Goal: Task Accomplishment & Management: Manage account settings

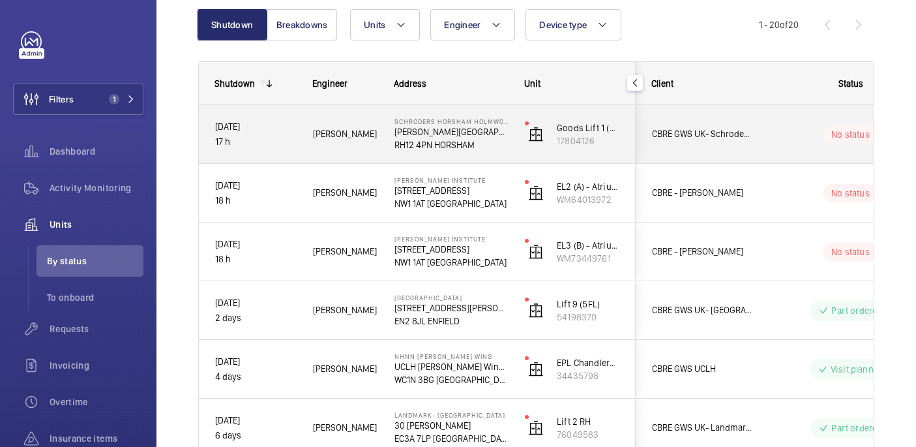
scroll to position [135, 0]
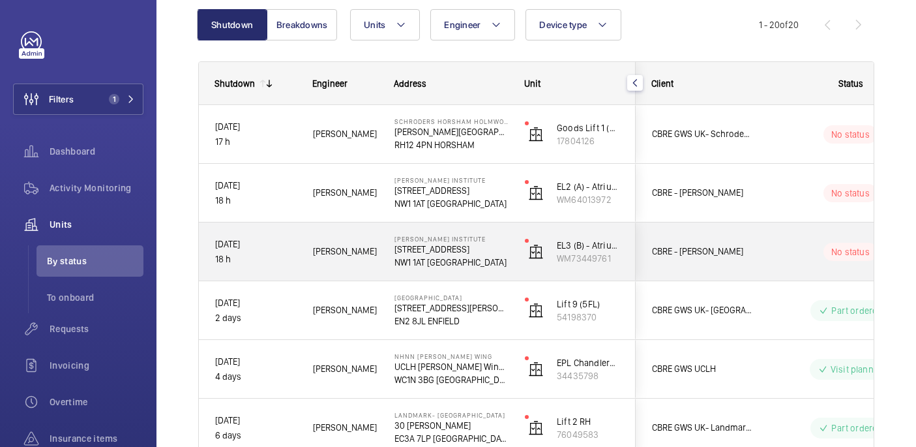
click at [754, 268] on div "No status" at bounding box center [843, 252] width 178 height 44
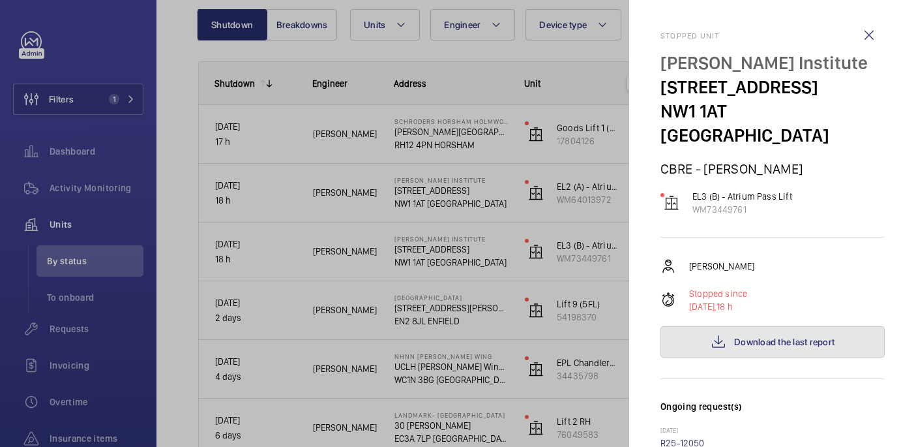
click at [811, 337] on span "Download the last report" at bounding box center [784, 342] width 100 height 10
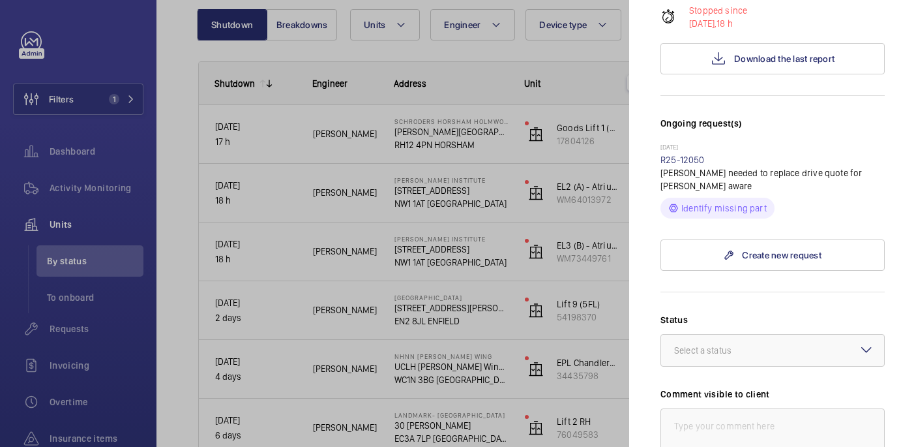
scroll to position [289, 0]
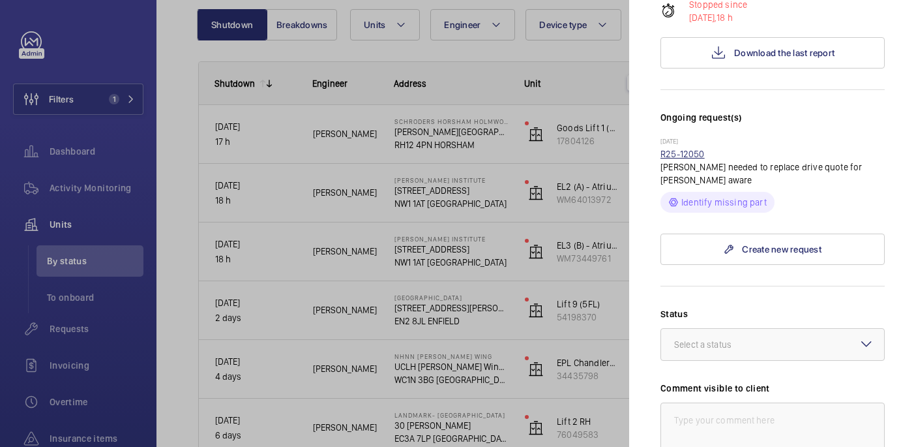
click at [682, 149] on link "R25-12050" at bounding box center [683, 154] width 44 height 10
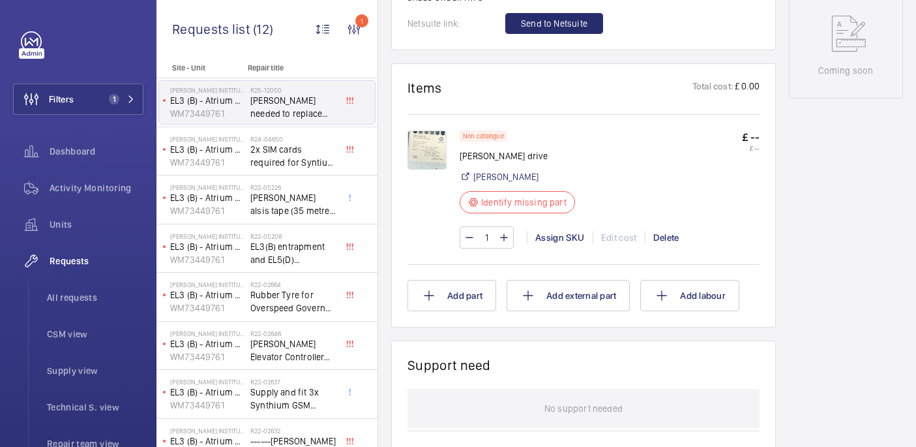
scroll to position [723, 0]
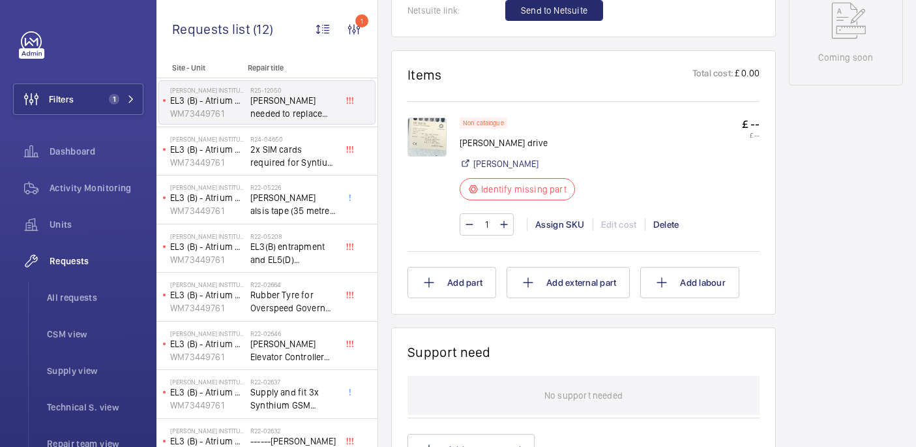
click at [438, 155] on img at bounding box center [427, 136] width 39 height 39
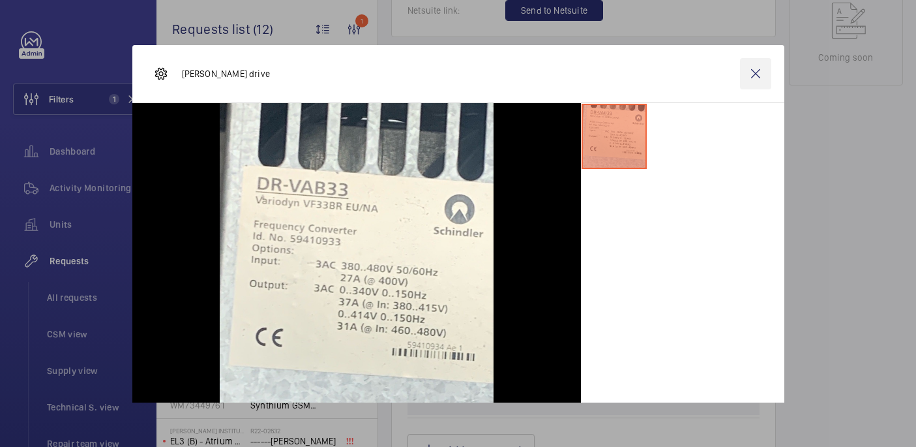
click at [768, 78] on wm-front-icon-button at bounding box center [755, 73] width 31 height 31
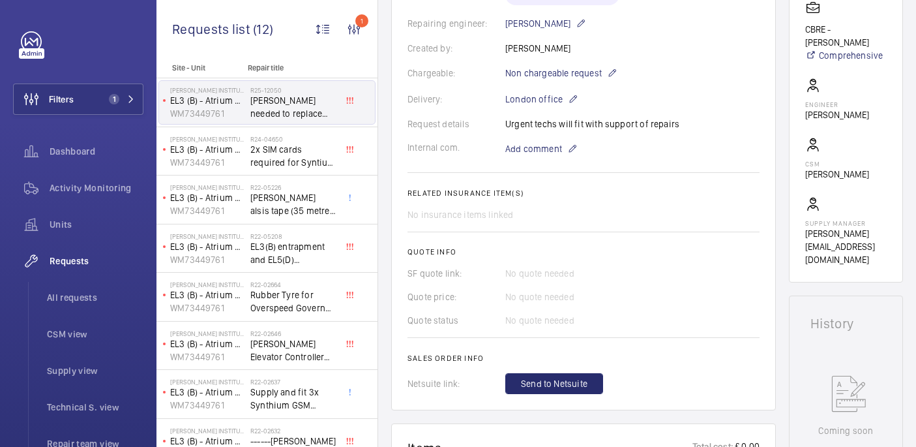
scroll to position [344, 0]
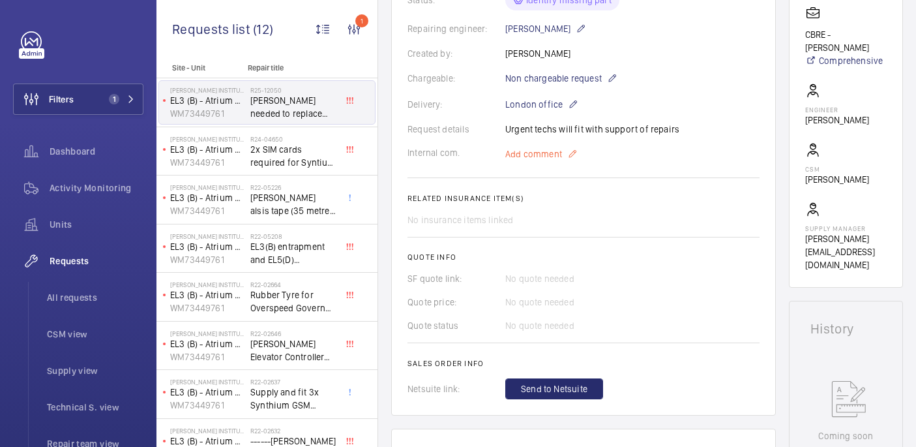
click at [516, 156] on span "Add comment" at bounding box center [533, 153] width 57 height 13
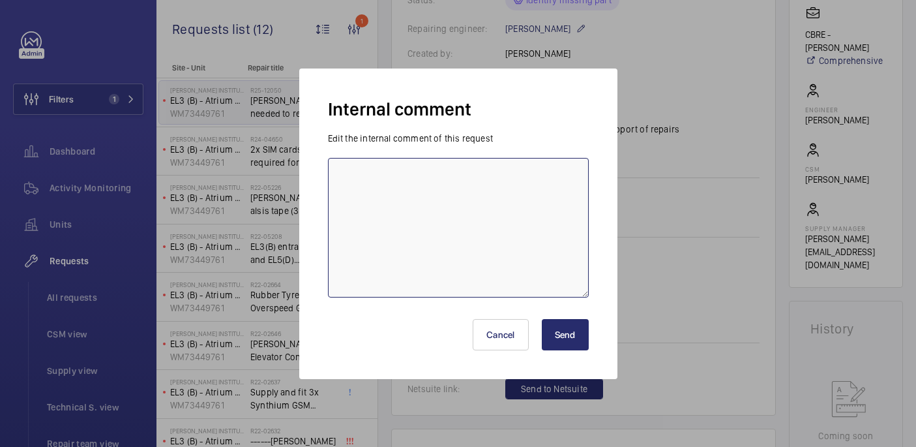
click at [446, 187] on textarea at bounding box center [458, 228] width 261 height 140
type textarea "sourcing drive - 11/09 india"
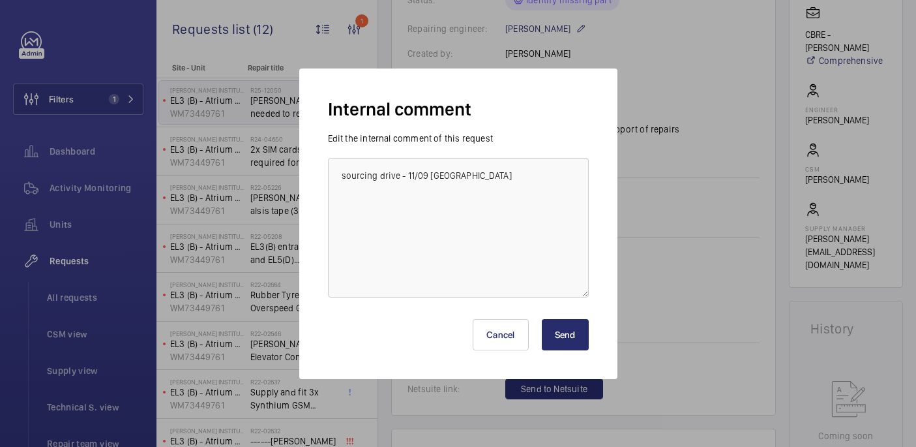
click at [575, 338] on button "Send" at bounding box center [565, 334] width 47 height 31
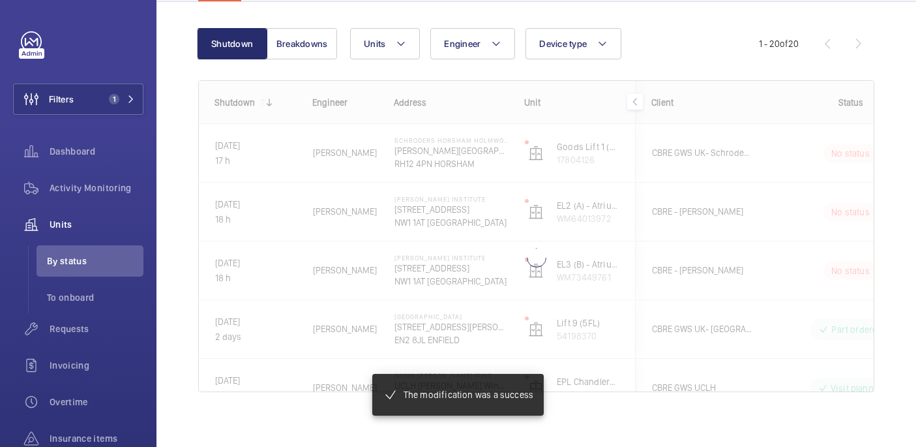
scroll to position [124, 0]
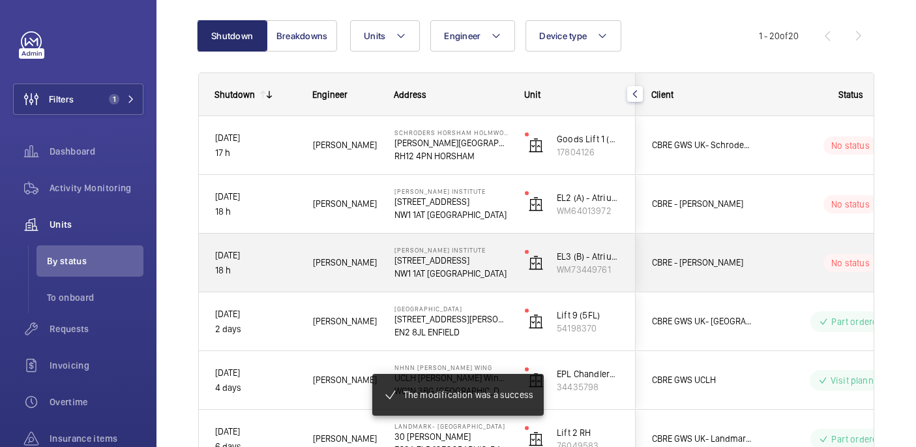
click at [767, 264] on div "No status" at bounding box center [843, 263] width 178 height 44
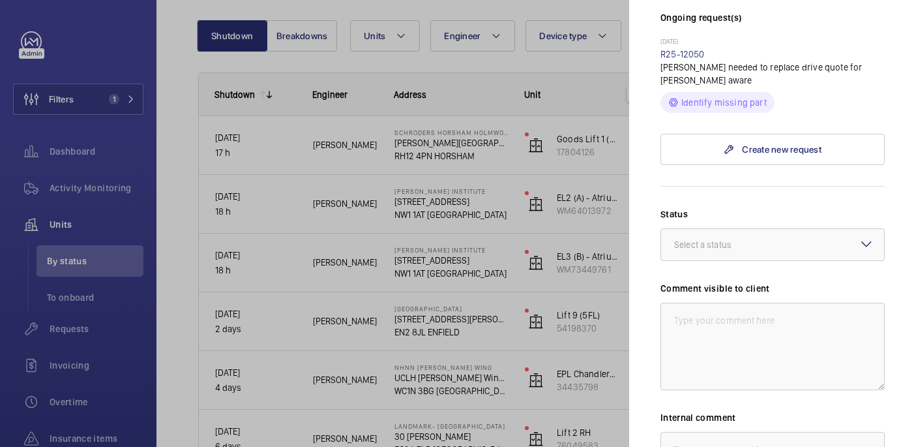
scroll to position [393, 0]
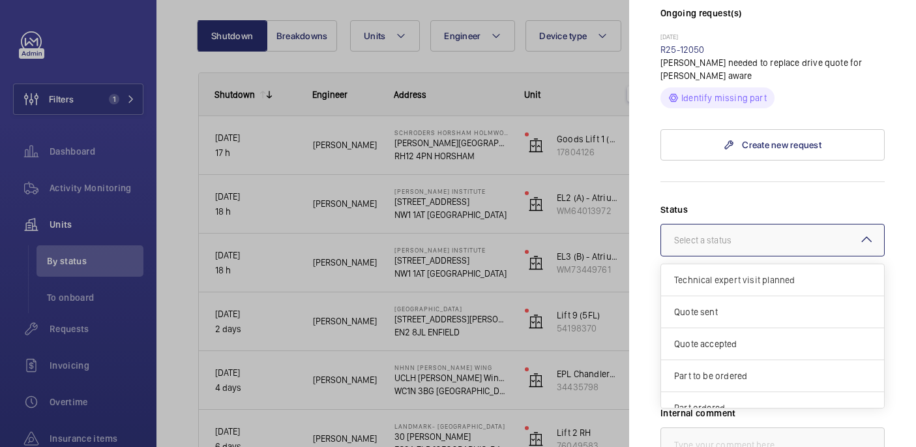
click at [749, 230] on div at bounding box center [772, 239] width 223 height 31
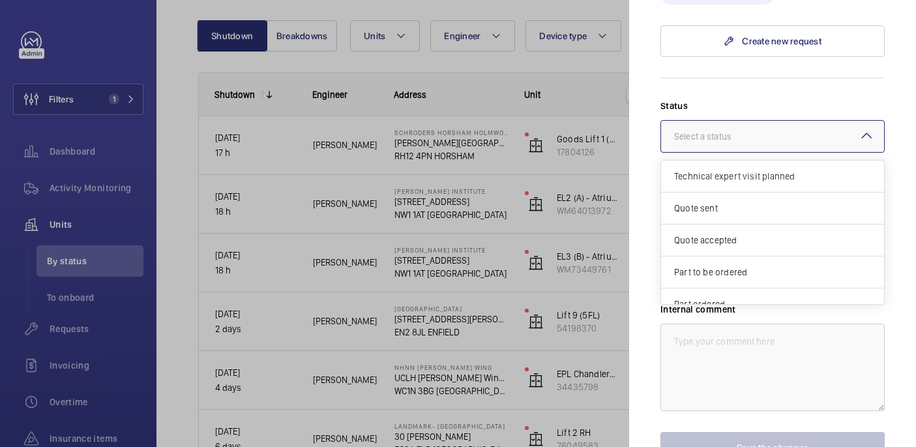
scroll to position [498, 0]
click at [725, 265] on span "Part to be ordered" at bounding box center [772, 271] width 197 height 13
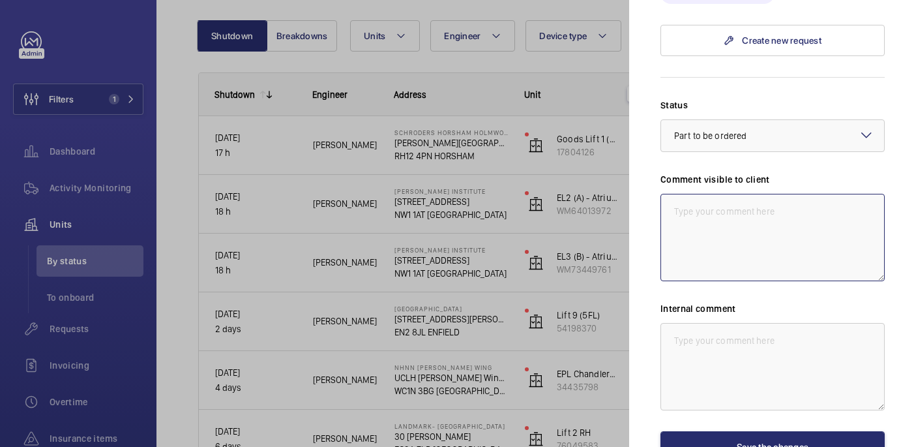
click at [712, 217] on textarea at bounding box center [773, 237] width 224 height 87
click at [695, 194] on textarea "WM ACTION: Sourcing drive, ETA TBC. 11/09" at bounding box center [773, 237] width 224 height 87
type textarea "WM ACTION: Sourcing drive, ETA TBC. 11/09"
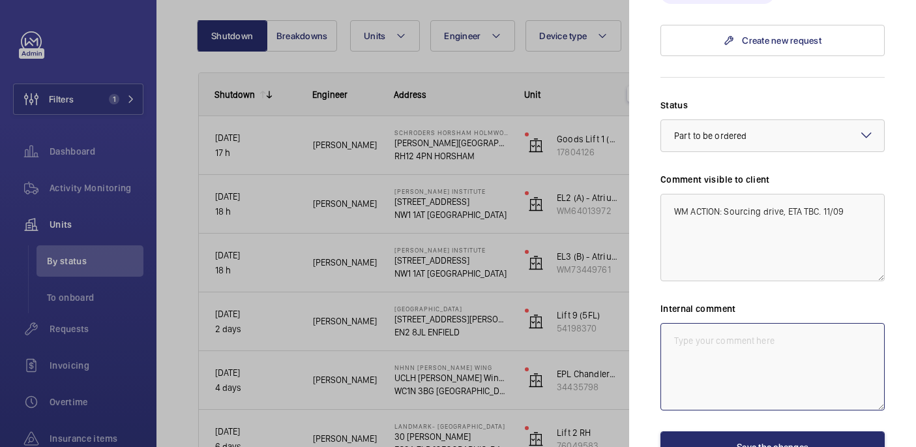
click at [684, 340] on textarea at bounding box center [773, 366] width 224 height 87
paste textarea "WM ACTION: Sourcing drive, ETA TBC. 11/09"
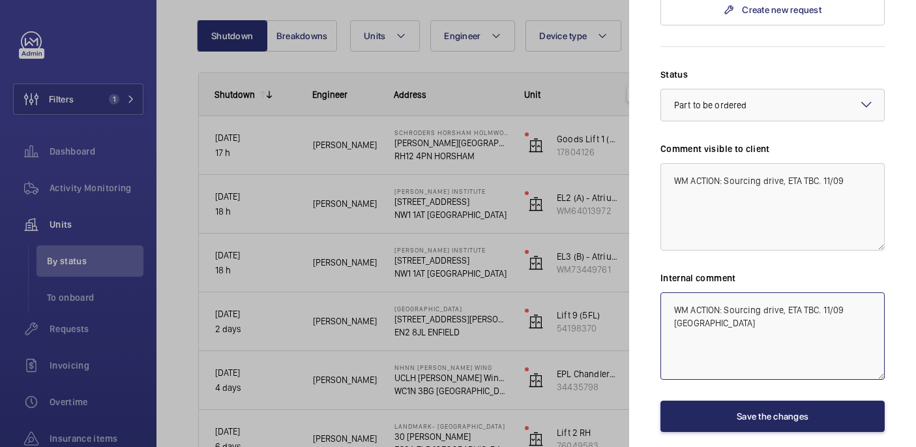
scroll to position [563, 0]
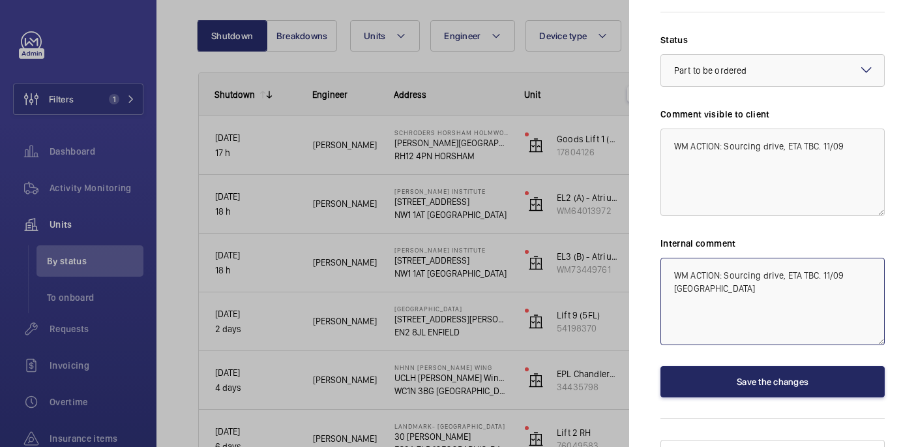
type textarea "WM ACTION: Sourcing drive, ETA TBC. 11/09 india"
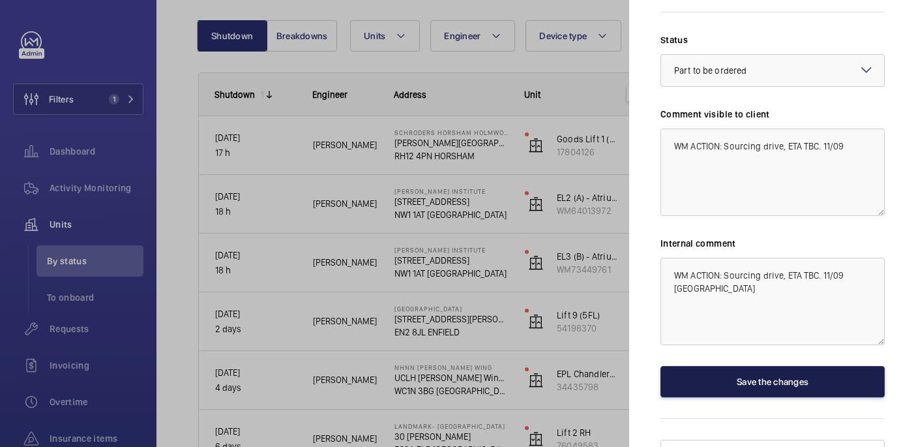
click at [745, 368] on button "Save the changes" at bounding box center [773, 381] width 224 height 31
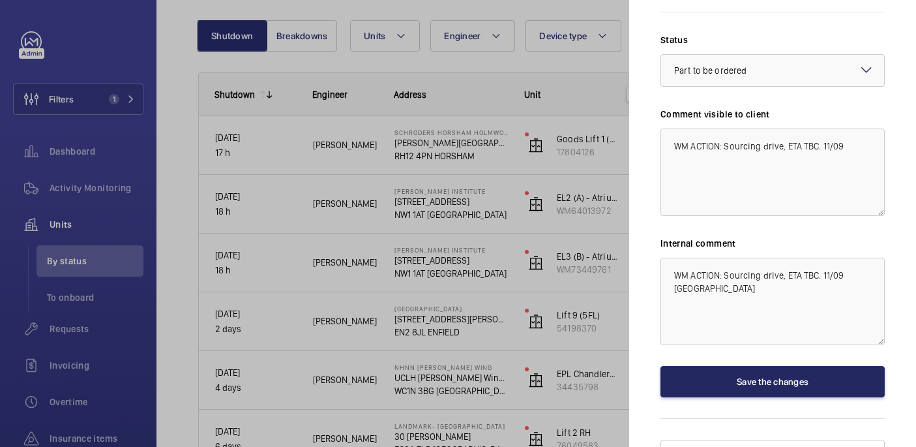
scroll to position [0, 0]
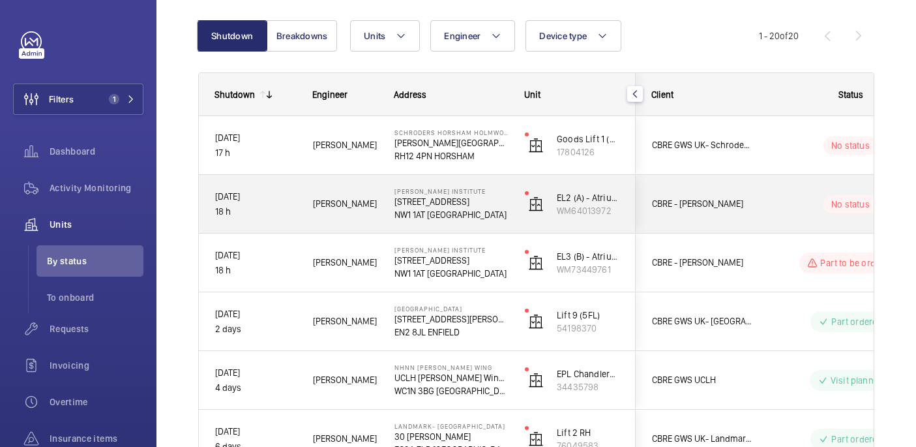
click at [779, 190] on div "No status" at bounding box center [843, 204] width 178 height 44
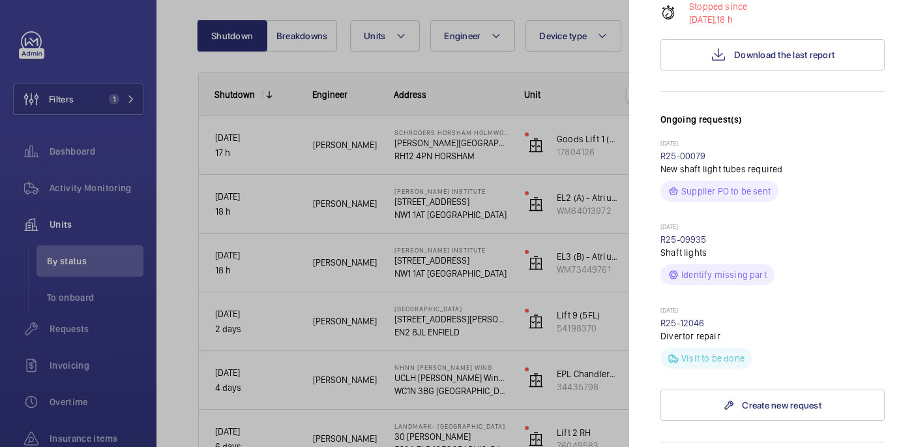
scroll to position [284, 0]
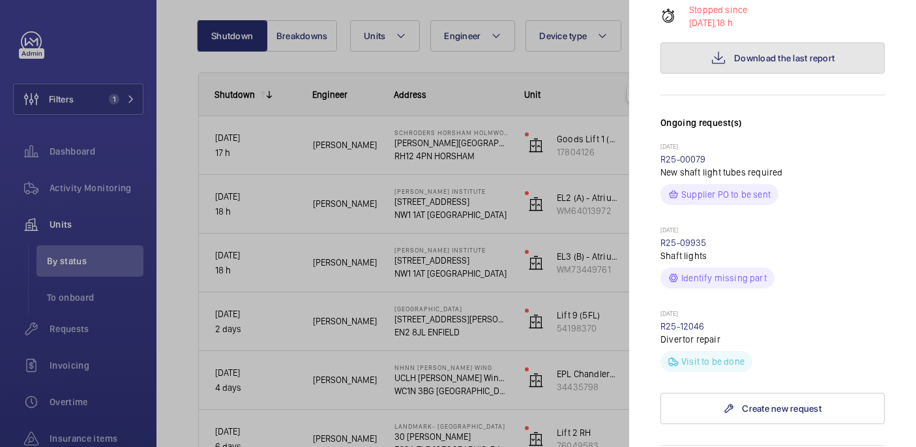
click at [682, 42] on button "Download the last report" at bounding box center [773, 57] width 224 height 31
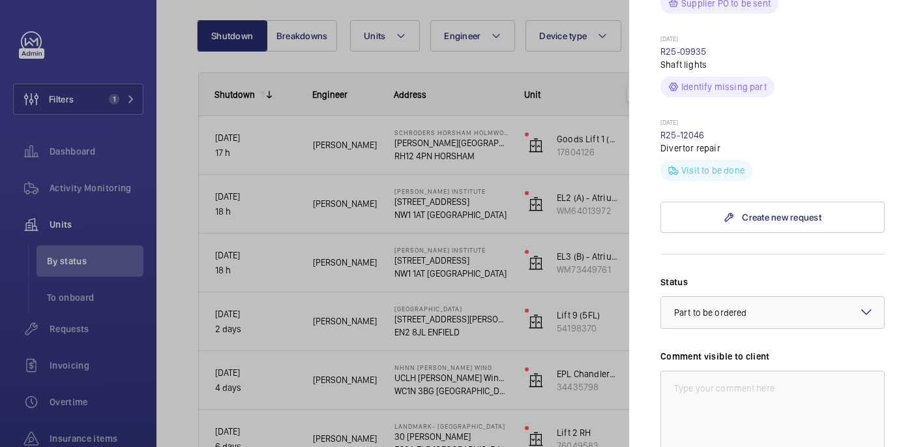
scroll to position [477, 0]
click at [667, 128] on link "R25-12046" at bounding box center [683, 133] width 44 height 10
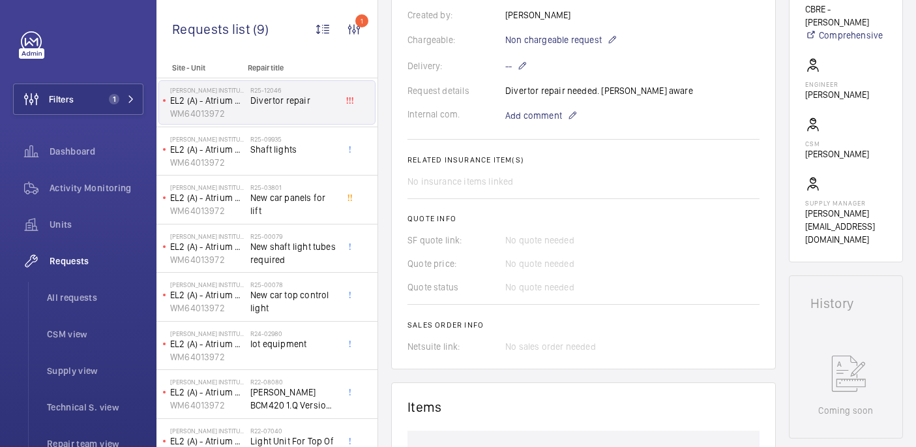
scroll to position [341, 0]
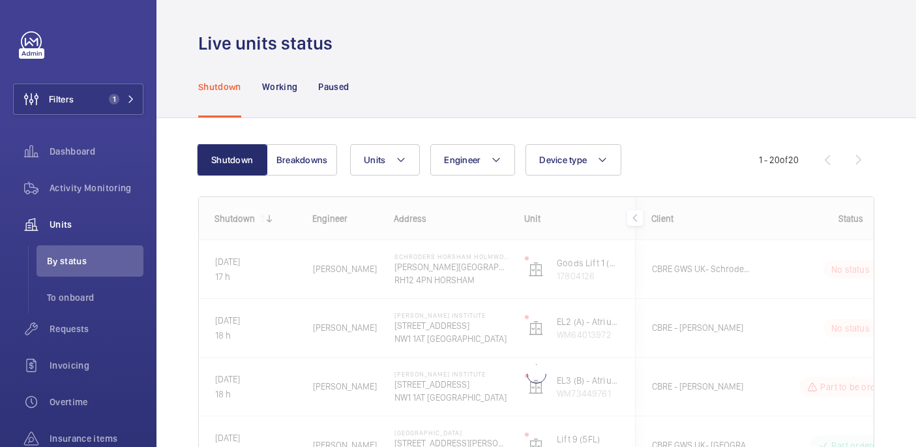
scroll to position [124, 0]
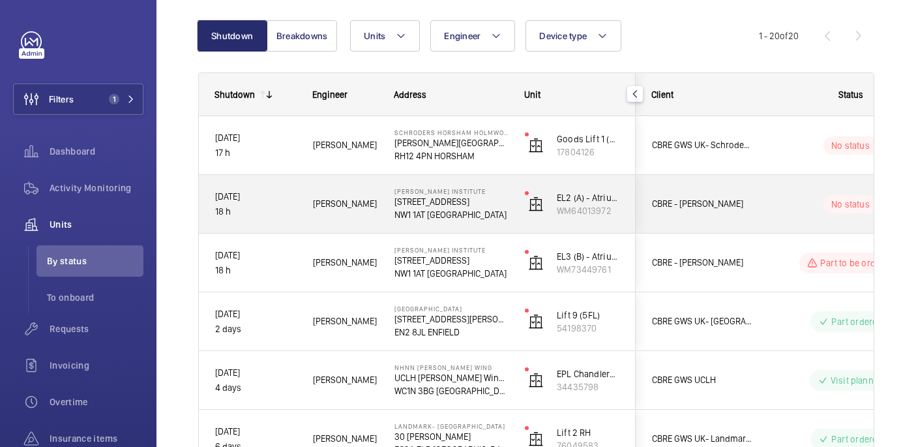
click at [775, 190] on div "No status" at bounding box center [843, 204] width 178 height 44
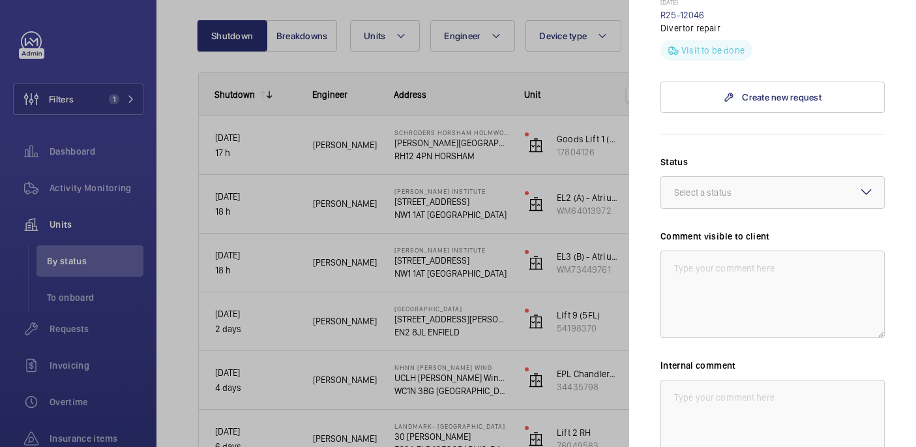
scroll to position [605, 0]
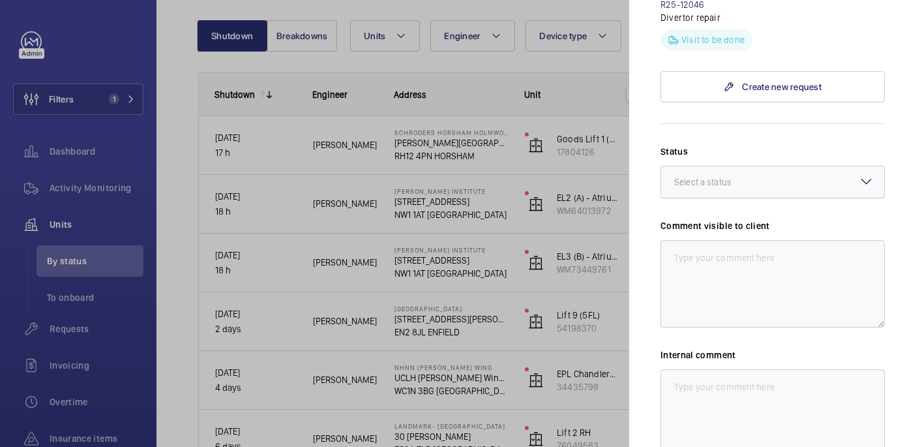
click at [757, 175] on div "Select a status" at bounding box center [719, 181] width 90 height 13
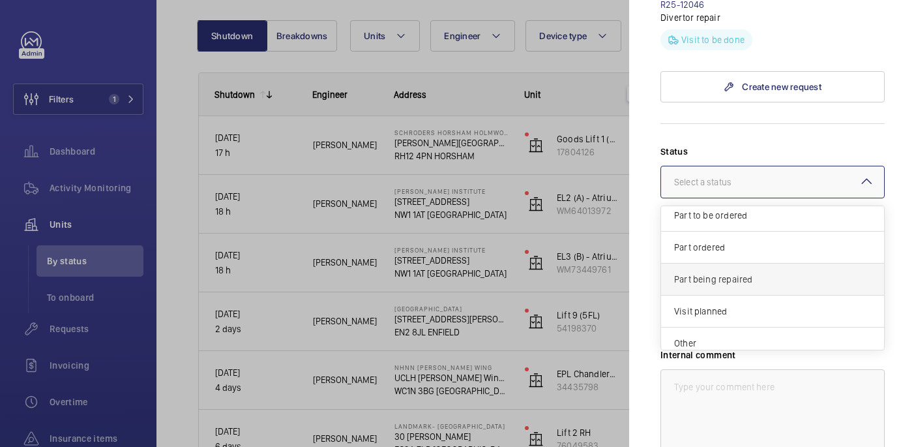
scroll to position [112, 0]
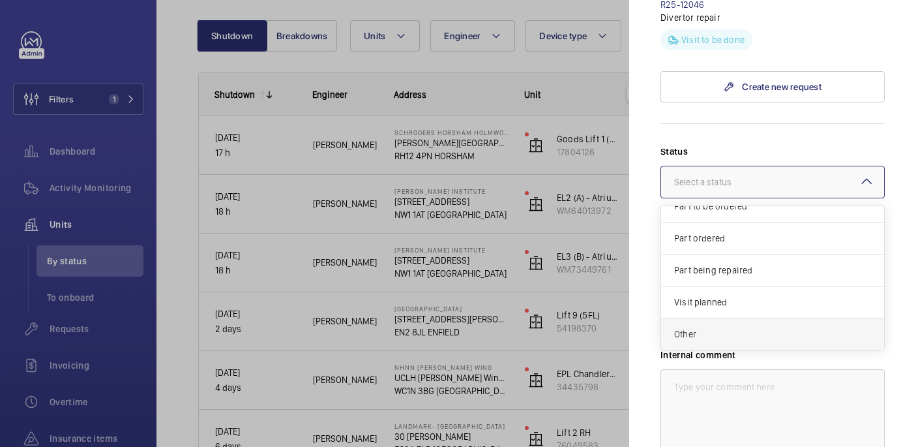
click at [735, 327] on span "Other" at bounding box center [772, 333] width 197 height 13
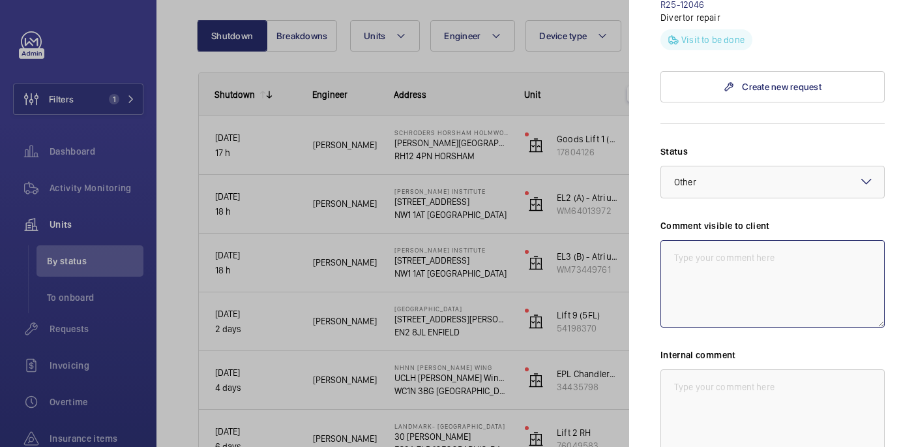
click at [715, 273] on textarea at bounding box center [773, 283] width 224 height 87
click at [754, 240] on textarea "WM ACTION: Repaits to attend, date tbc" at bounding box center [773, 283] width 224 height 87
click at [792, 240] on textarea "WM ACTION: Repairs to attend, date tbc" at bounding box center [773, 283] width 224 height 87
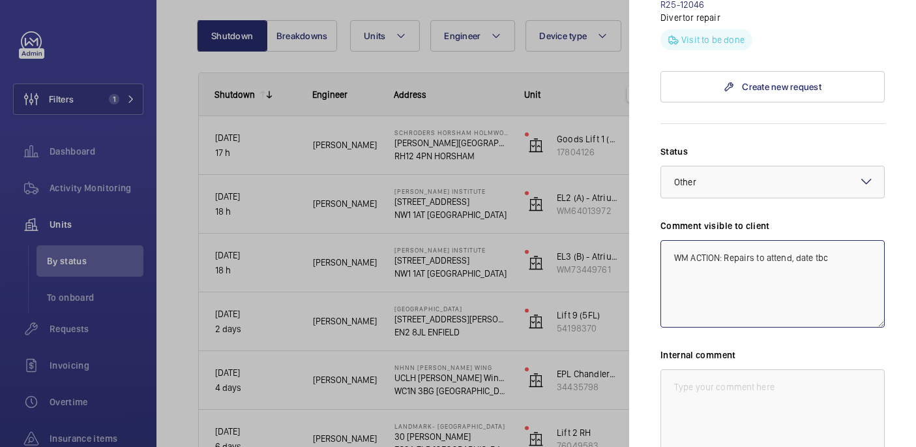
type textarea "WM ACTION: Repairs to attend, date tbc"
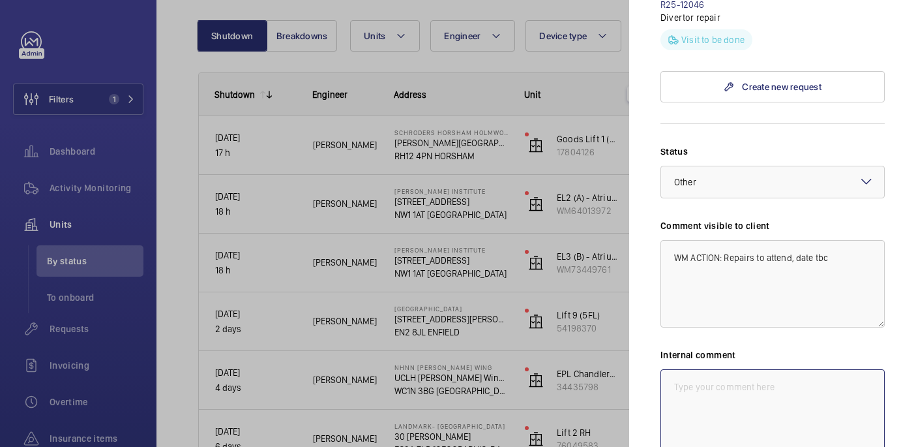
click at [753, 390] on textarea at bounding box center [773, 412] width 224 height 87
paste textarea "WM ACTION: Repairs to attend, date tbc"
type textarea "WM ACTION: Repairs to attend, date tbc"
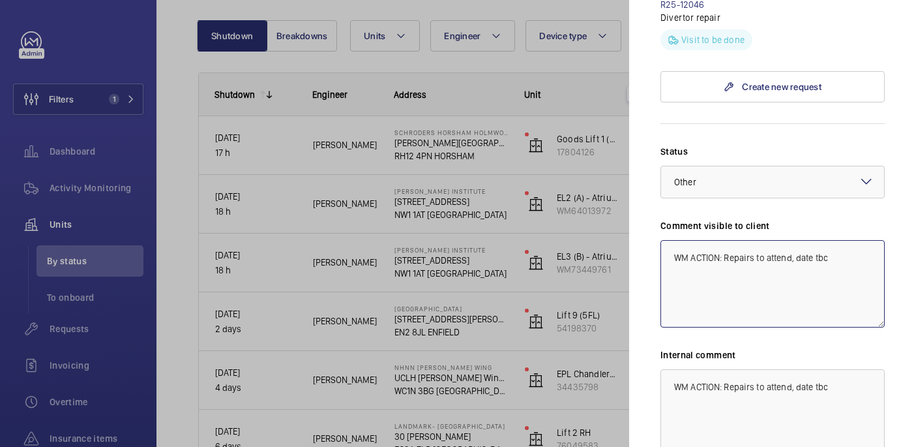
click at [860, 240] on textarea "WM ACTION: Repairs to attend, date tbc" at bounding box center [773, 283] width 224 height 87
type textarea "WM ACTION: Repairs to attend, date tbc 11/09"
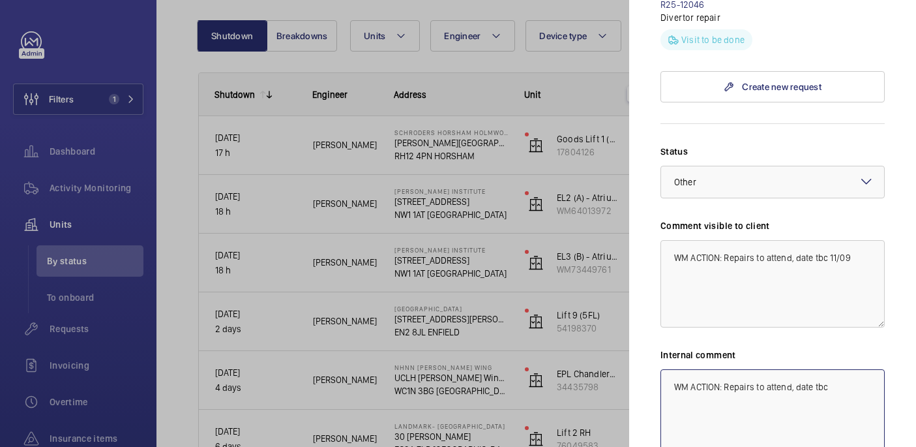
click at [869, 369] on textarea "WM ACTION: Repairs to attend, date tbc" at bounding box center [773, 412] width 224 height 87
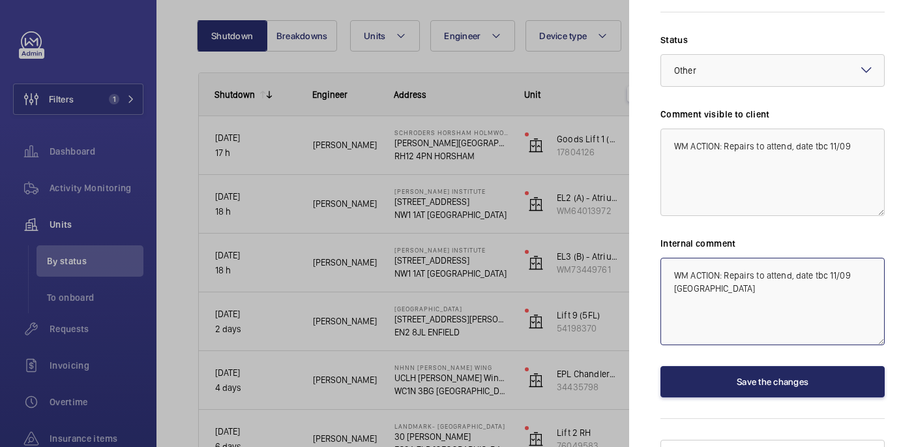
type textarea "WM ACTION: Repairs to attend, date tbc 11/09 india"
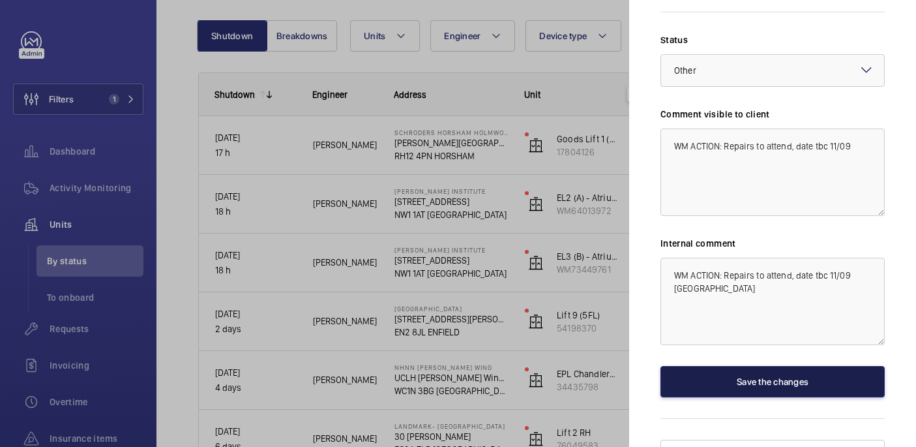
click at [788, 366] on button "Save the changes" at bounding box center [773, 381] width 224 height 31
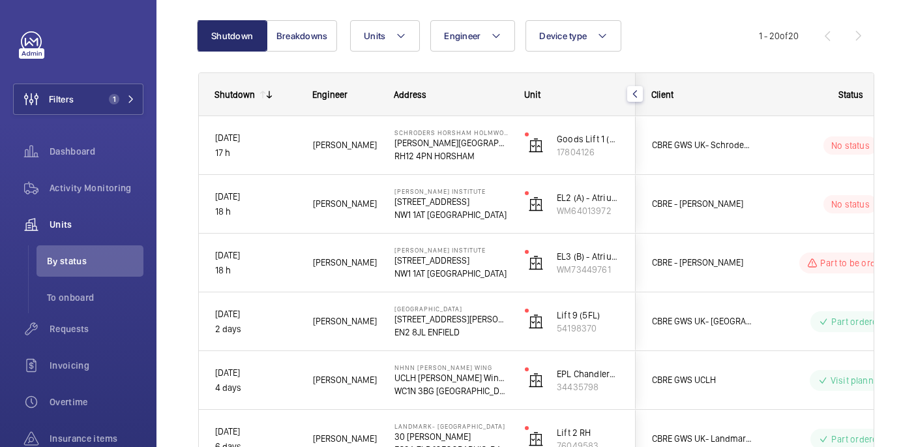
scroll to position [0, 0]
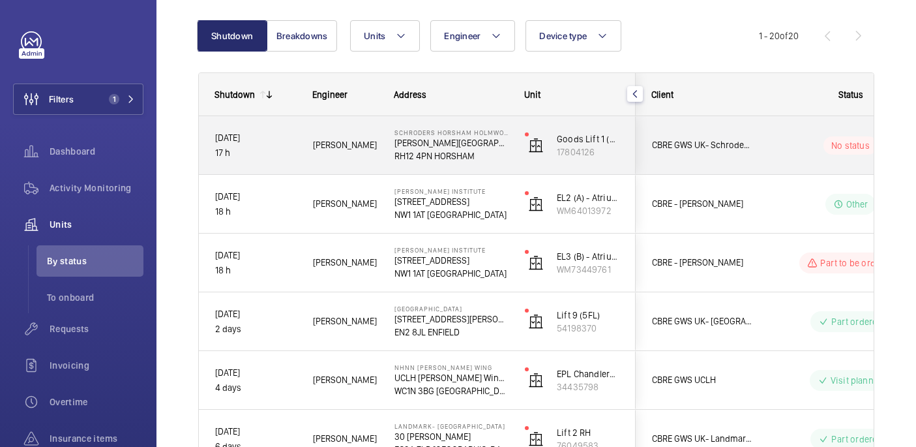
click at [770, 147] on wm-front-pills-cell "No status" at bounding box center [851, 145] width 162 height 18
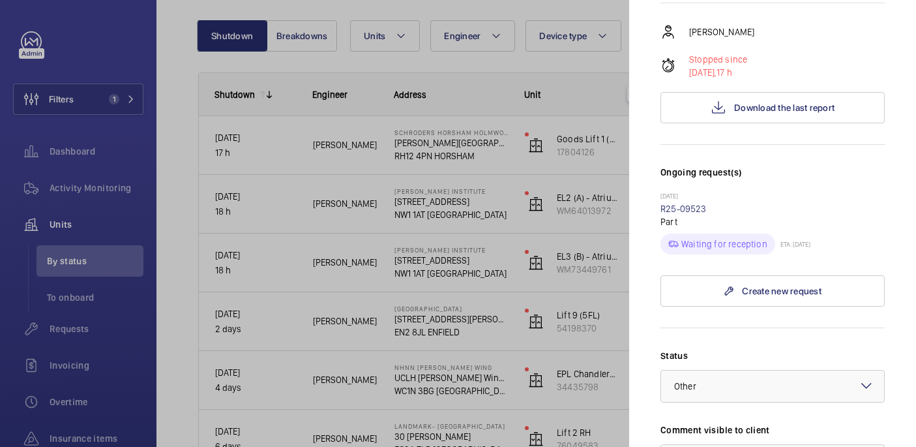
scroll to position [301, 0]
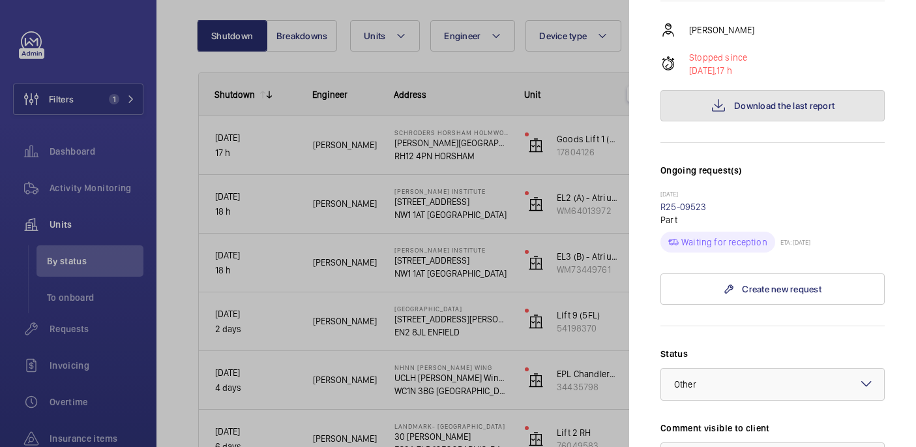
click at [740, 100] on span "Download the last report" at bounding box center [784, 105] width 100 height 10
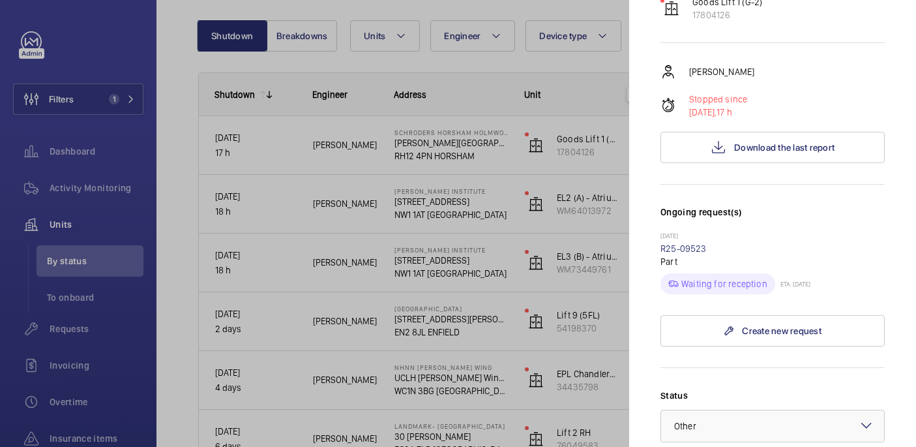
scroll to position [267, 0]
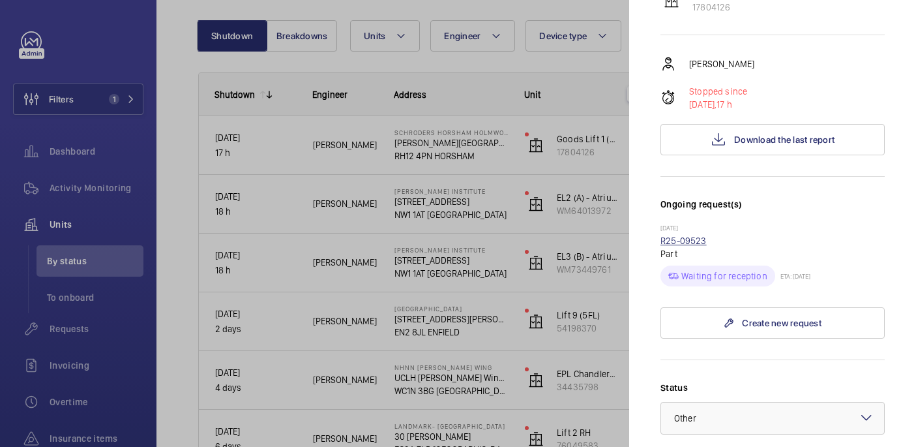
click at [679, 235] on link "R25-09523" at bounding box center [684, 240] width 46 height 10
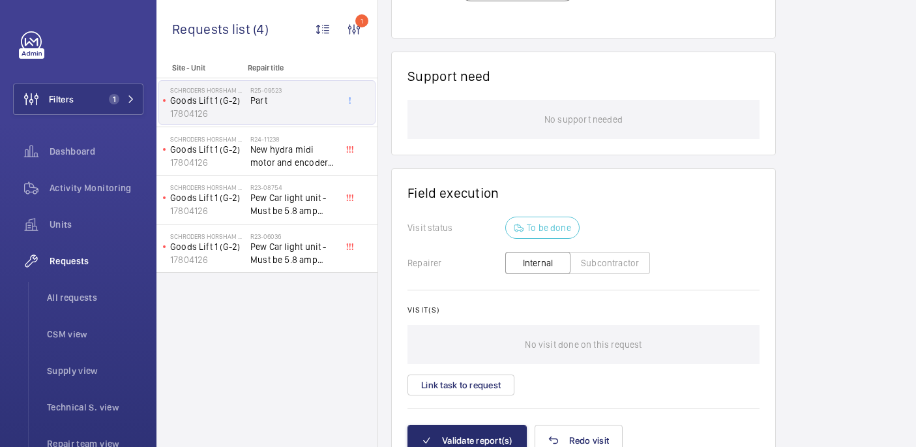
scroll to position [691, 0]
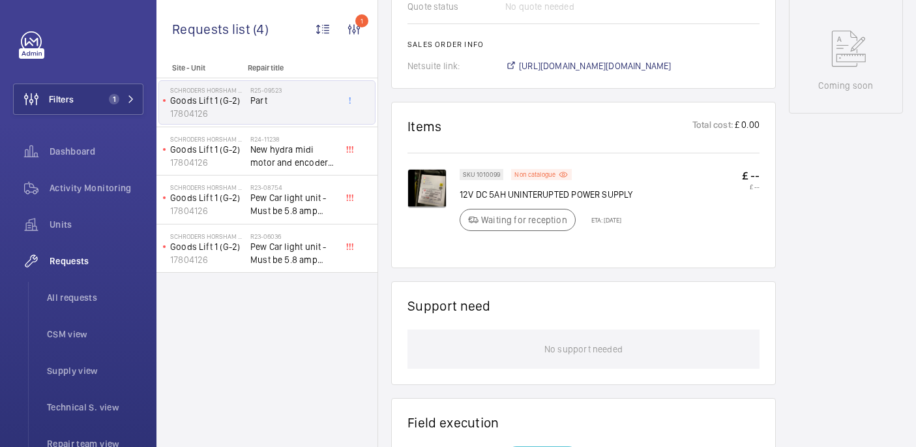
click at [421, 185] on img at bounding box center [427, 188] width 39 height 39
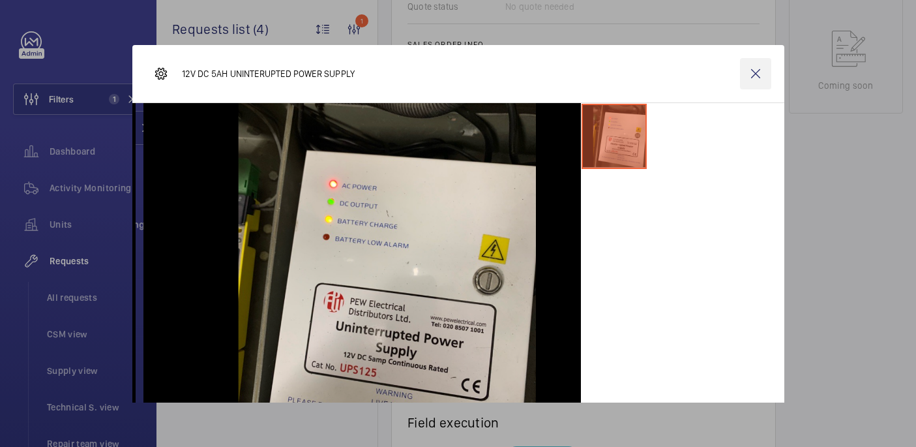
click at [750, 76] on wm-front-icon-button at bounding box center [755, 73] width 31 height 31
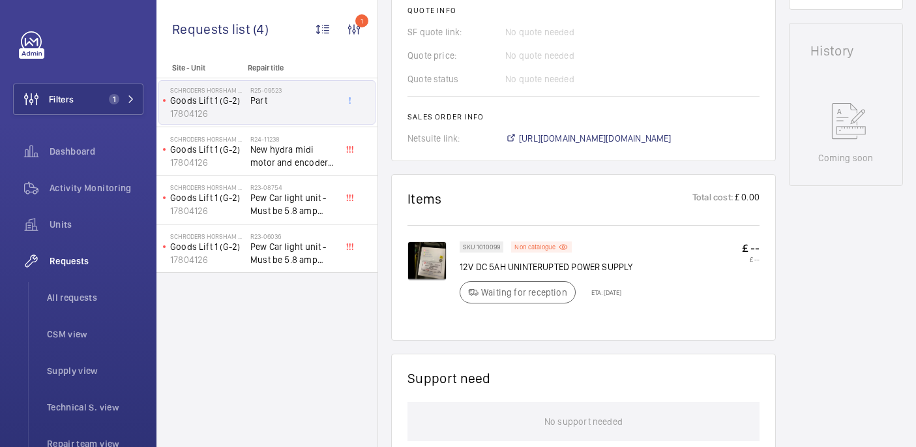
scroll to position [622, 0]
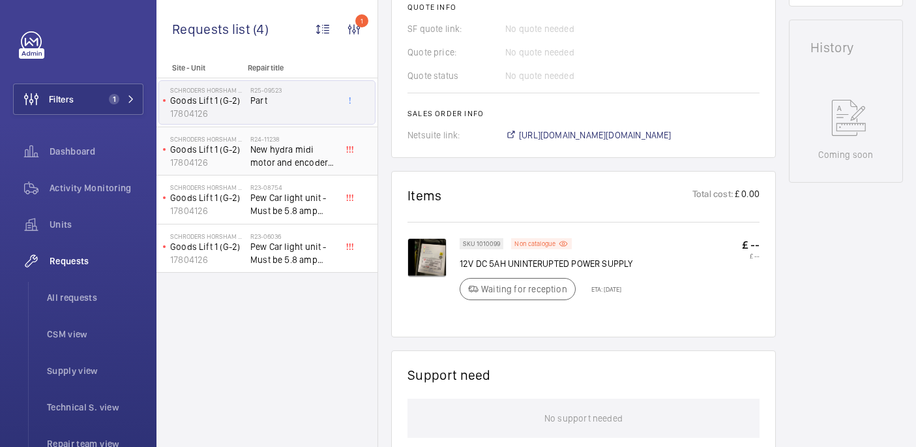
click at [296, 157] on span "New hydra midi motor and encoder req" at bounding box center [293, 156] width 86 height 26
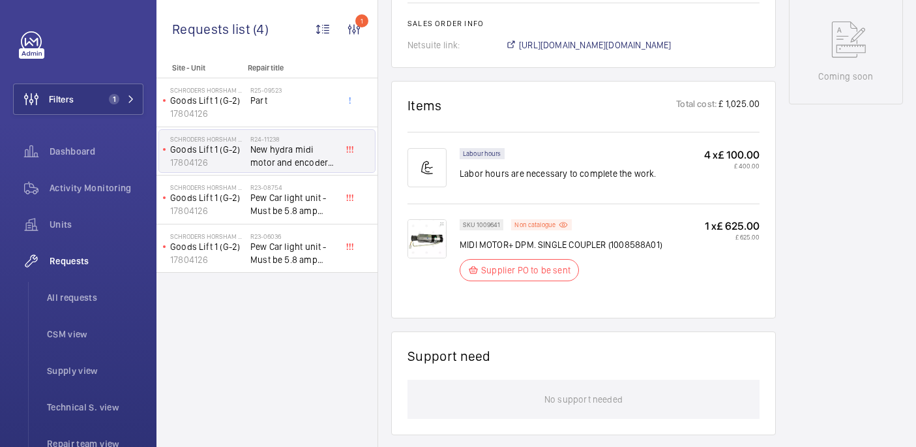
scroll to position [702, 0]
click at [425, 242] on img at bounding box center [427, 236] width 39 height 39
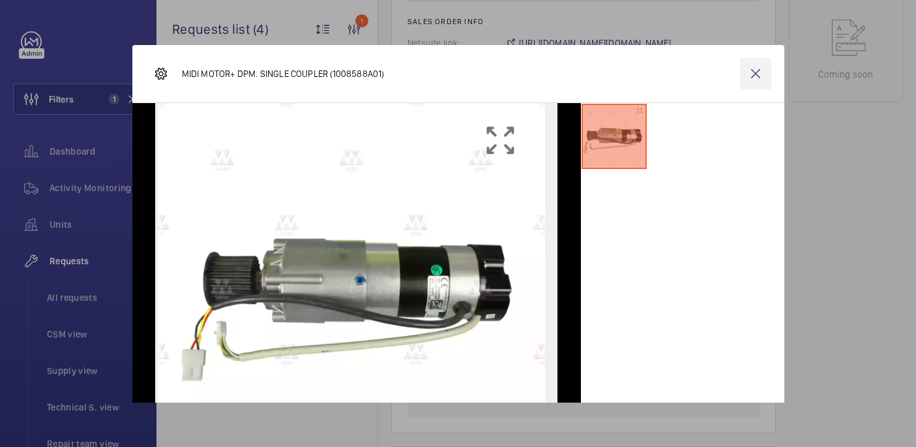
click at [747, 76] on wm-front-icon-button at bounding box center [755, 73] width 31 height 31
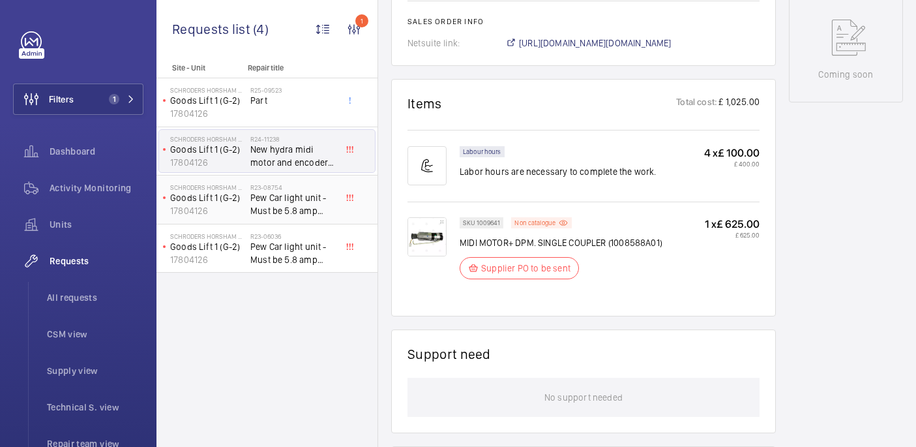
click at [256, 197] on span "Pew Car light unit - Must be 5.8 amp version" at bounding box center [293, 204] width 86 height 26
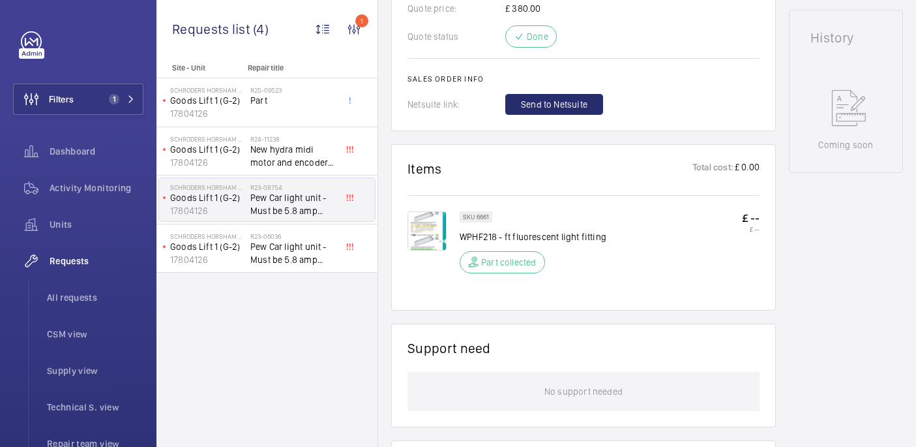
scroll to position [645, 0]
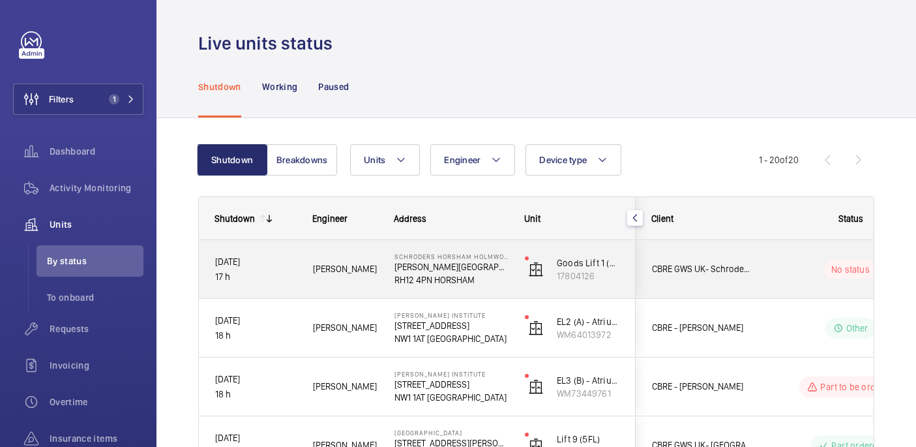
click at [774, 269] on wm-front-pills-cell "No status" at bounding box center [851, 269] width 162 height 18
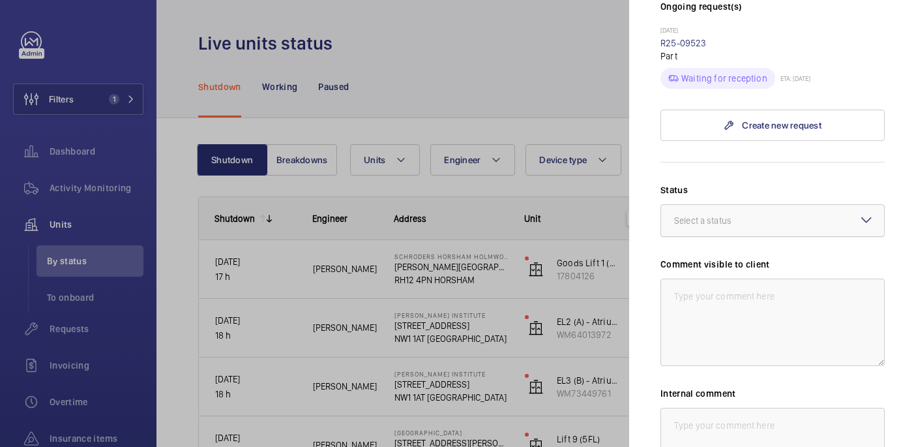
scroll to position [471, 0]
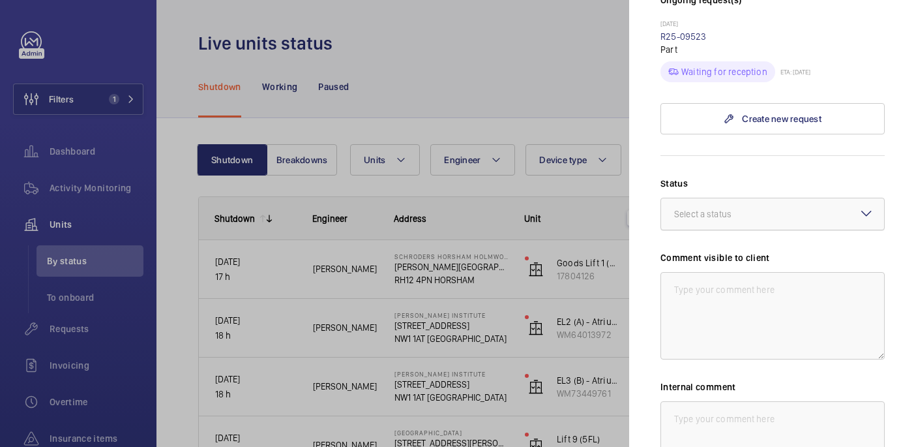
click at [722, 207] on div "Select a status" at bounding box center [719, 213] width 90 height 13
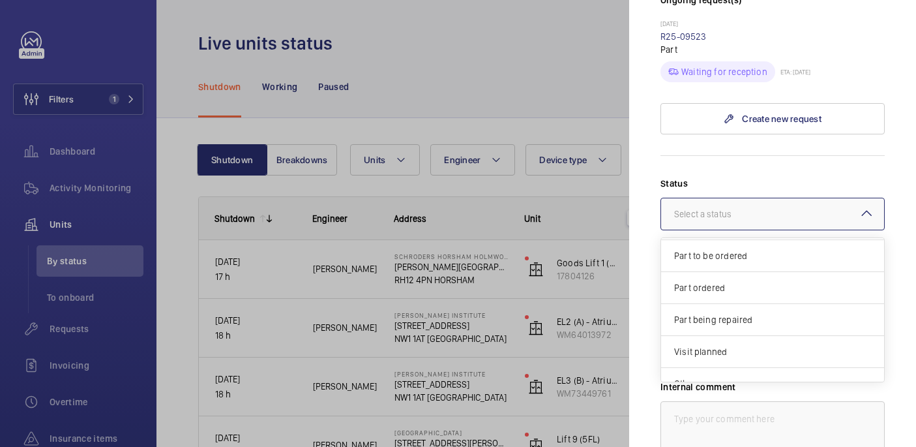
scroll to position [95, 0]
click at [723, 248] on span "Part to be ordered" at bounding box center [772, 254] width 197 height 13
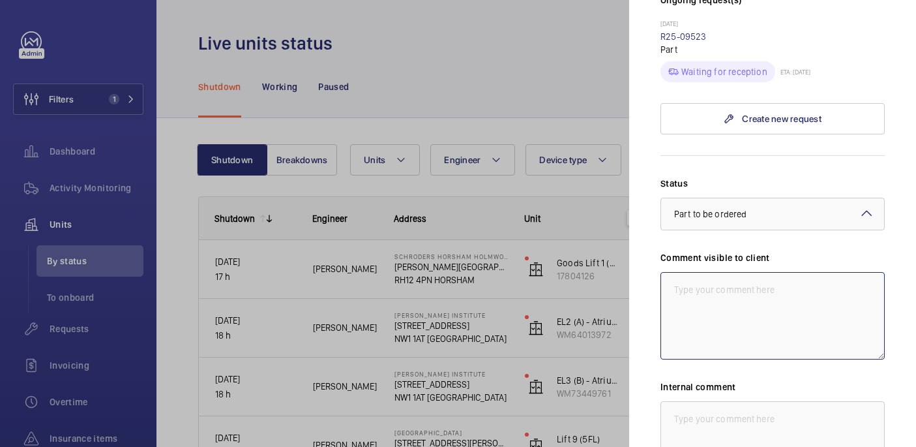
click at [701, 275] on textarea at bounding box center [773, 315] width 224 height 87
click at [680, 272] on textarea "WM ACTION: Sourcing parts, ETA TBC 11/09" at bounding box center [773, 315] width 224 height 87
type textarea "WM ACTION: Sourcing parts, ETA TBC 11/09"
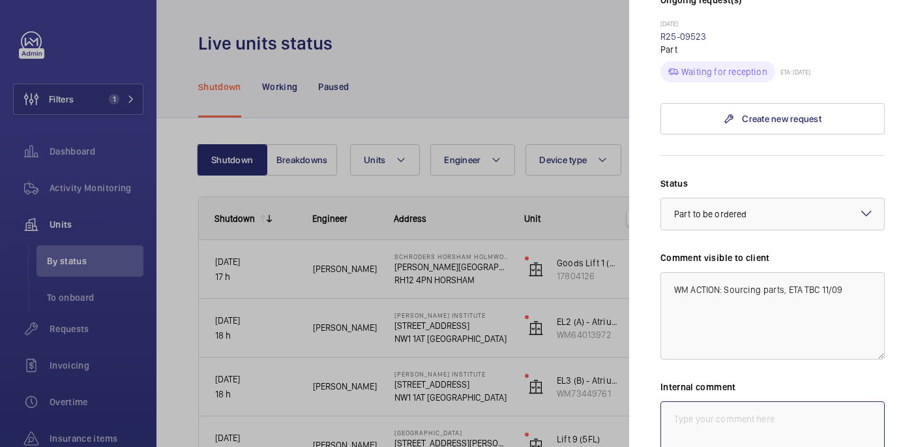
click at [721, 423] on textarea at bounding box center [773, 444] width 224 height 87
paste textarea "WM ACTION: Sourcing parts, ETA TBC 11/09"
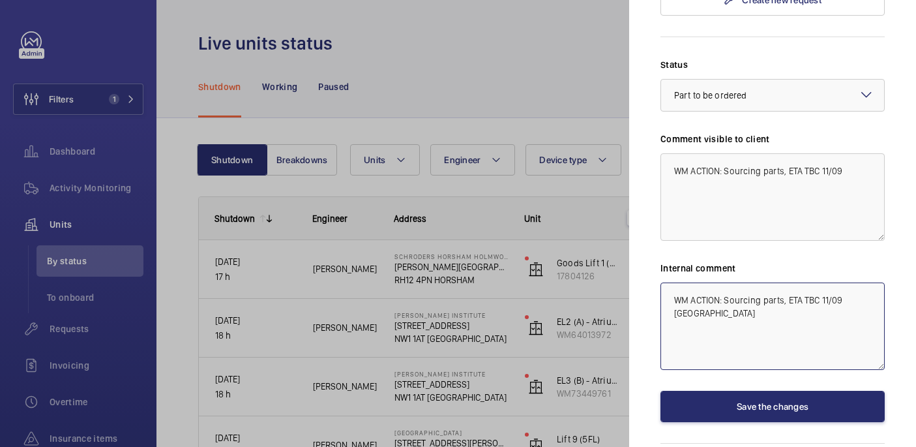
type textarea "WM ACTION: Sourcing parts, ETA TBC 11/09 india"
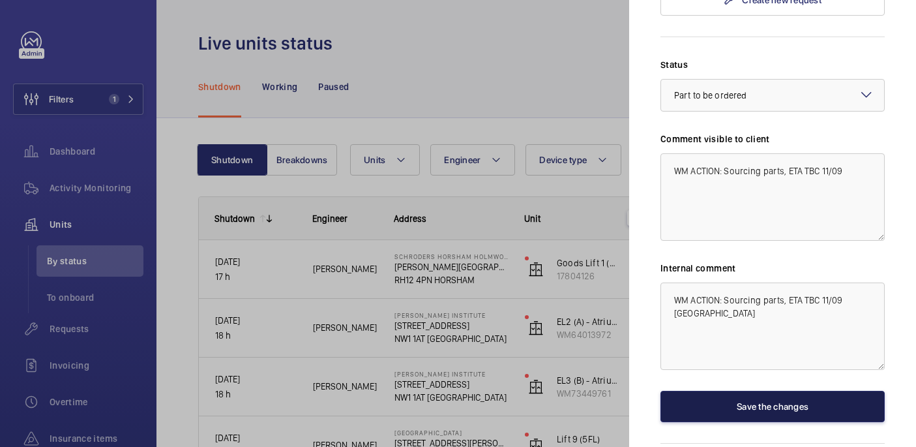
click at [747, 391] on button "Save the changes" at bounding box center [773, 406] width 224 height 31
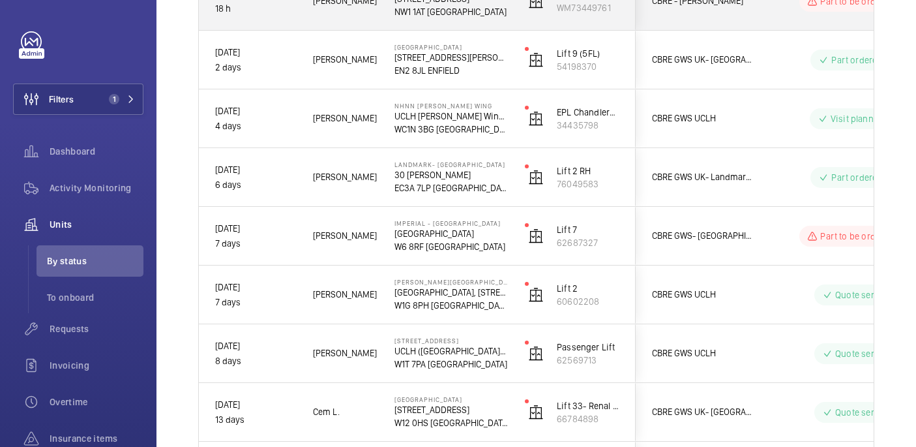
scroll to position [387, 0]
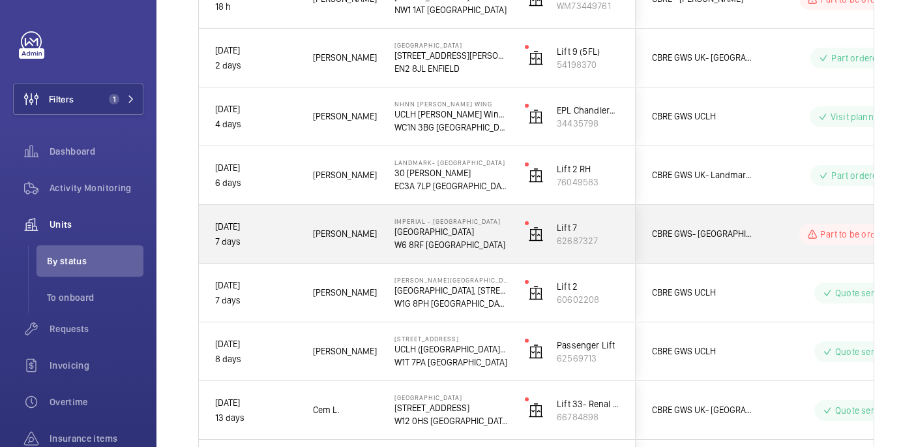
click at [515, 251] on div "Lift 7 62687327" at bounding box center [572, 234] width 126 height 59
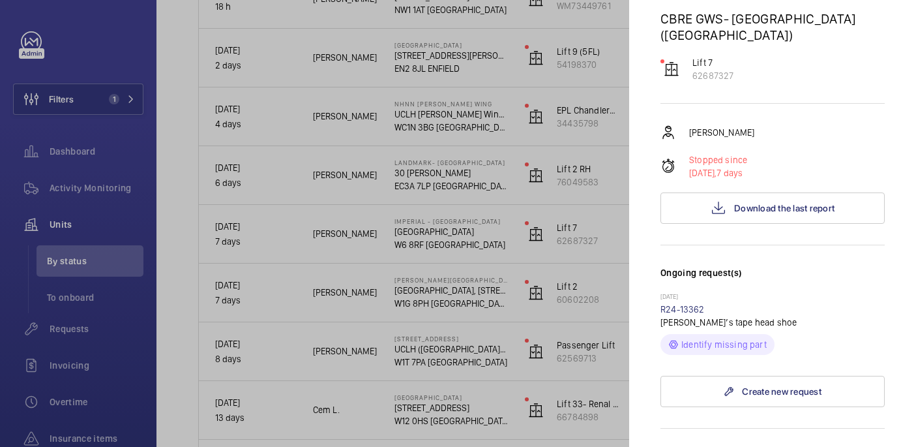
scroll to position [0, 0]
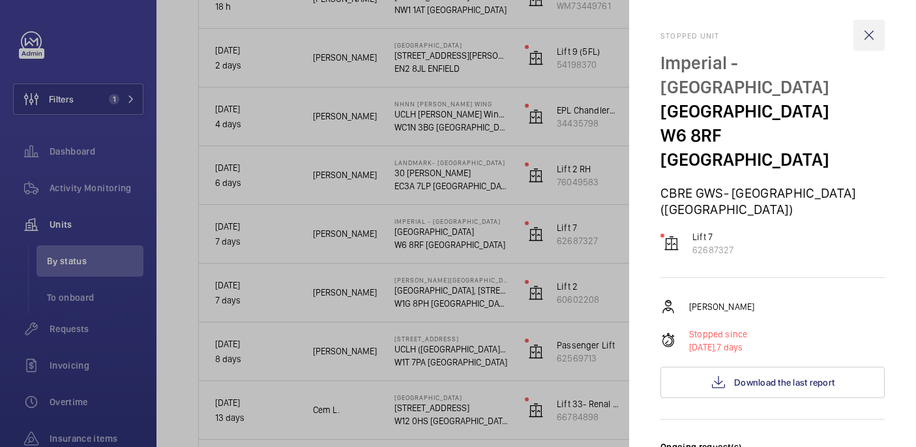
click at [867, 35] on wm-front-icon-button at bounding box center [869, 35] width 31 height 31
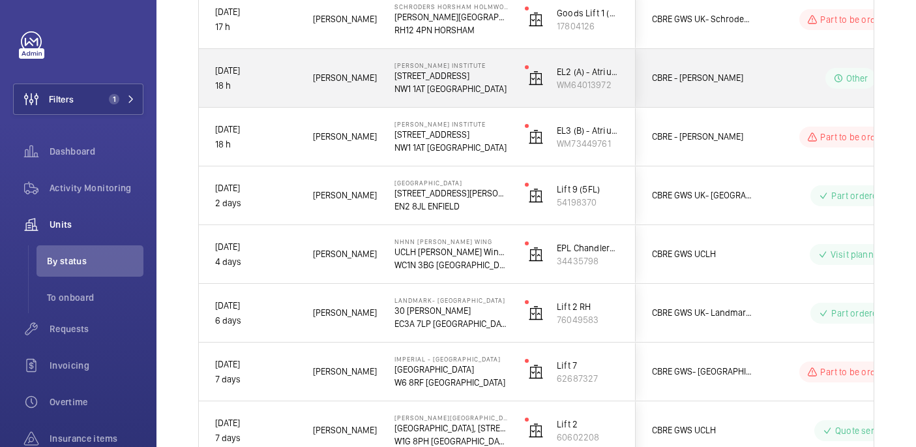
scroll to position [176, 0]
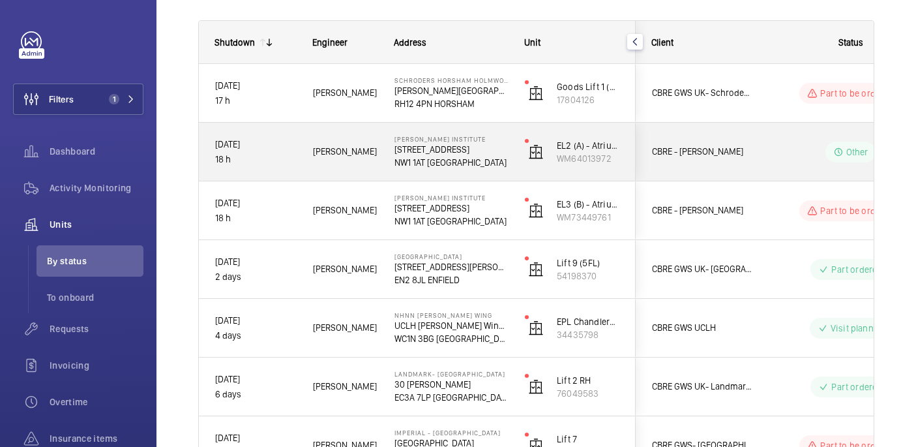
click at [457, 151] on p "1 Midland Road" at bounding box center [451, 149] width 113 height 13
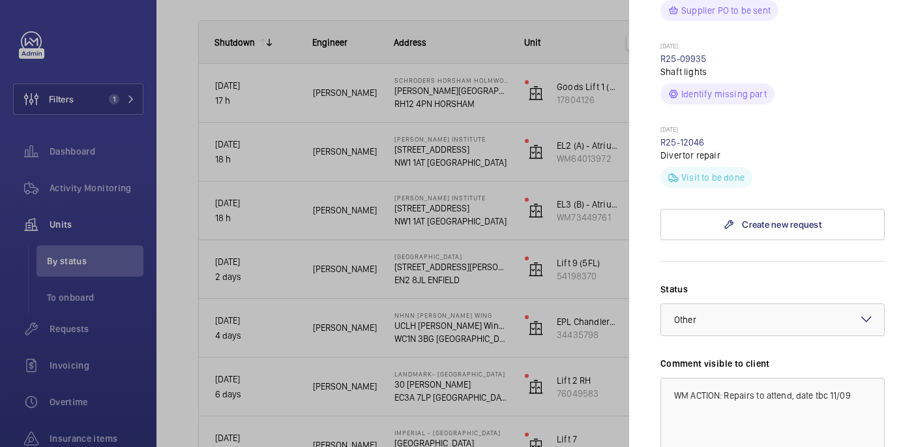
scroll to position [440, 0]
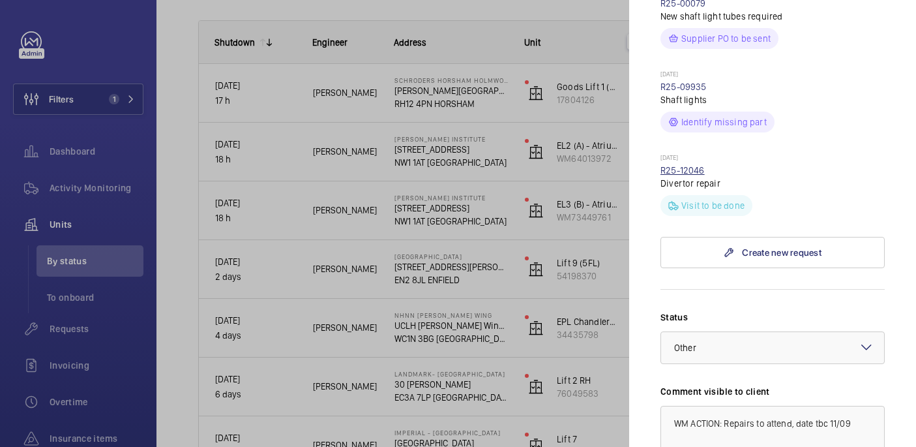
click at [682, 165] on link "R25-12046" at bounding box center [683, 170] width 44 height 10
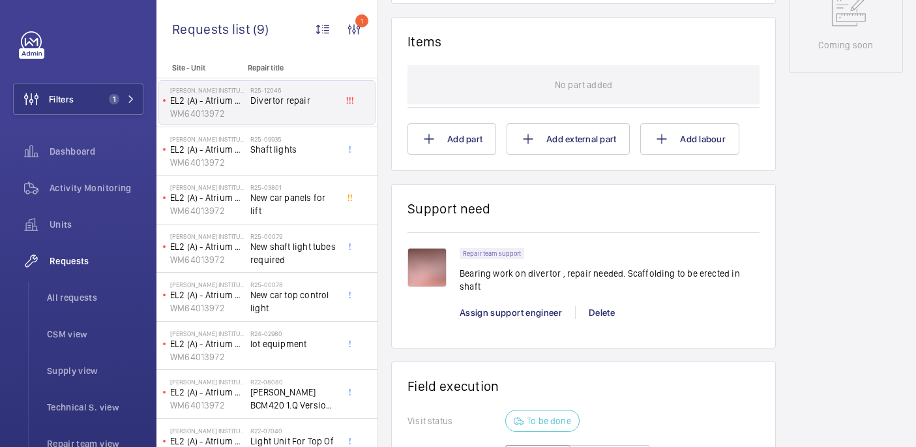
scroll to position [746, 0]
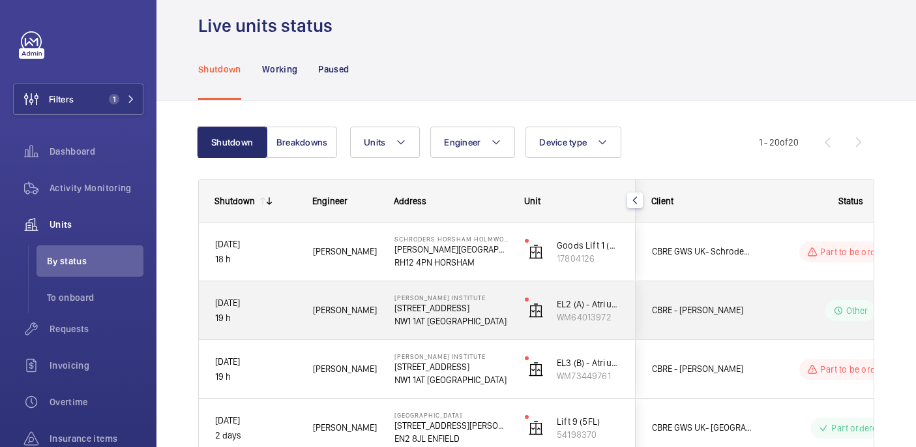
scroll to position [20, 0]
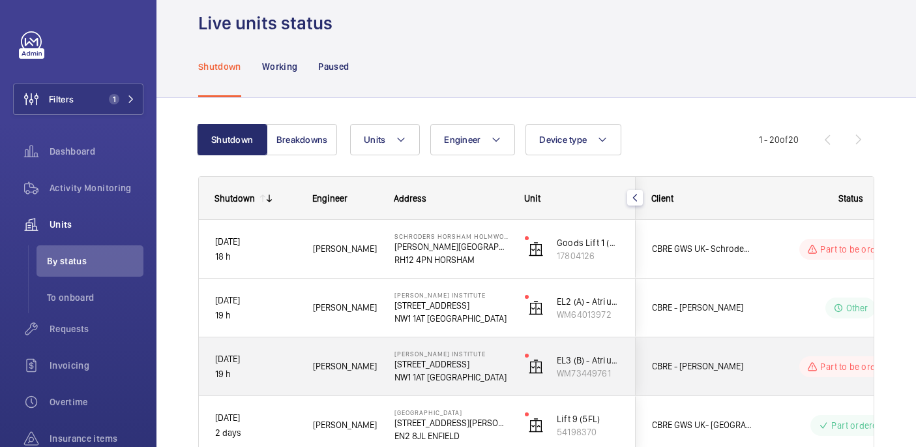
click at [493, 363] on p "1 Midland Road" at bounding box center [451, 363] width 113 height 13
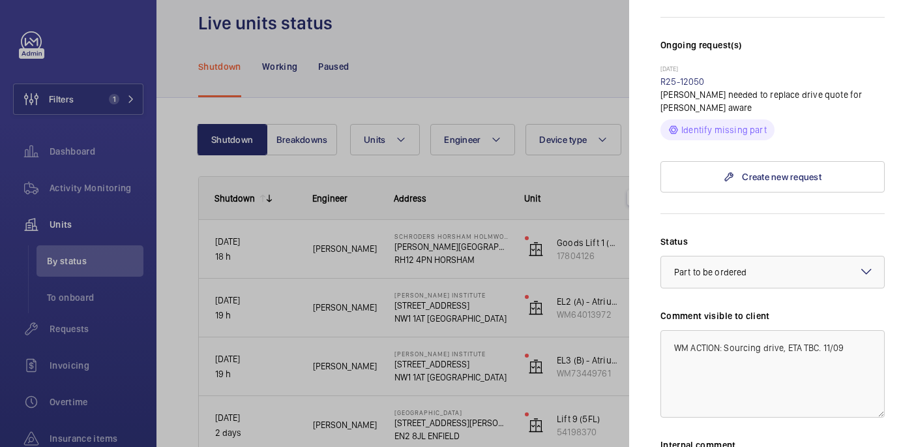
scroll to position [330, 0]
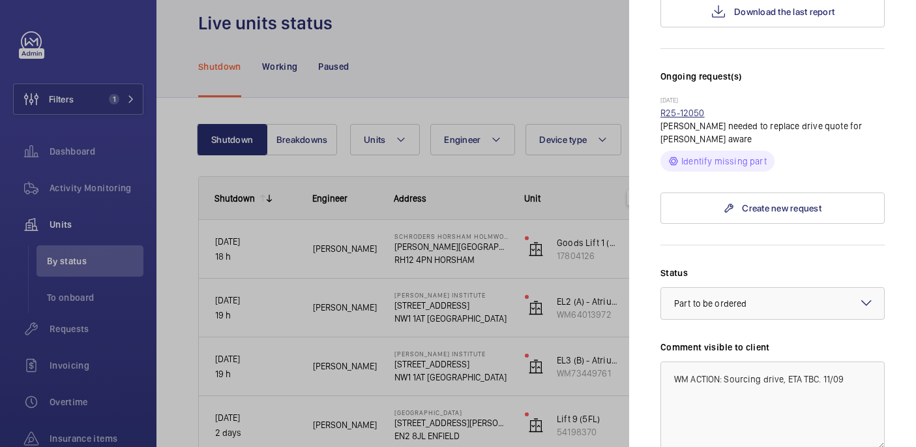
click at [674, 108] on link "R25-12050" at bounding box center [683, 113] width 44 height 10
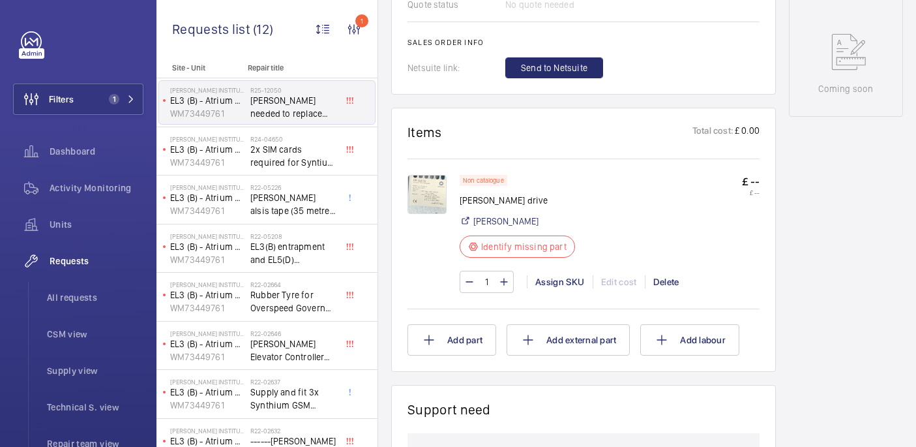
scroll to position [693, 0]
click at [430, 205] on img at bounding box center [427, 192] width 39 height 39
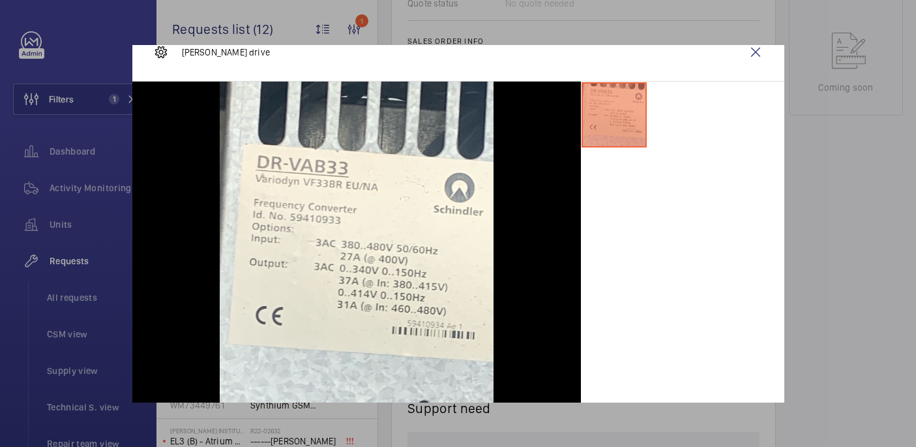
scroll to position [23, 0]
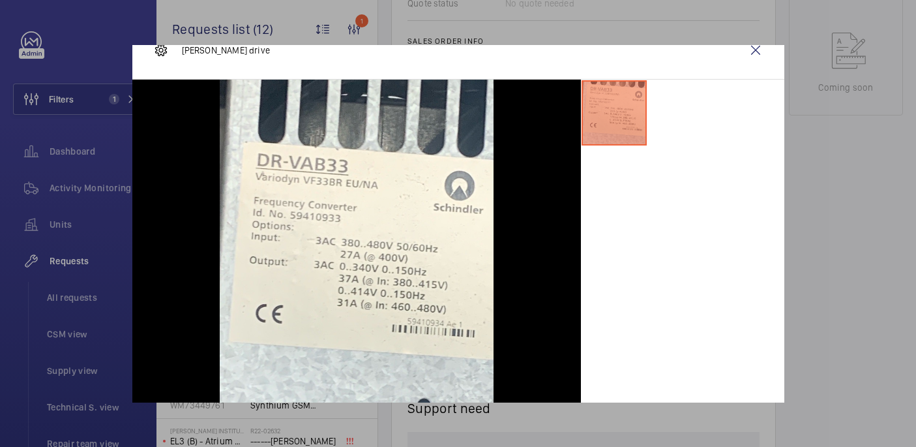
click at [857, 250] on div at bounding box center [458, 223] width 916 height 447
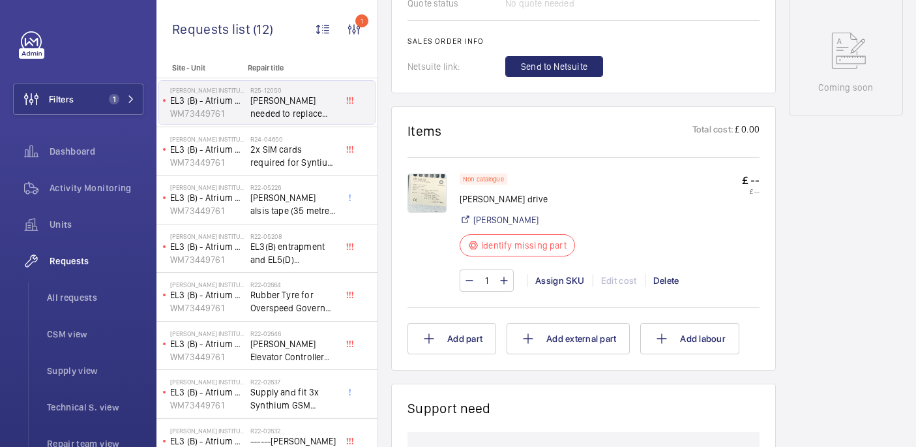
click at [488, 202] on p "Schindler drive" at bounding box center [521, 198] width 123 height 13
copy div "Schindler drive"
click at [562, 286] on div "Assign SKU" at bounding box center [560, 280] width 66 height 13
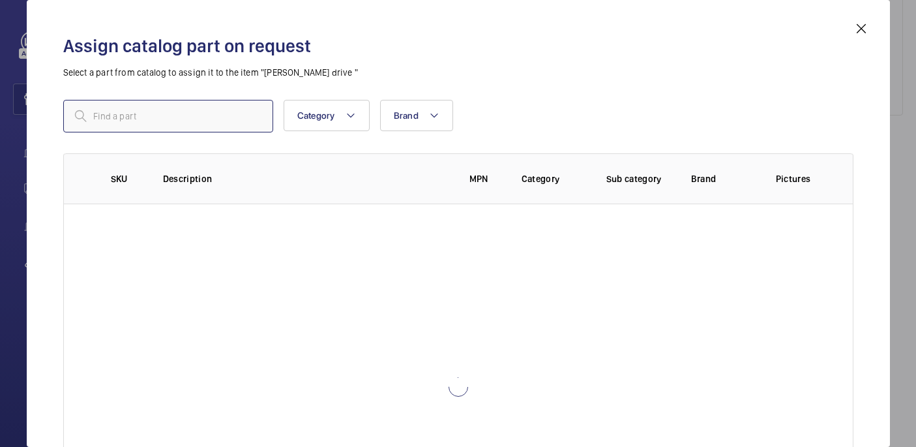
click at [215, 115] on input "text" at bounding box center [168, 116] width 210 height 33
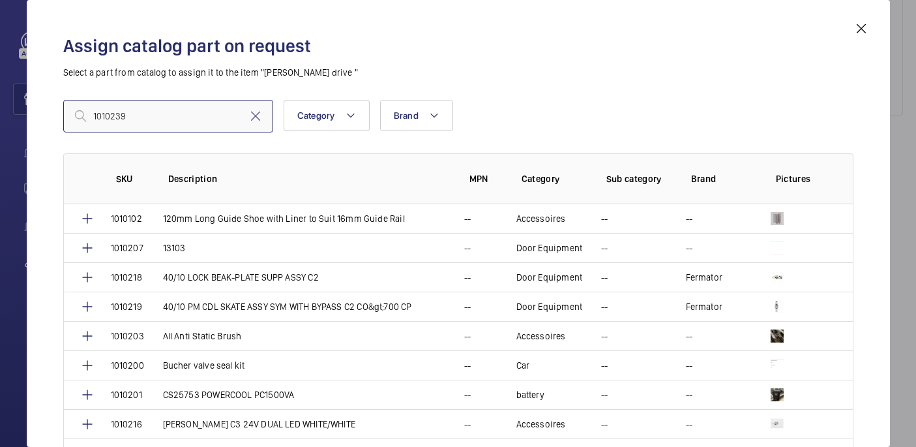
click at [97, 117] on input "1010239" at bounding box center [168, 116] width 210 height 33
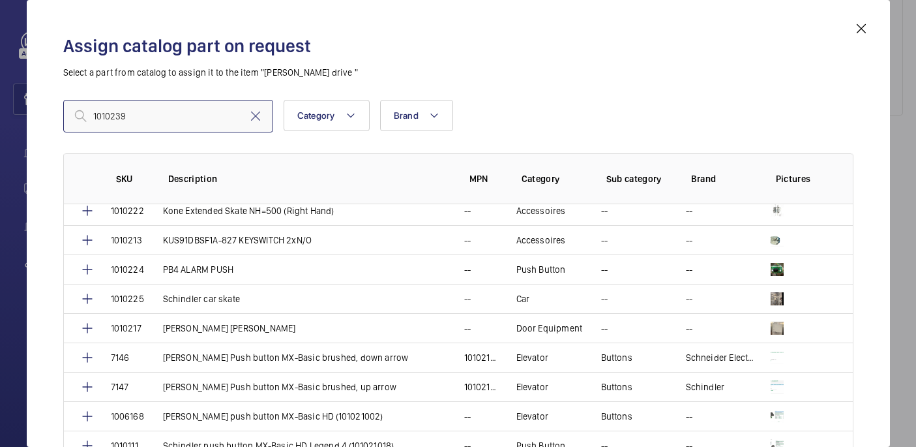
scroll to position [468, 0]
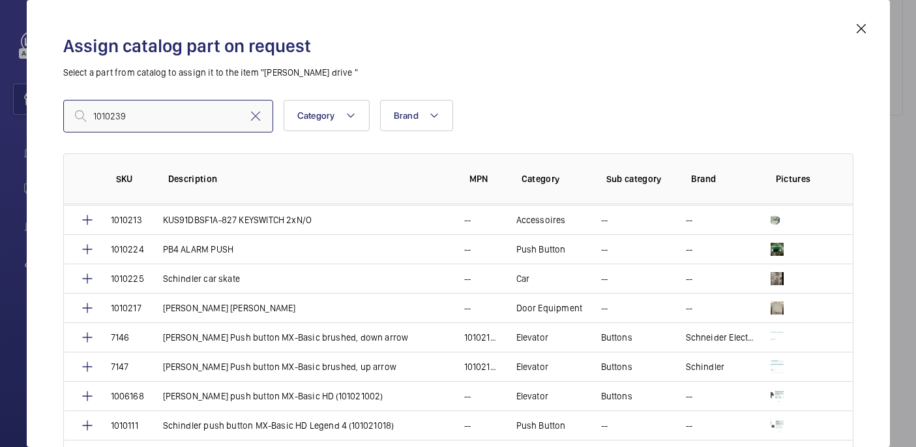
type input "1010239"
click at [208, 129] on input "1010239" at bounding box center [168, 116] width 210 height 33
paste input "Schindler drive VF33 inverter"
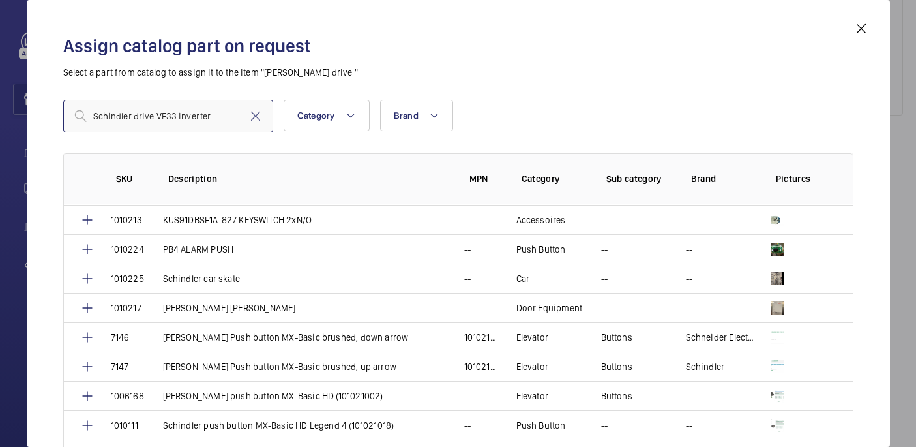
scroll to position [0, 0]
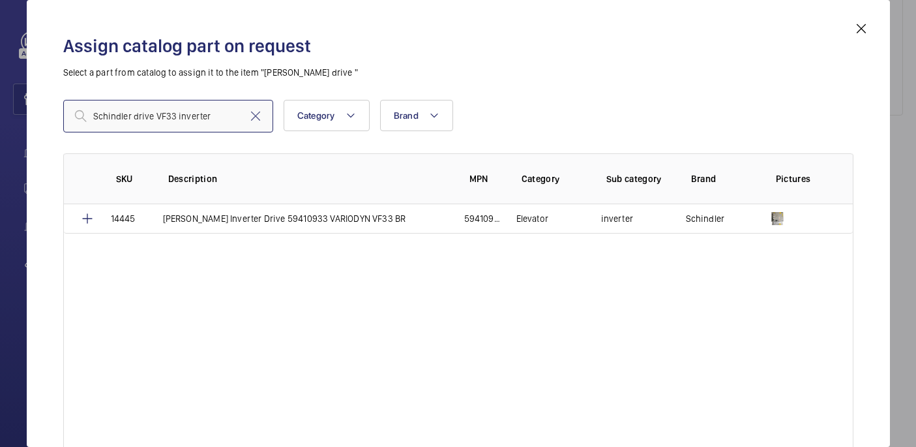
click at [215, 124] on input "Schindler drive VF33 inverter" at bounding box center [168, 116] width 210 height 33
type input "Schindler drive VF33 inverter"
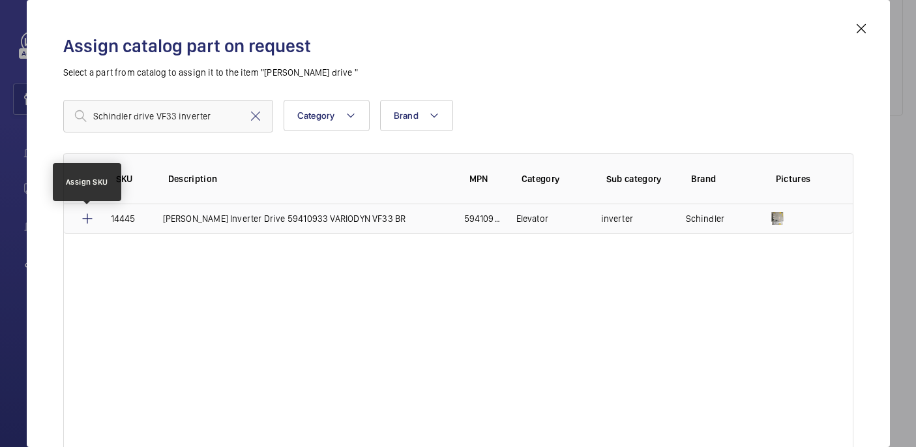
click at [91, 218] on mat-icon at bounding box center [88, 219] width 16 height 16
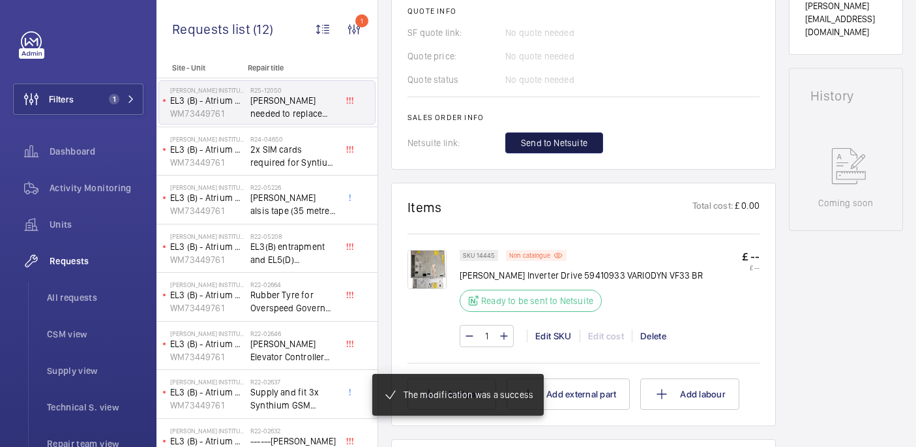
click at [564, 142] on span "Send to Netsuite" at bounding box center [554, 142] width 67 height 13
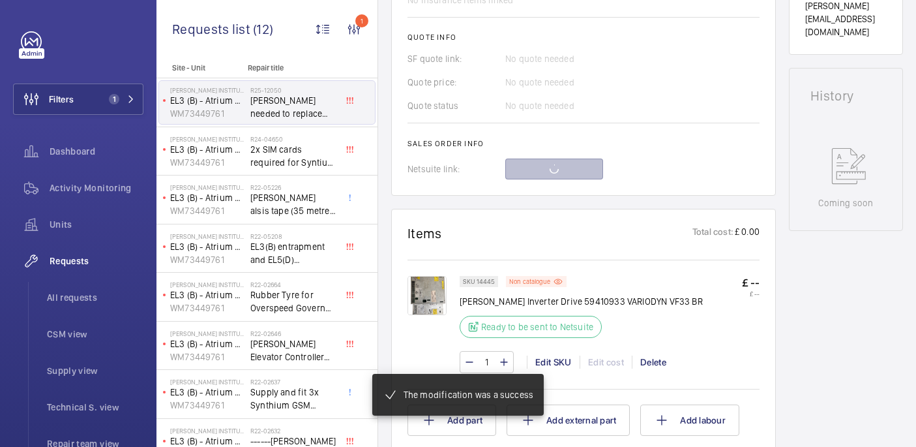
scroll to position [603, 0]
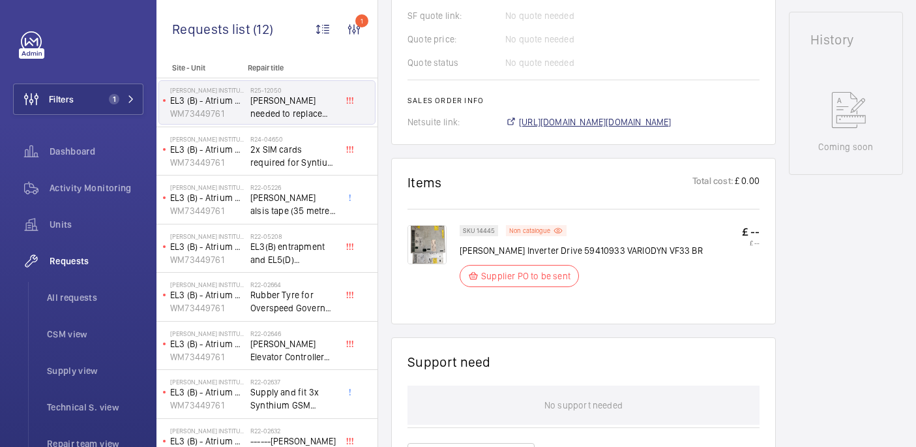
click at [566, 115] on span "https://6461500.app.netsuite.com/app/accounting/transactions/salesord.nl?id=299…" at bounding box center [595, 121] width 153 height 13
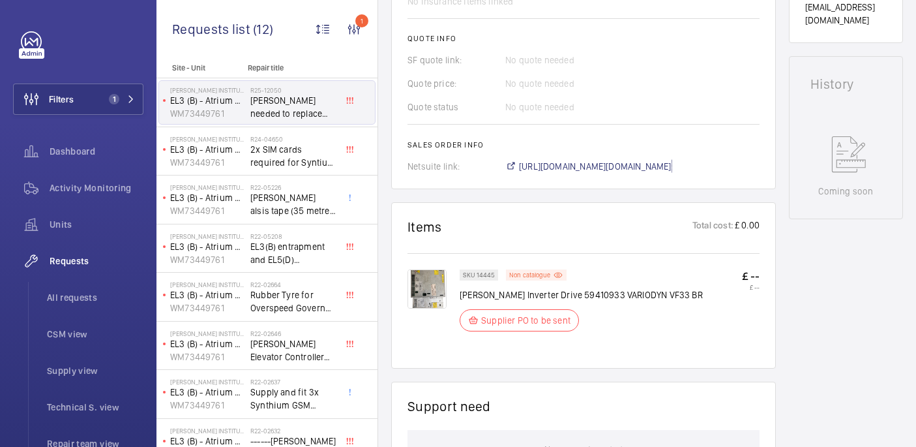
scroll to position [667, 0]
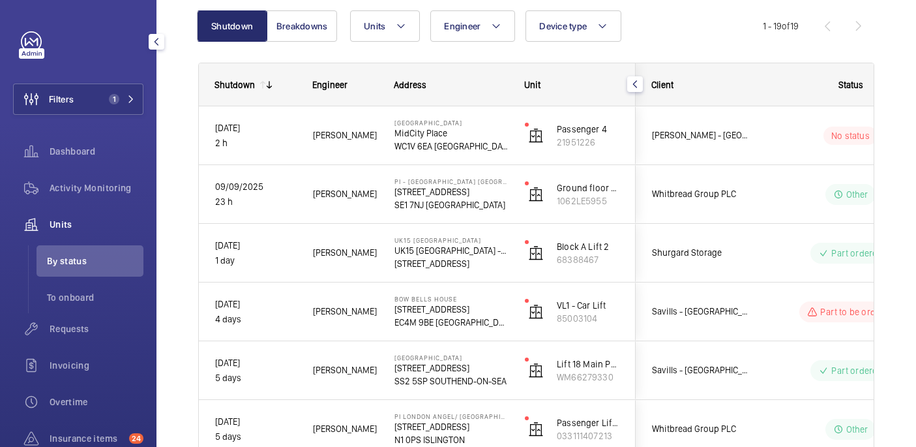
scroll to position [134, 0]
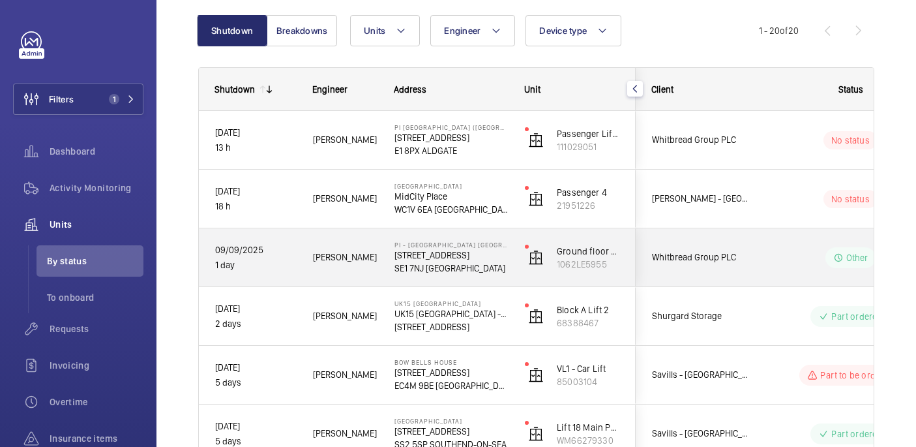
scroll to position [138, 0]
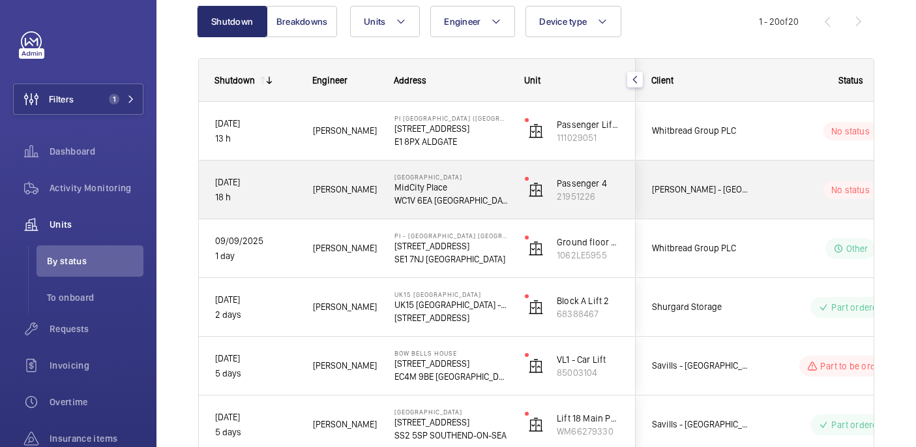
click at [757, 197] on div "No status" at bounding box center [843, 190] width 178 height 44
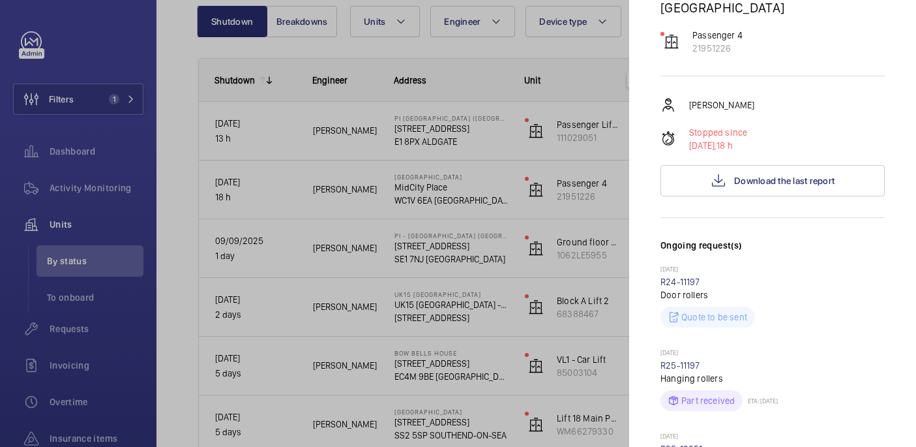
scroll to position [192, 0]
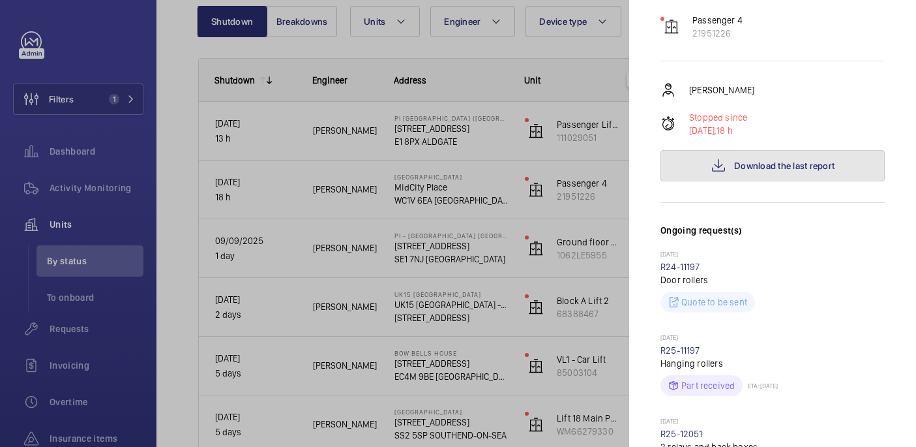
click at [734, 150] on button "Download the last report" at bounding box center [773, 165] width 224 height 31
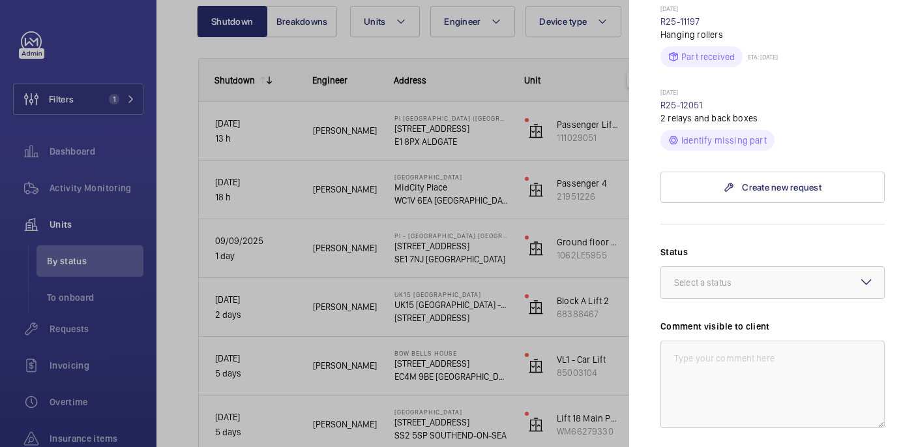
scroll to position [539, 0]
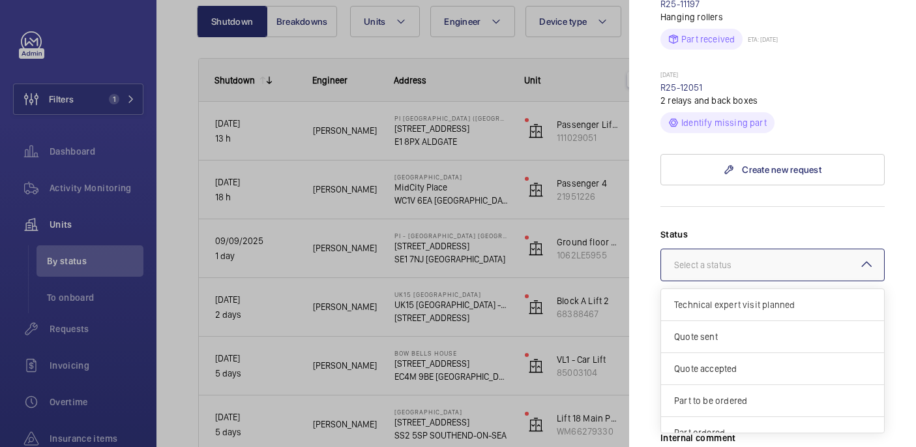
click at [754, 258] on div "Select a status" at bounding box center [719, 264] width 90 height 13
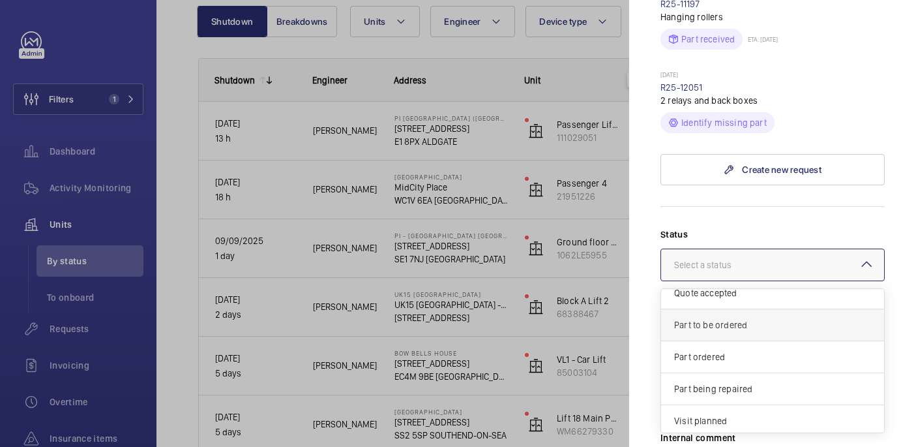
click at [722, 309] on div "Part to be ordered" at bounding box center [772, 325] width 223 height 32
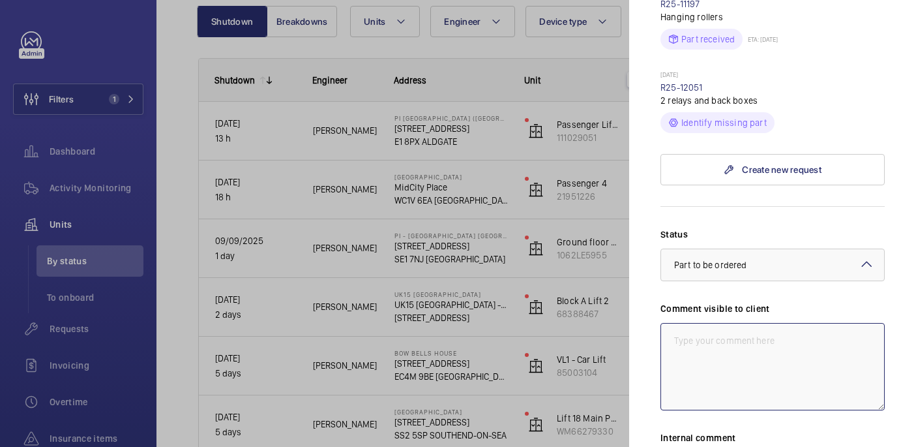
click at [706, 323] on textarea at bounding box center [773, 366] width 224 height 87
click at [729, 323] on textarea "WM ACTION: Sourcing parts, ETA TBC 11/09" at bounding box center [773, 366] width 224 height 87
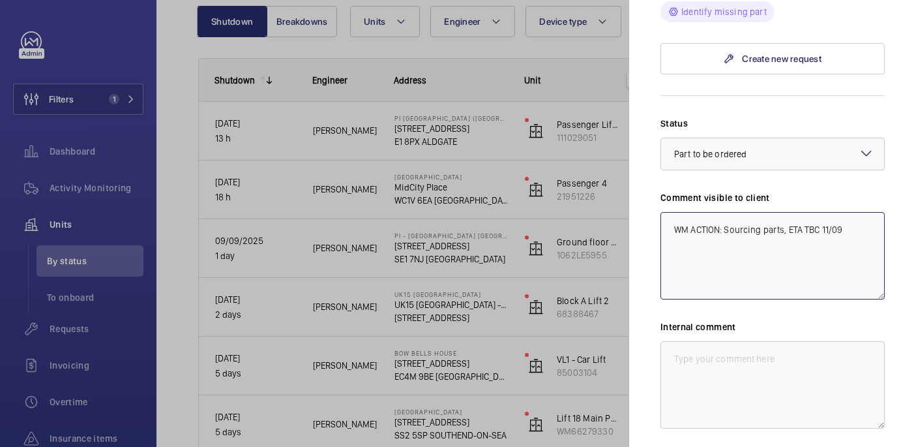
scroll to position [669, 0]
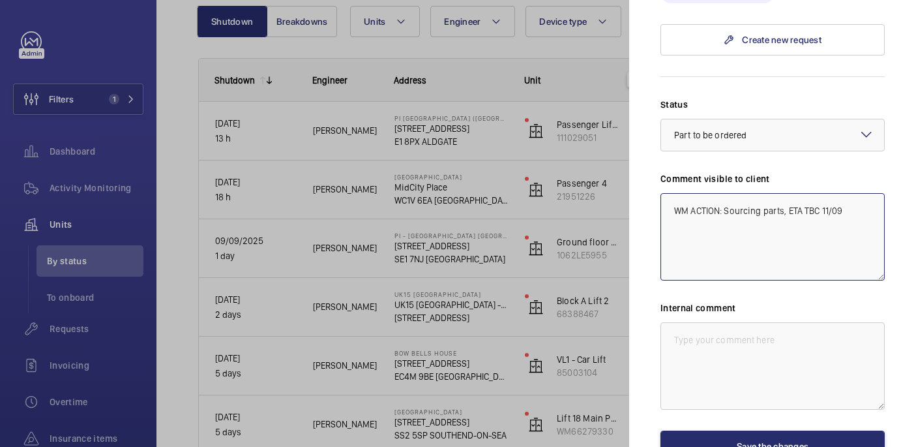
type textarea "WM ACTION: Sourcing parts, ETA TBC 11/09"
click at [719, 322] on textarea at bounding box center [773, 365] width 224 height 87
paste textarea "WM ACTION: Sourcing parts, ETA TBC 11/09"
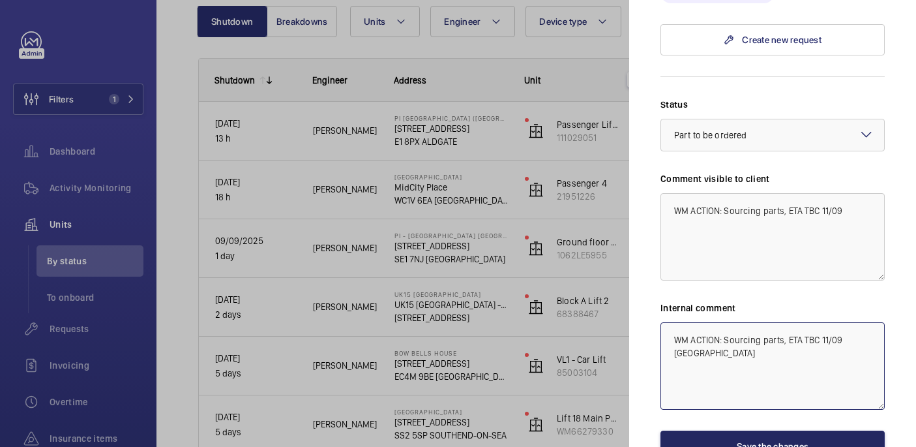
type textarea "WM ACTION: Sourcing parts, ETA TBC 11/09 india"
click at [789, 430] on button "Save the changes" at bounding box center [773, 445] width 224 height 31
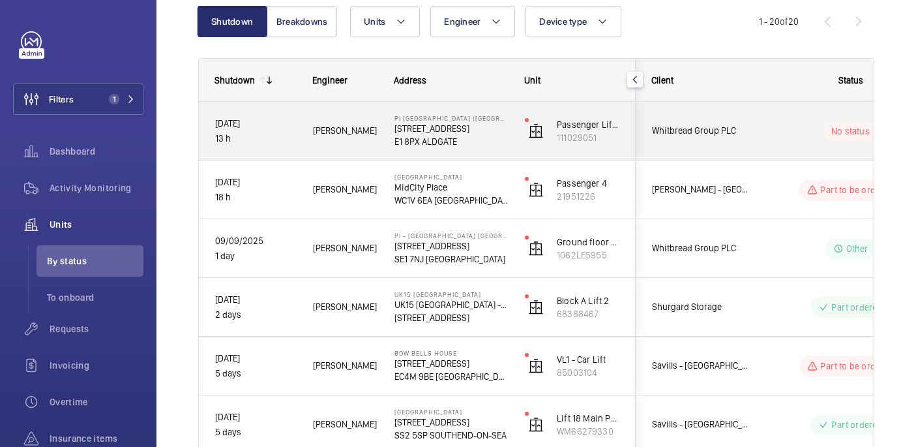
click at [772, 140] on wm-front-pills-cell "No status" at bounding box center [851, 131] width 162 height 18
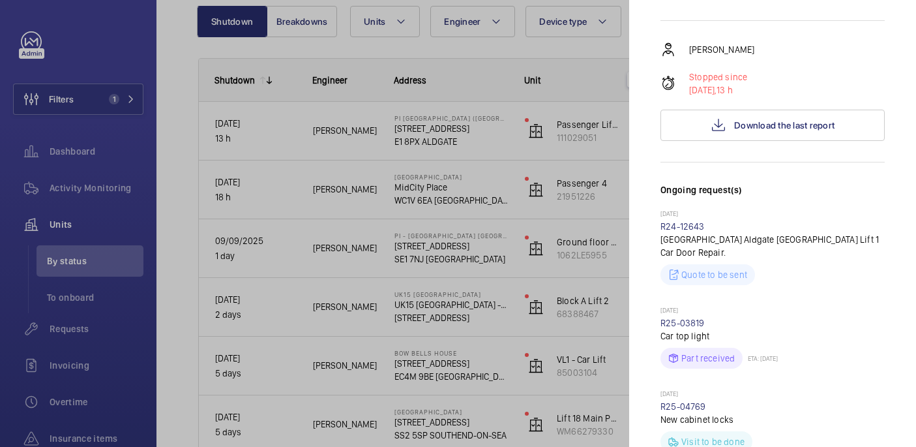
scroll to position [207, 0]
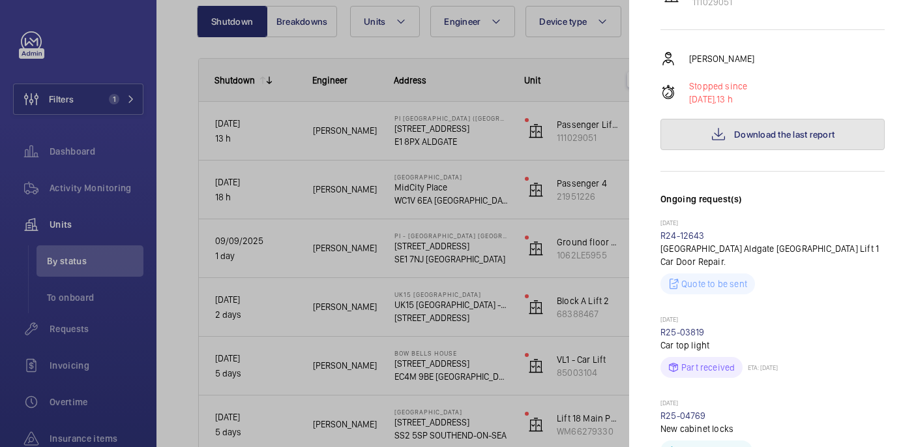
click at [750, 119] on button "Download the last report" at bounding box center [773, 134] width 224 height 31
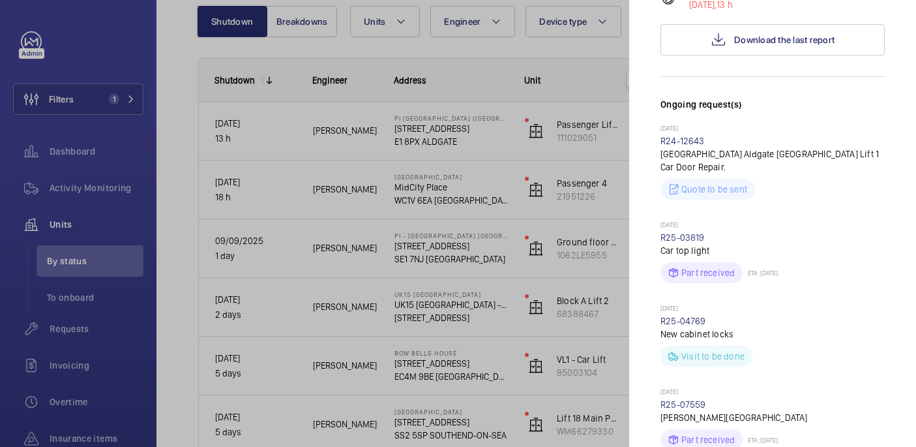
scroll to position [517, 0]
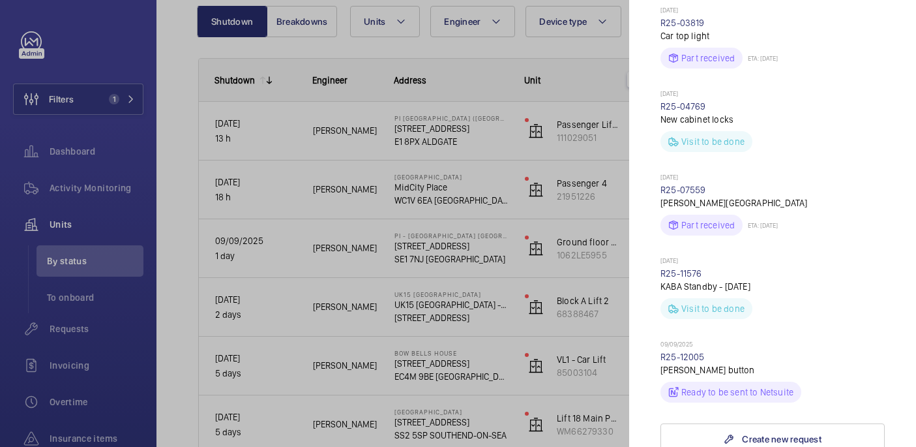
click at [687, 340] on p "09/09/2025" at bounding box center [773, 345] width 224 height 10
click at [687, 352] on link "R25-12005" at bounding box center [683, 357] width 44 height 10
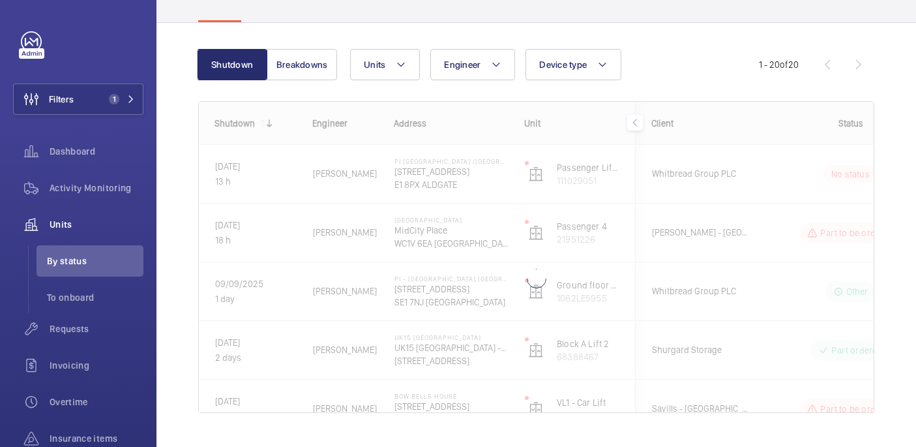
scroll to position [118, 0]
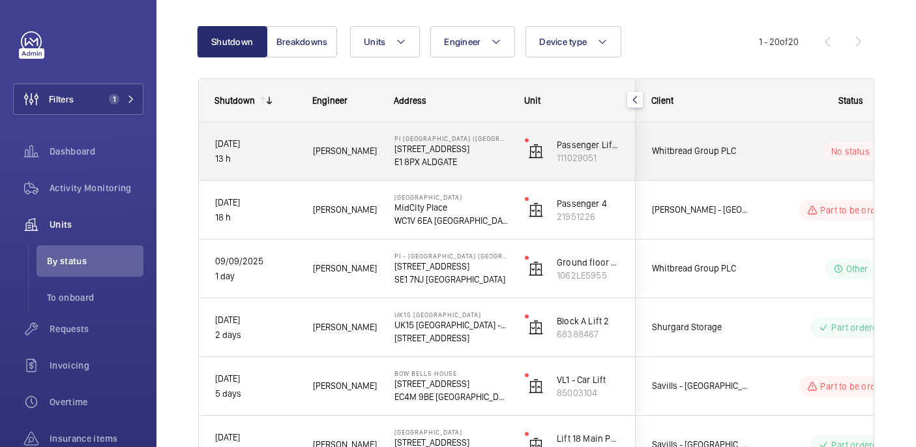
click at [751, 166] on div "Whitbread Group PLC" at bounding box center [695, 150] width 116 height 41
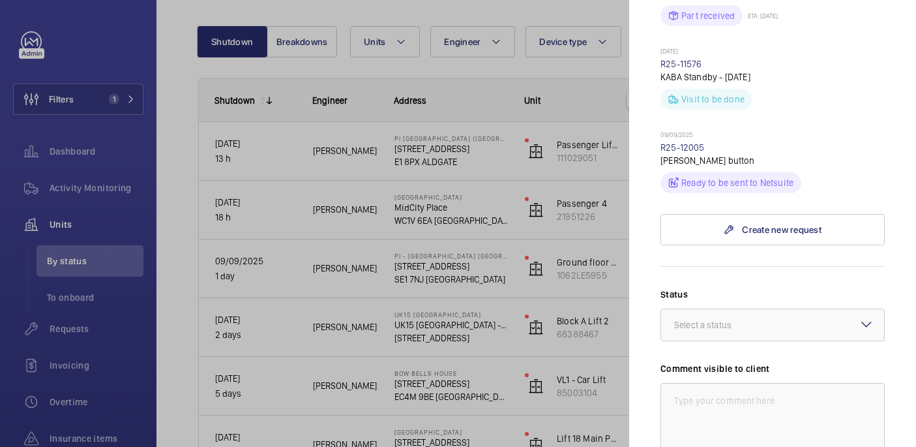
scroll to position [727, 0]
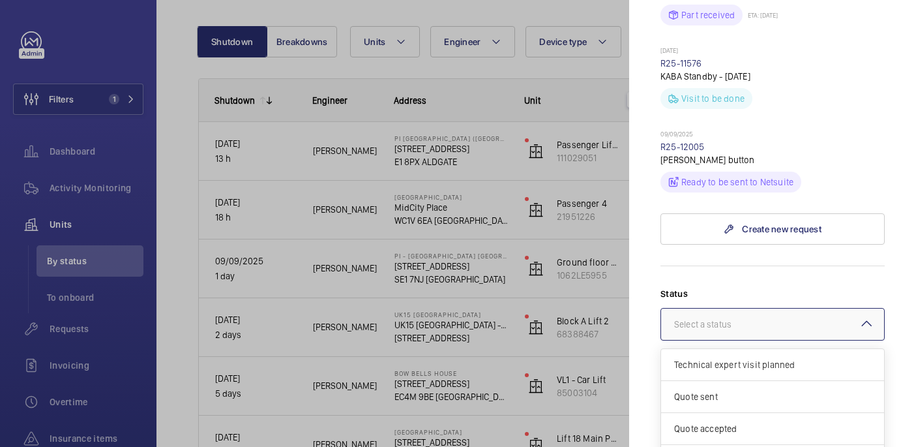
click at [747, 309] on div at bounding box center [772, 324] width 223 height 31
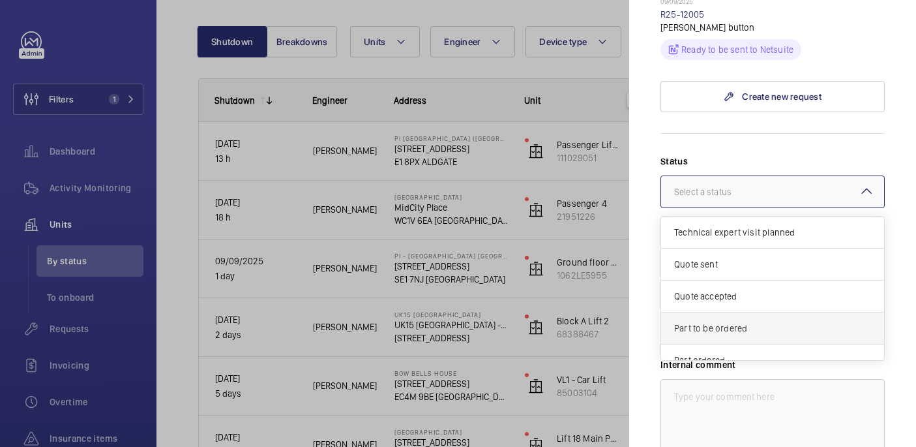
scroll to position [57, 0]
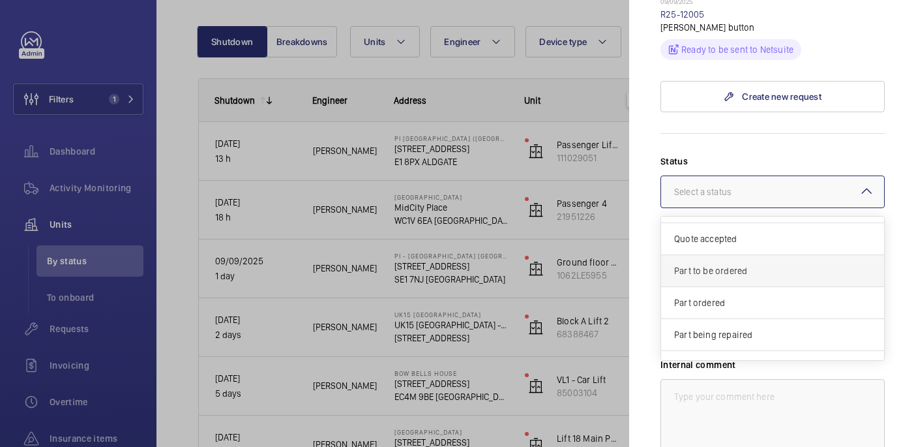
click at [729, 264] on span "Part to be ordered" at bounding box center [772, 270] width 197 height 13
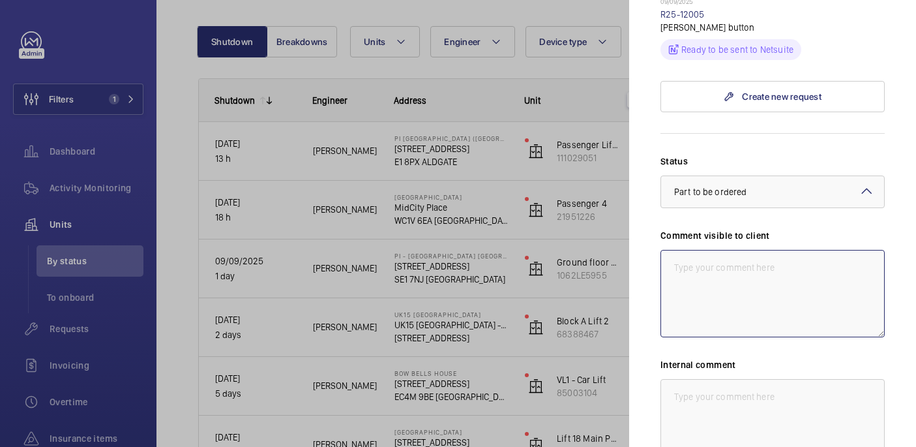
click at [708, 250] on textarea at bounding box center [773, 293] width 224 height 87
click at [801, 250] on textarea "WM ACTION: Sourcing parts, EtA TBC" at bounding box center [773, 293] width 224 height 87
click at [840, 250] on textarea "WM ACTION: Sourcing parts, ETA TBC" at bounding box center [773, 293] width 224 height 87
click at [723, 250] on textarea "WM ACTION: Sourcing parts, ETA TBC 11/09" at bounding box center [773, 293] width 224 height 87
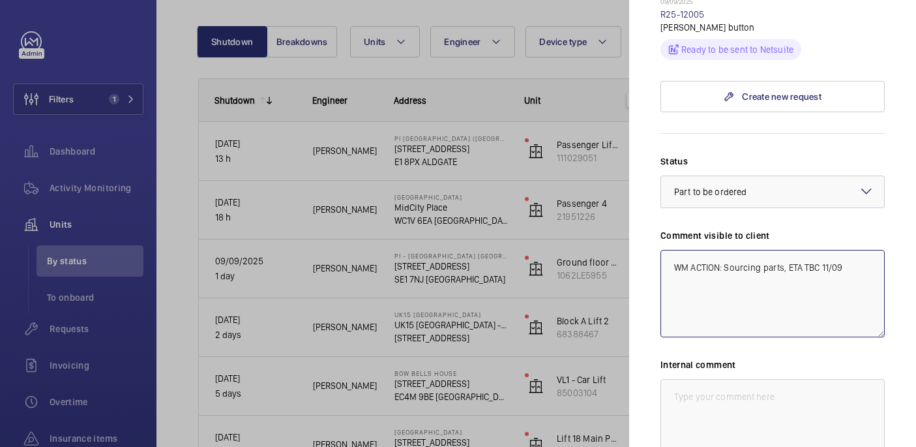
click at [723, 250] on textarea "WM ACTION: Sourcing parts, ETA TBC 11/09" at bounding box center [773, 293] width 224 height 87
type textarea "WM ACTION: Sourcing parts, ETA TBC 11/09"
click at [743, 379] on textarea at bounding box center [773, 422] width 224 height 87
paste textarea "WM ACTION: Sourcing parts, ETA TBC 11/09"
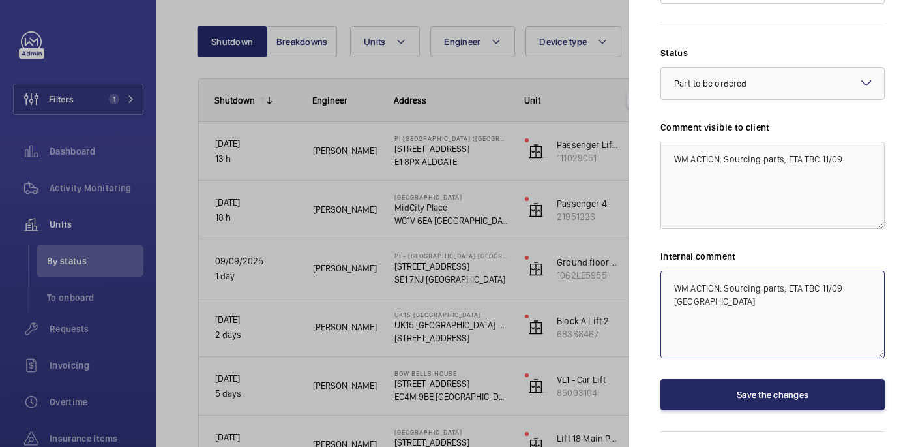
type textarea "WM ACTION: Sourcing parts, ETA TBC 11/09 [GEOGRAPHIC_DATA]"
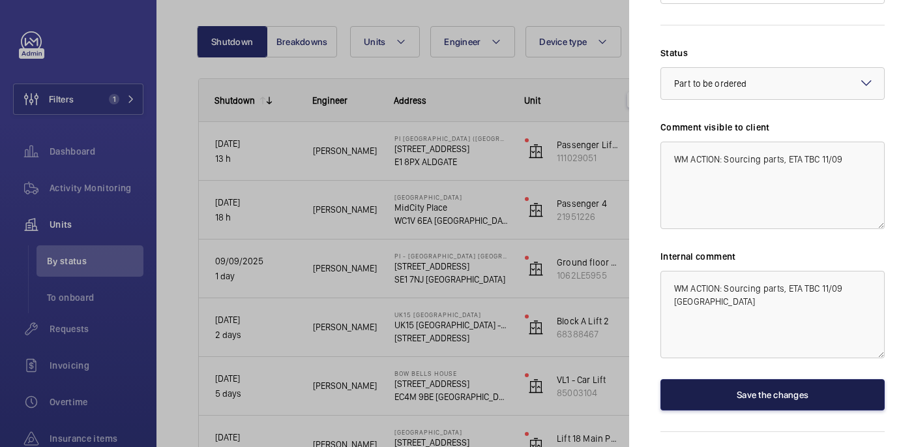
click at [743, 379] on button "Save the changes" at bounding box center [773, 394] width 224 height 31
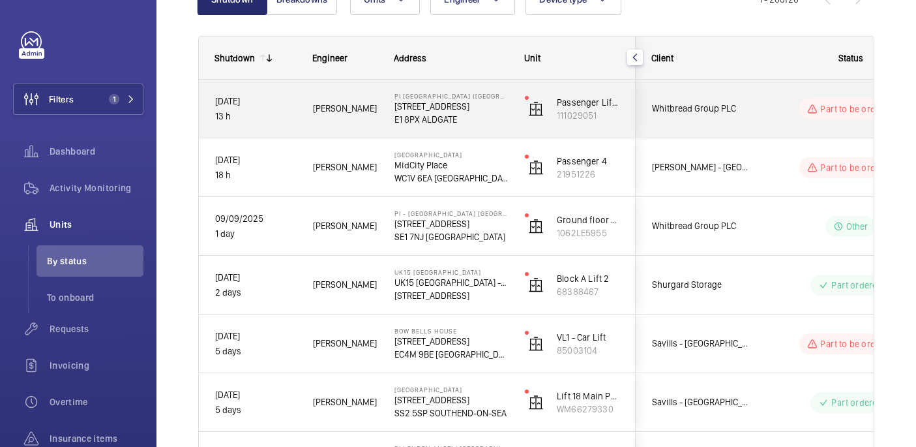
scroll to position [0, 0]
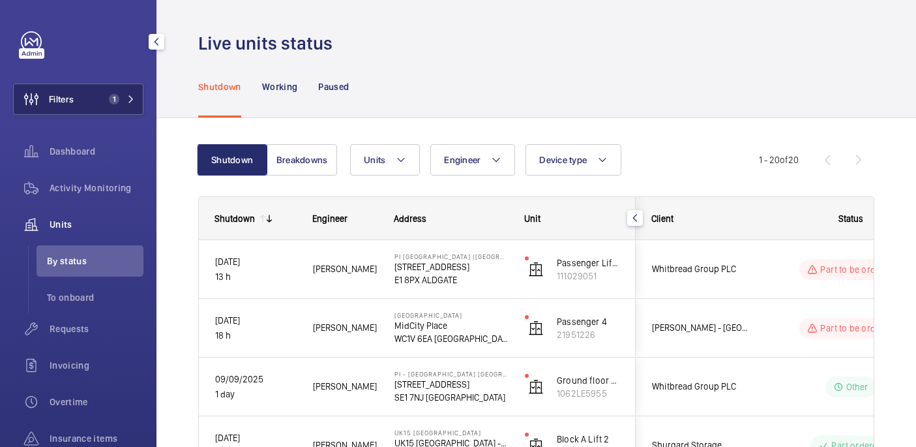
click at [105, 103] on span "1" at bounding box center [112, 99] width 16 height 10
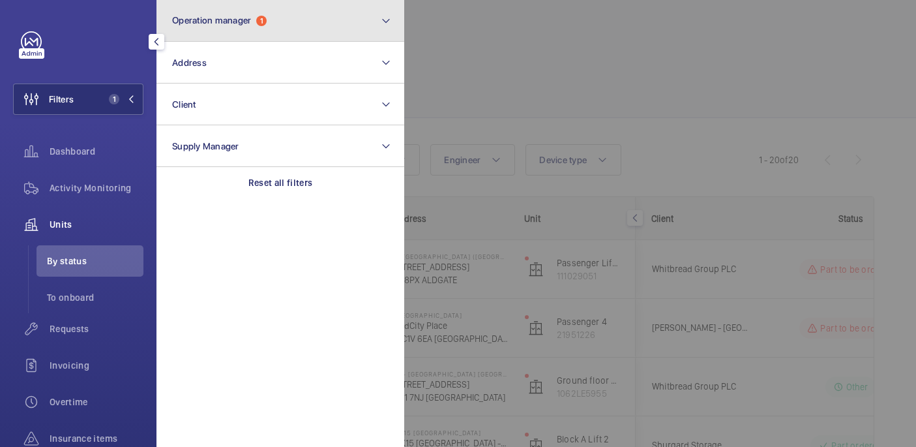
click at [280, 22] on button "Operation manager 1" at bounding box center [281, 21] width 248 height 42
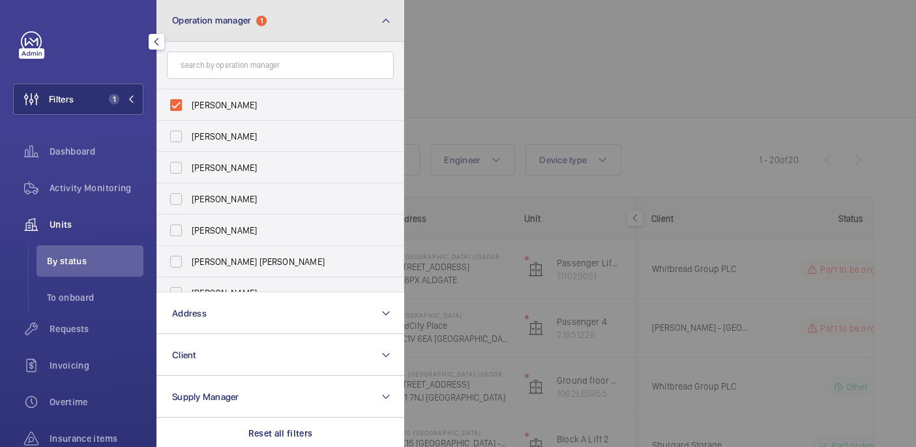
click at [290, 26] on button "Operation manager 1" at bounding box center [281, 21] width 248 height 42
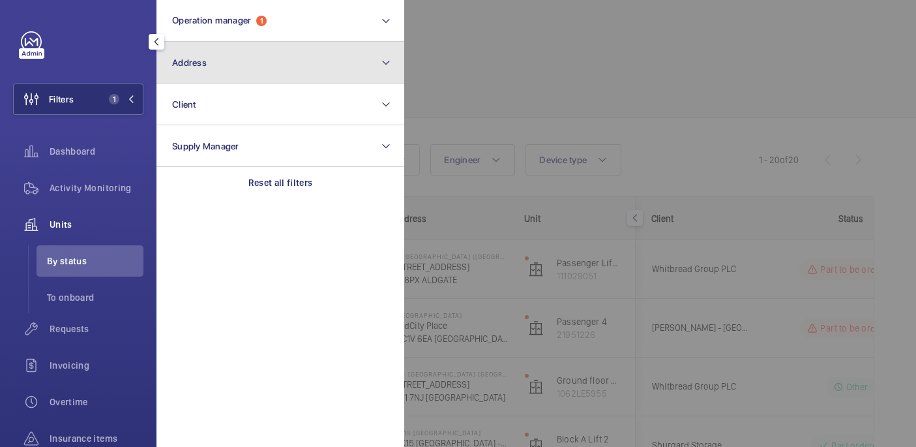
click at [226, 78] on button "Address" at bounding box center [281, 63] width 248 height 42
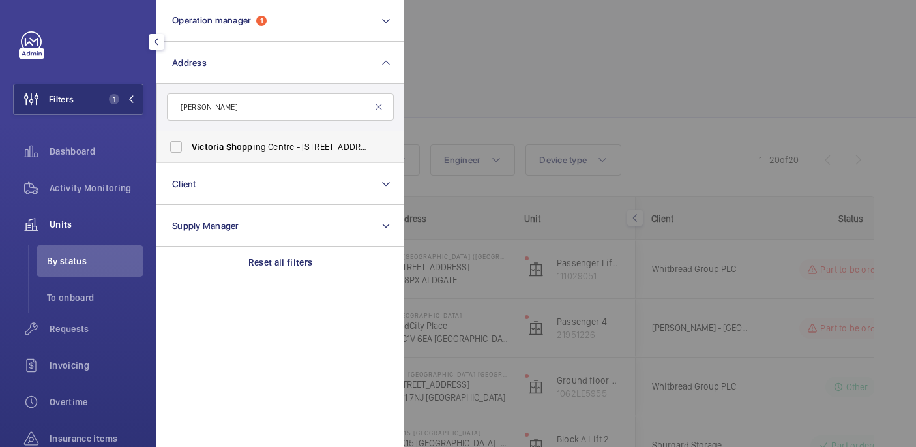
type input "victoria shopp"
click at [288, 132] on label "Victoria Shopp ing Centre - 362 Chartwell Square, Southend on Sea, SOUTHEND-ON-…" at bounding box center [270, 146] width 227 height 31
click at [189, 134] on input "Victoria Shopp ing Centre - 362 Chartwell Square, Southend on Sea, SOUTHEND-ON-…" at bounding box center [176, 147] width 26 height 26
checkbox input "true"
click at [459, 101] on div at bounding box center [862, 223] width 916 height 447
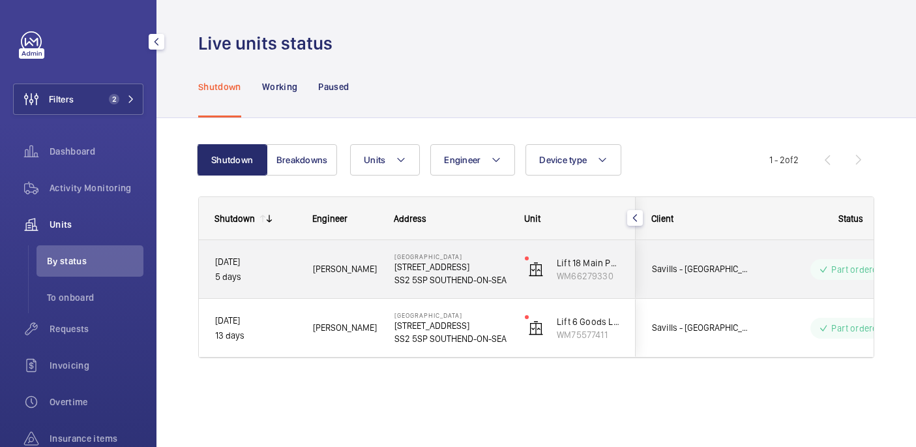
click at [494, 269] on p "[STREET_ADDRESS]" at bounding box center [451, 266] width 113 height 13
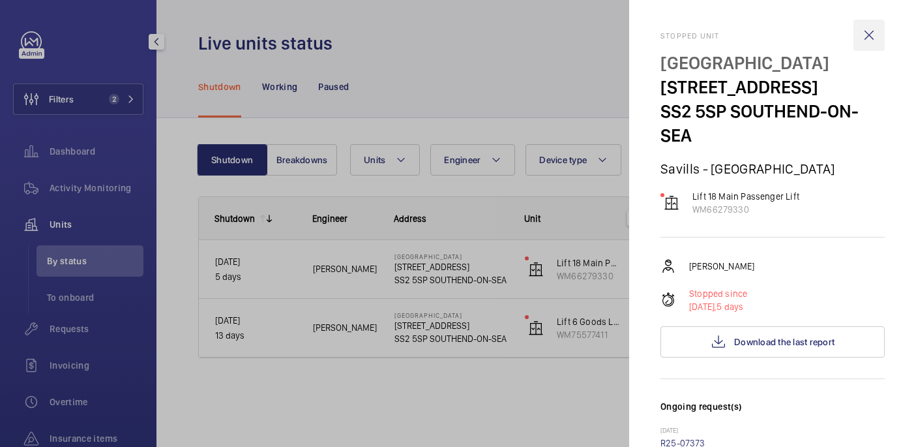
click at [873, 33] on wm-front-icon-button at bounding box center [869, 35] width 31 height 31
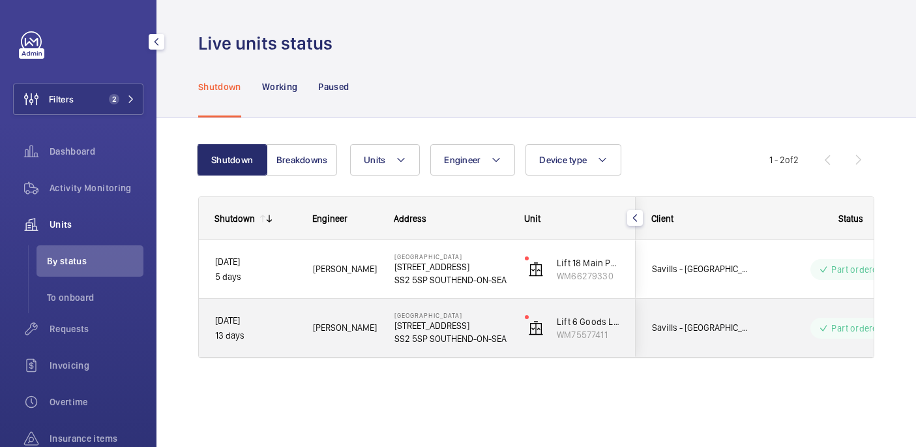
click at [648, 335] on div "Savills - [GEOGRAPHIC_DATA]" at bounding box center [695, 327] width 116 height 41
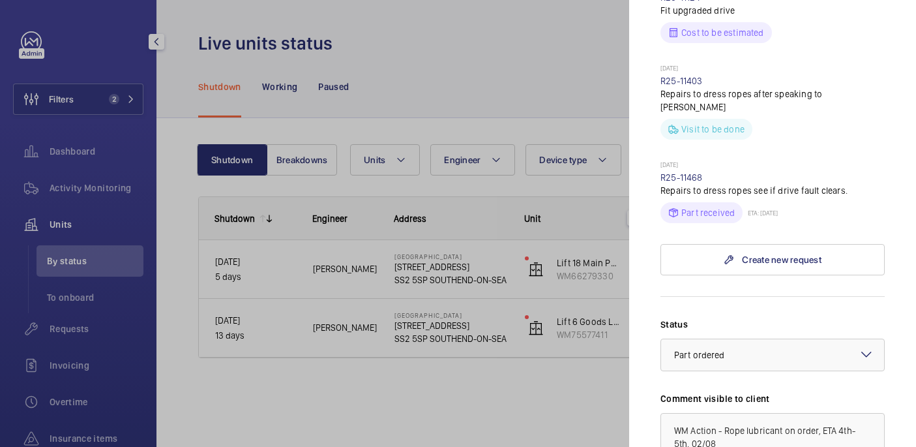
scroll to position [894, 0]
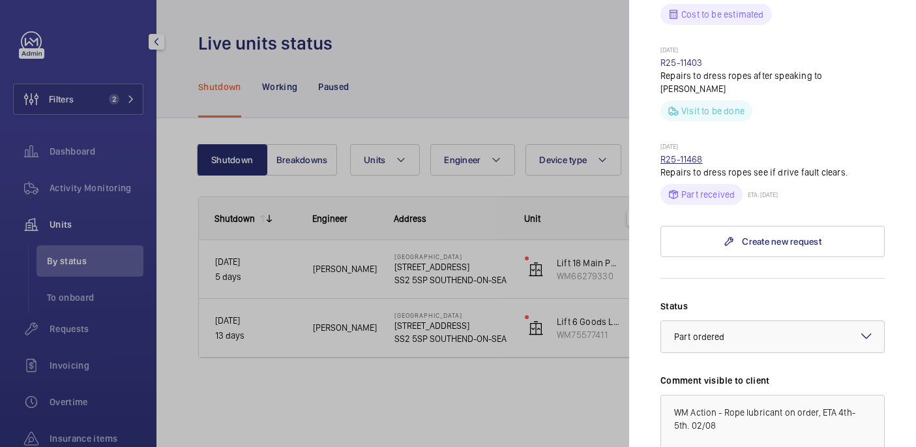
click at [678, 164] on link "R25-11468" at bounding box center [682, 159] width 42 height 10
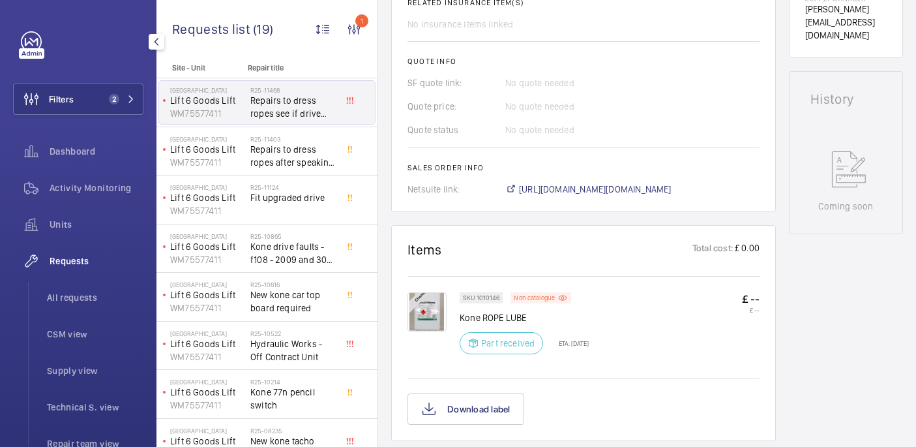
scroll to position [558, 0]
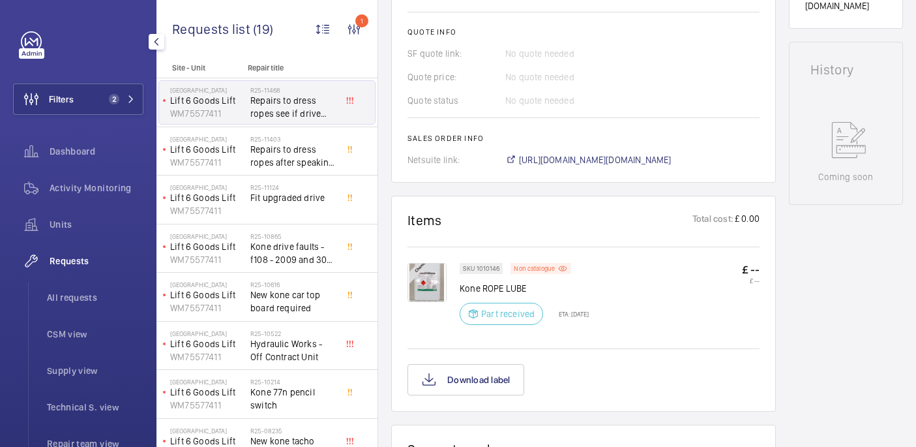
click at [580, 153] on span "https://6461500.app.netsuite.com/app/accounting/transactions/salesord.nl?id=297…" at bounding box center [595, 159] width 153 height 13
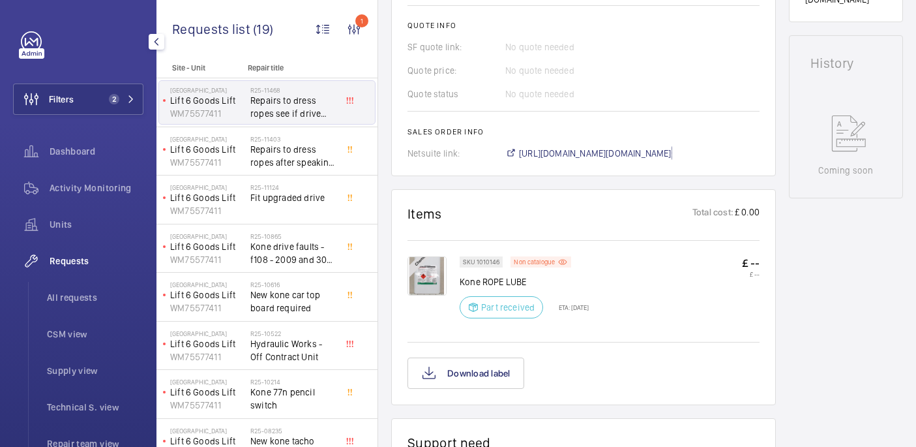
scroll to position [565, 0]
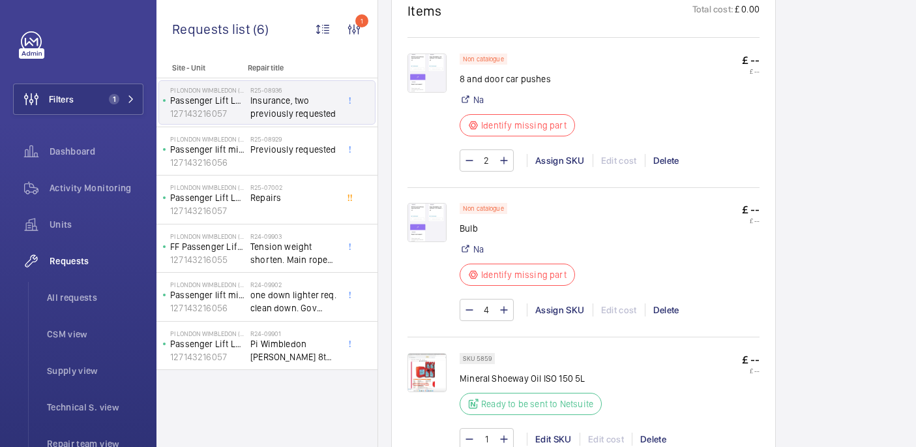
scroll to position [848, 0]
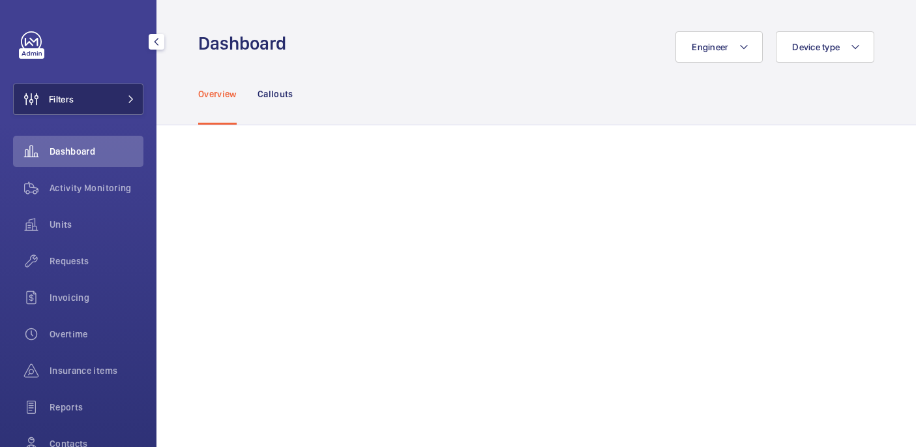
click at [59, 109] on span "Filters" at bounding box center [44, 98] width 60 height 31
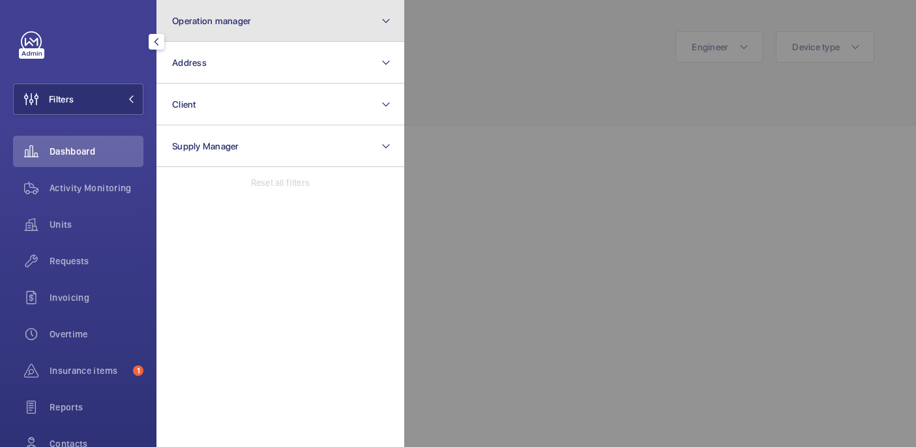
click at [206, 25] on span "Operation manager" at bounding box center [211, 21] width 79 height 10
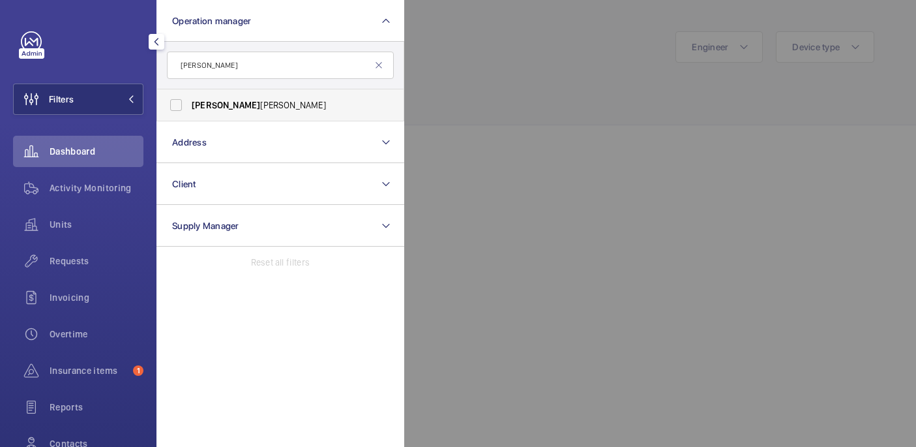
type input "[PERSON_NAME]"
click at [256, 100] on span "[PERSON_NAME]" at bounding box center [281, 104] width 179 height 13
click at [189, 100] on input "John Smith" at bounding box center [176, 105] width 26 height 26
checkbox input "true"
click at [501, 99] on div at bounding box center [862, 223] width 916 height 447
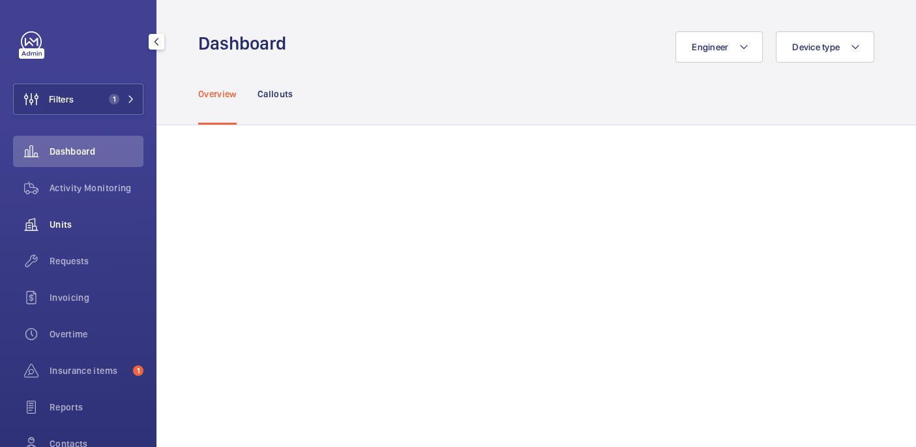
click at [65, 224] on span "Units" at bounding box center [97, 224] width 94 height 13
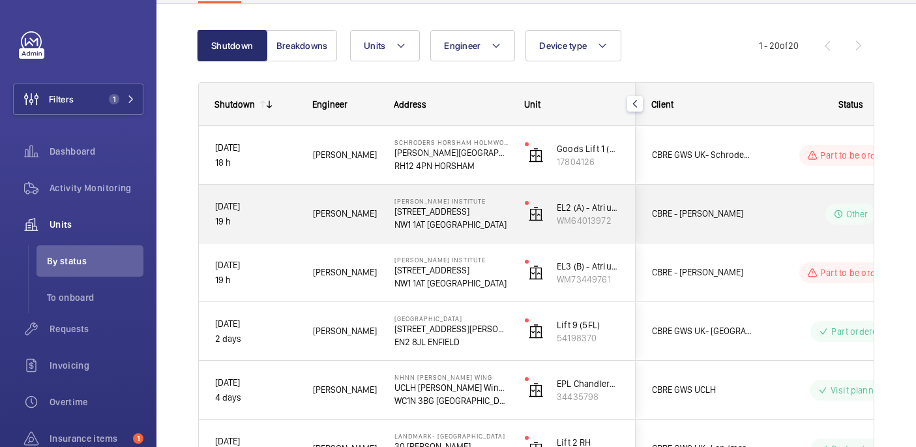
scroll to position [115, 0]
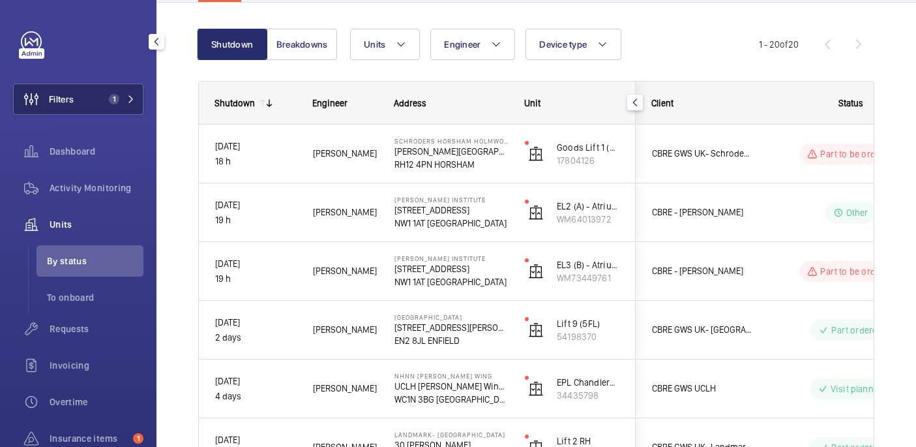
click at [109, 104] on button "Filters 1" at bounding box center [78, 98] width 130 height 31
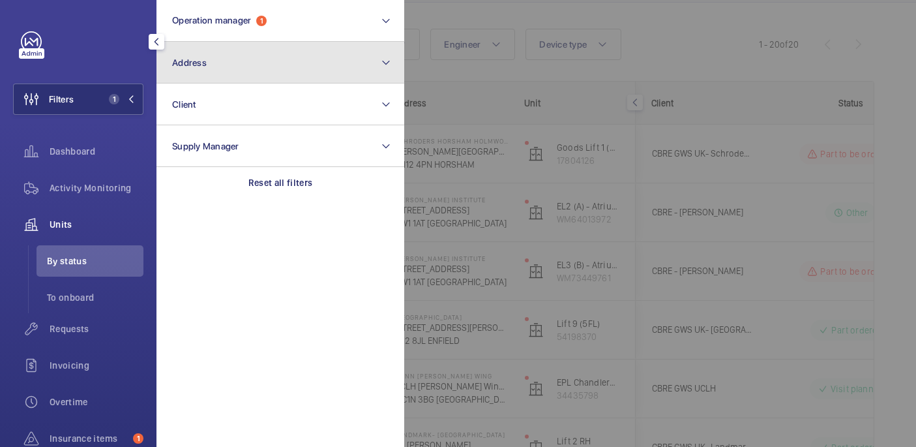
click at [237, 70] on button "Address" at bounding box center [281, 63] width 248 height 42
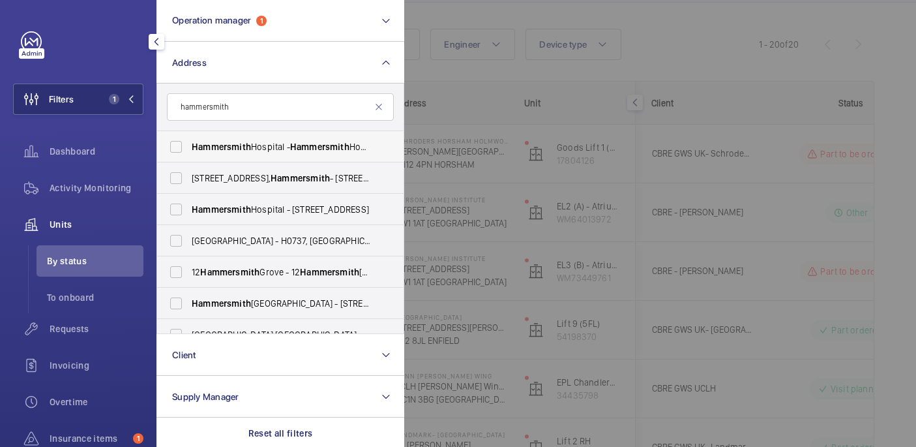
type input "hammersmith"
click at [269, 143] on span "Hammersmith Hospital - Hammersmith Hospital, 72 Du Cane Road, LONDON W12 0HS" at bounding box center [281, 146] width 179 height 13
click at [189, 143] on input "Hammersmith Hospital - Hammersmith Hospital, 72 Du Cane Road, LONDON W12 0HS" at bounding box center [176, 147] width 26 height 26
checkbox input "true"
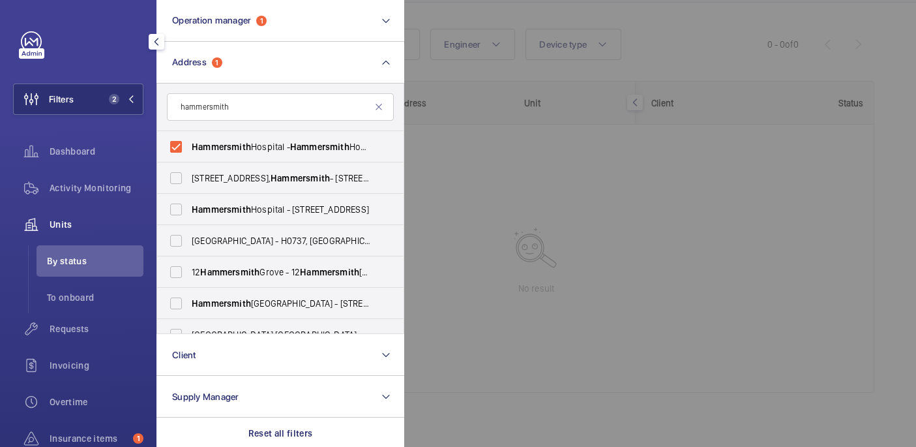
click at [687, 27] on div at bounding box center [862, 223] width 916 height 447
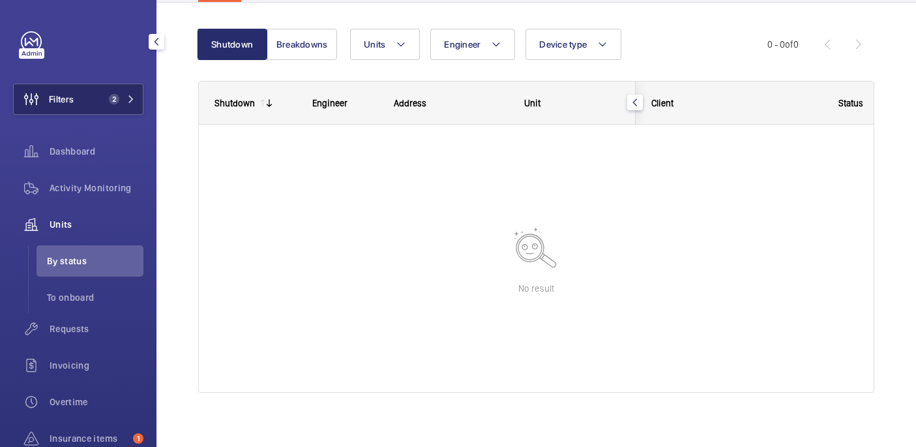
click at [85, 102] on button "Filters 2" at bounding box center [78, 98] width 130 height 31
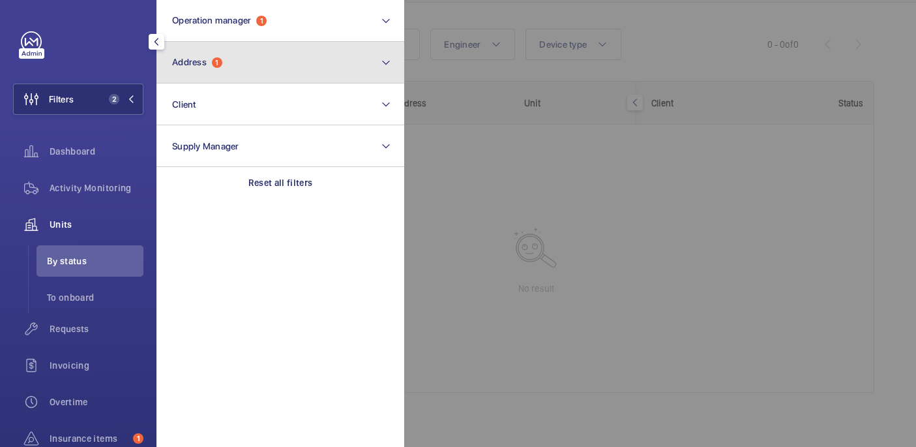
click at [241, 58] on button "Address 1" at bounding box center [281, 63] width 248 height 42
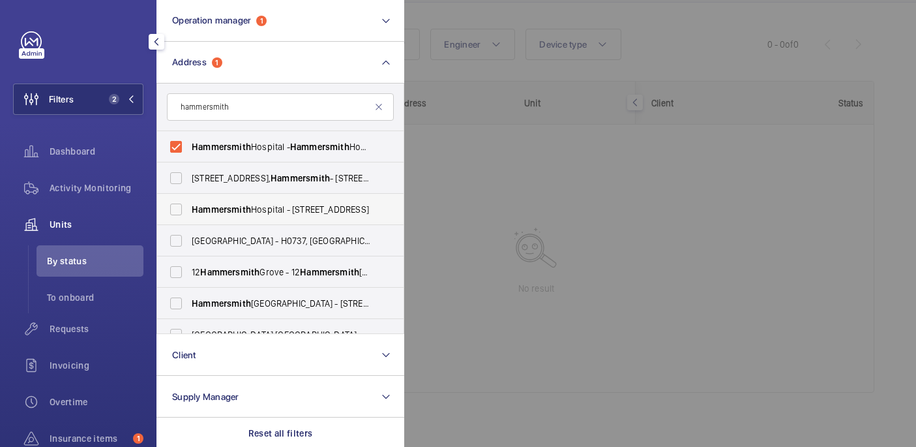
type input "hammersmith"
click at [264, 205] on span "Hammersmith Hospital - 72 Du Cane Rd, LONDON W12 0HS" at bounding box center [281, 209] width 179 height 13
click at [189, 205] on input "Hammersmith Hospital - 72 Du Cane Rd, LONDON W12 0HS" at bounding box center [176, 209] width 26 height 26
checkbox input "true"
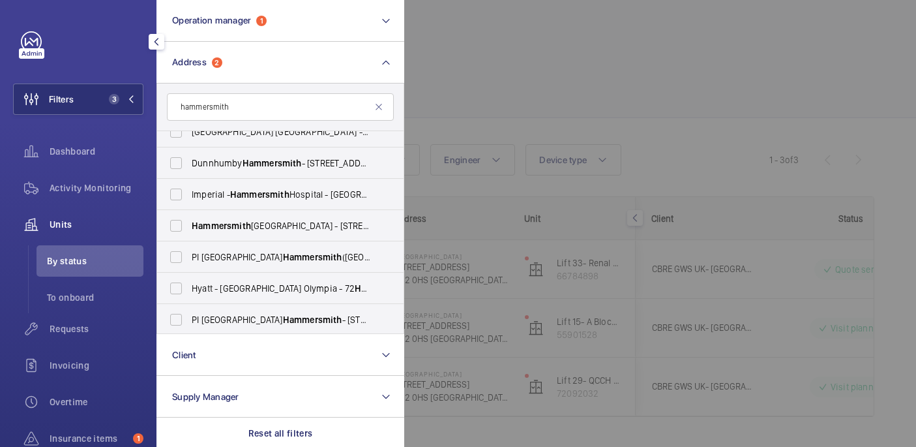
scroll to position [215, 0]
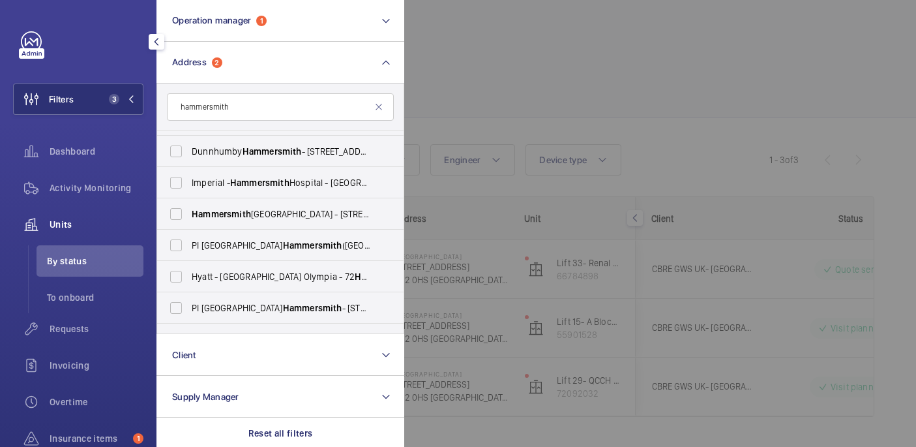
click at [556, 87] on div at bounding box center [862, 223] width 916 height 447
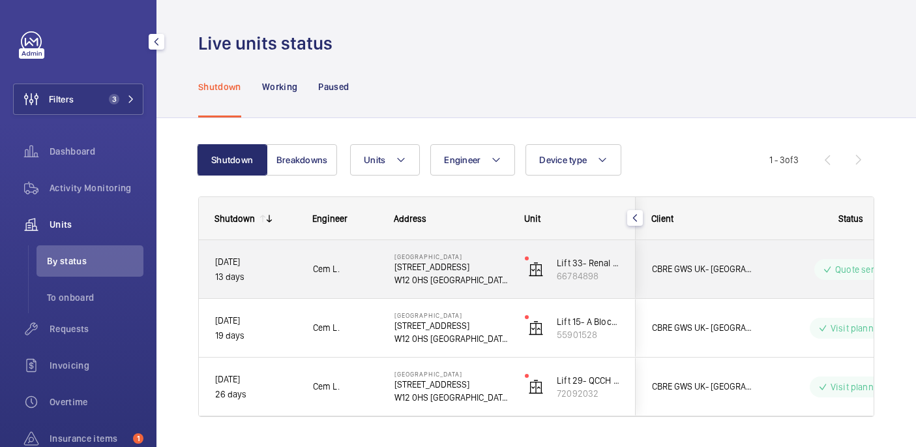
click at [486, 260] on p "[STREET_ADDRESS]" at bounding box center [451, 266] width 113 height 13
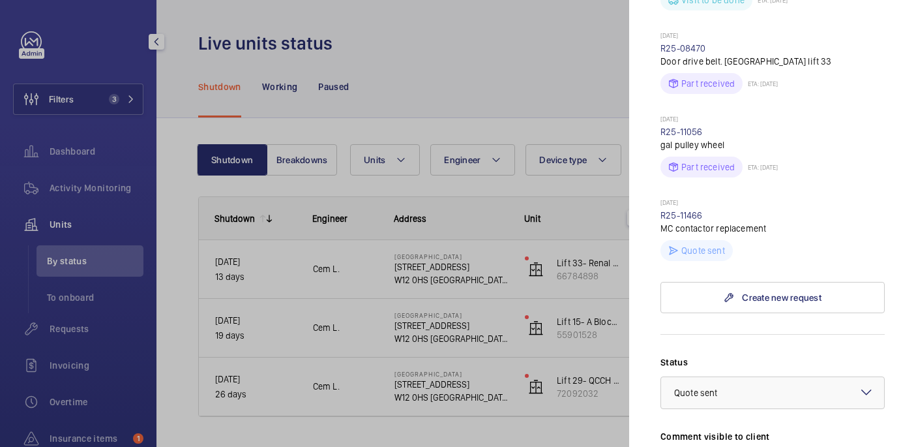
scroll to position [843, 0]
click at [683, 208] on link "R25-11466" at bounding box center [682, 213] width 42 height 10
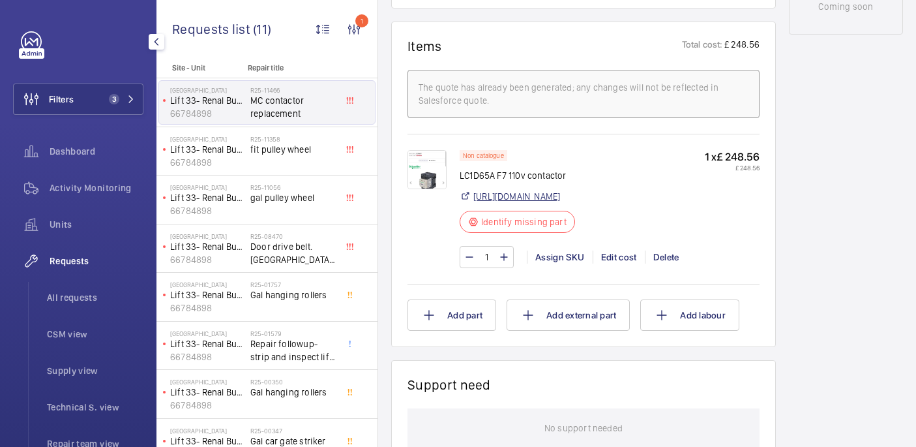
scroll to position [786, 0]
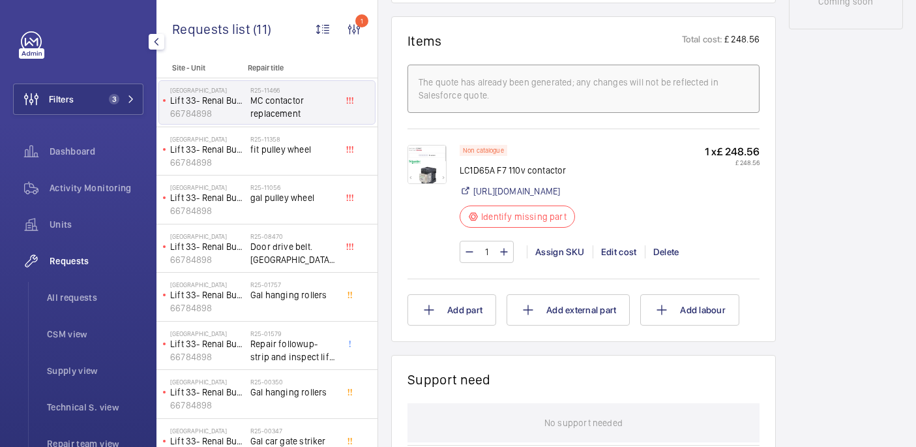
click at [423, 179] on img at bounding box center [427, 164] width 39 height 39
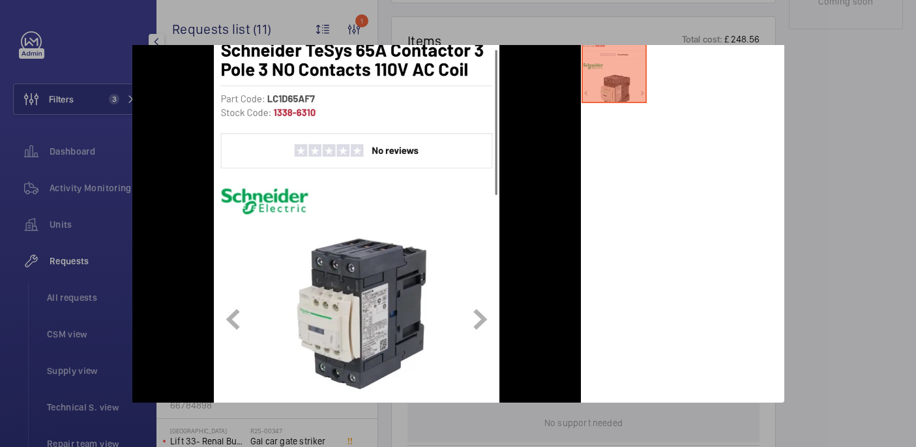
scroll to position [0, 0]
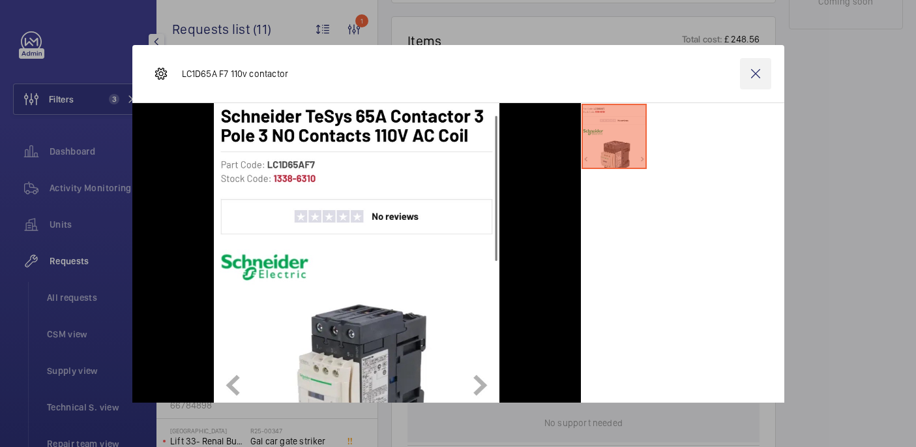
click at [751, 78] on wm-front-icon-button at bounding box center [755, 73] width 31 height 31
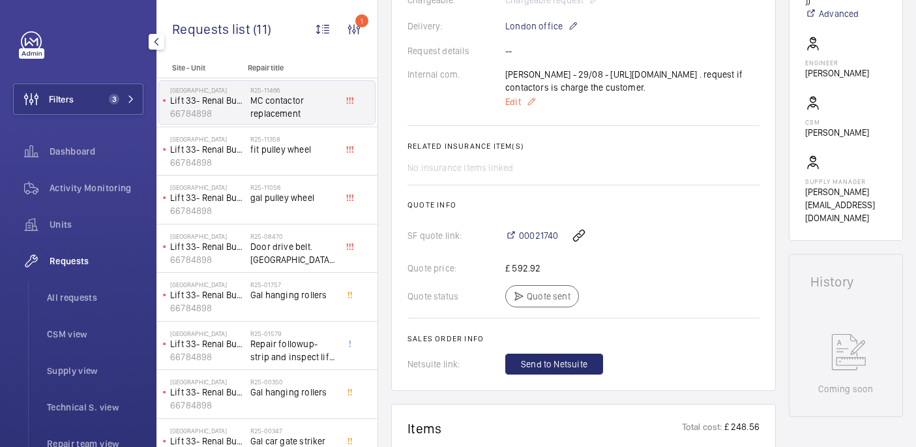
scroll to position [374, 0]
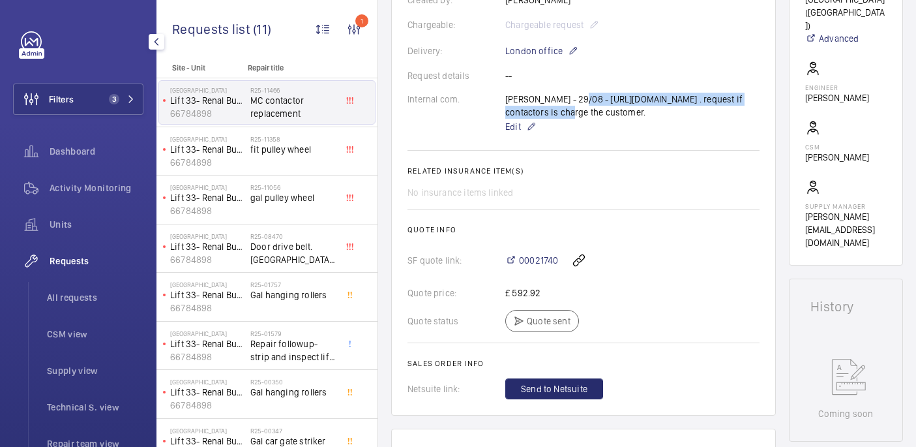
drag, startPoint x: 574, startPoint y: 100, endPoint x: 688, endPoint y: 117, distance: 115.5
click at [688, 117] on div "Ricardo - 29/08 - https://uk.rs-online.com/web/p/contactors/6658087?gb=s . requ…" at bounding box center [632, 114] width 254 height 42
copy p "https://uk.rs-online.com/web/p/contactors/6658087?gb=s"
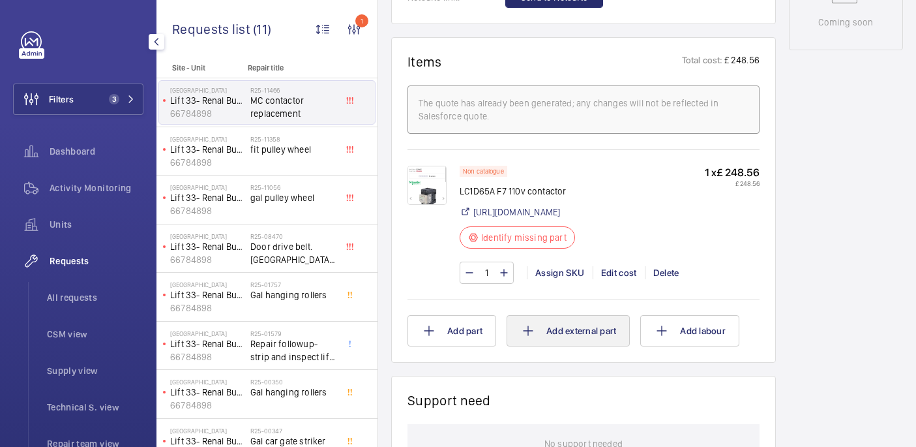
scroll to position [767, 0]
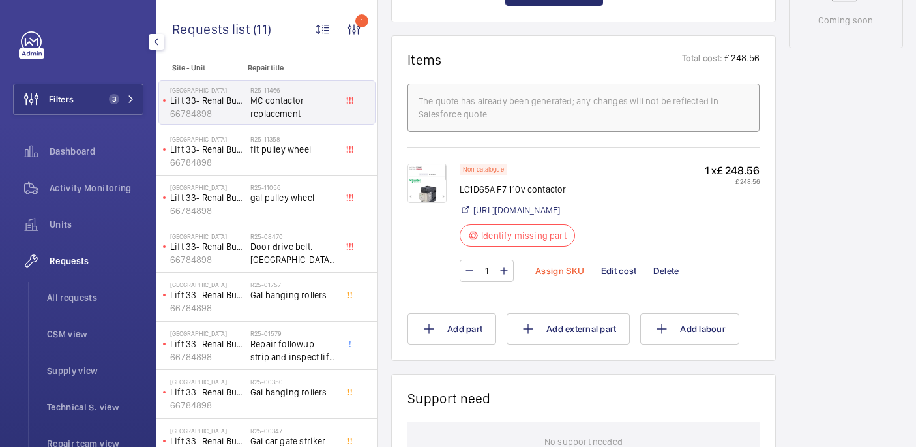
click at [559, 277] on div "Assign SKU" at bounding box center [560, 270] width 66 height 13
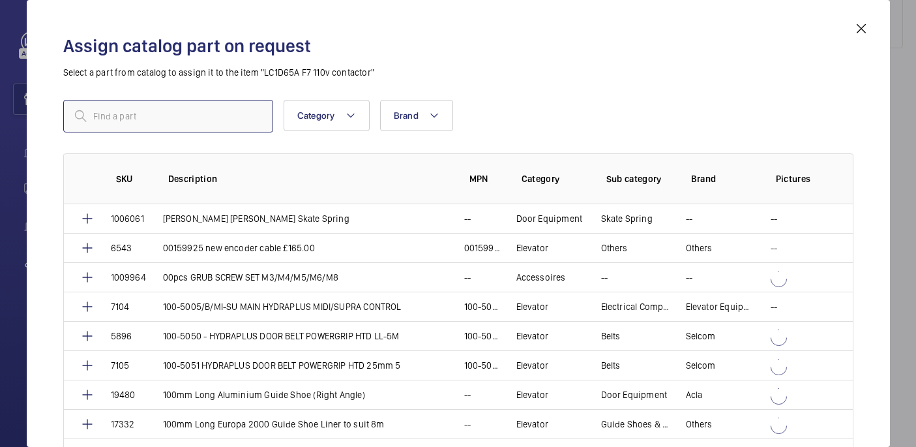
click at [233, 129] on input "text" at bounding box center [168, 116] width 210 height 33
paste input "1010240"
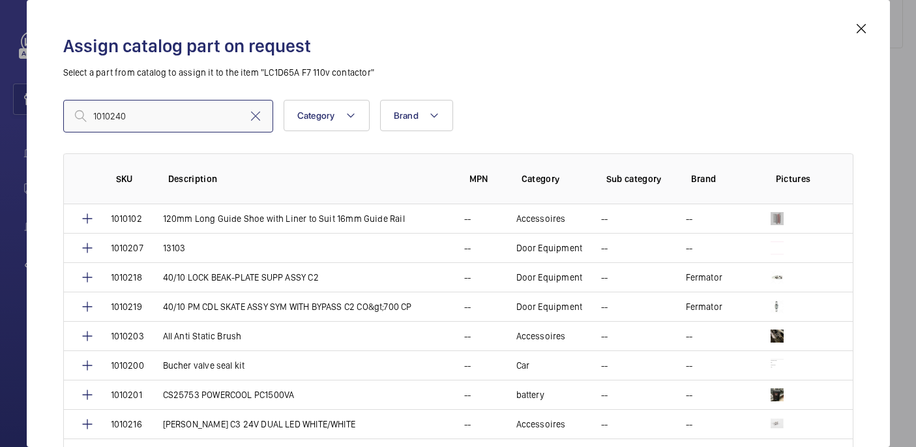
type input "1010240"
click at [152, 113] on input "1010240" at bounding box center [168, 116] width 210 height 33
paste input "Schneider Electric TeSys D LC1D Contactor, 110 V ac Coil, 3-Pole, 65 A, 30 kW, …"
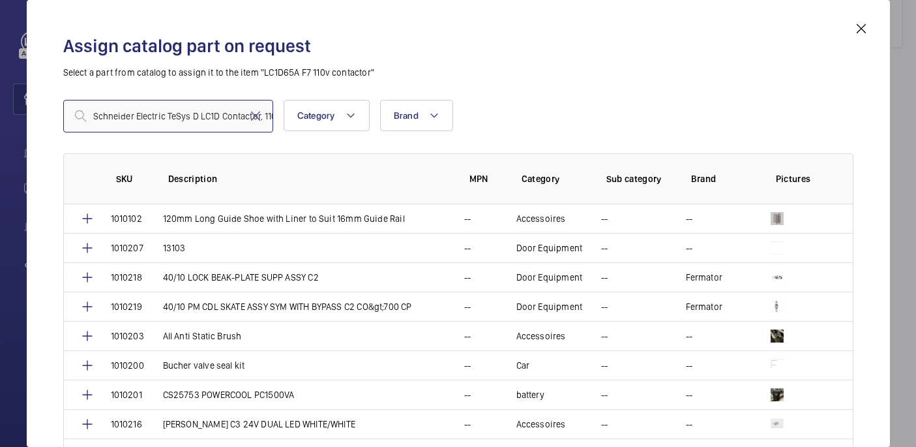
scroll to position [0, 177]
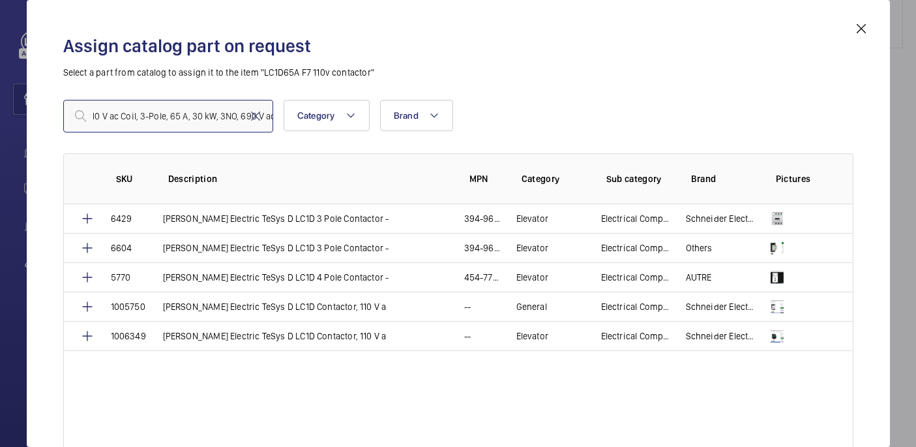
type input "Schneider Electric TeSys D LC1D Contactor, 110 V ac Coil, 3-Pole, 65 A, 30 kW, …"
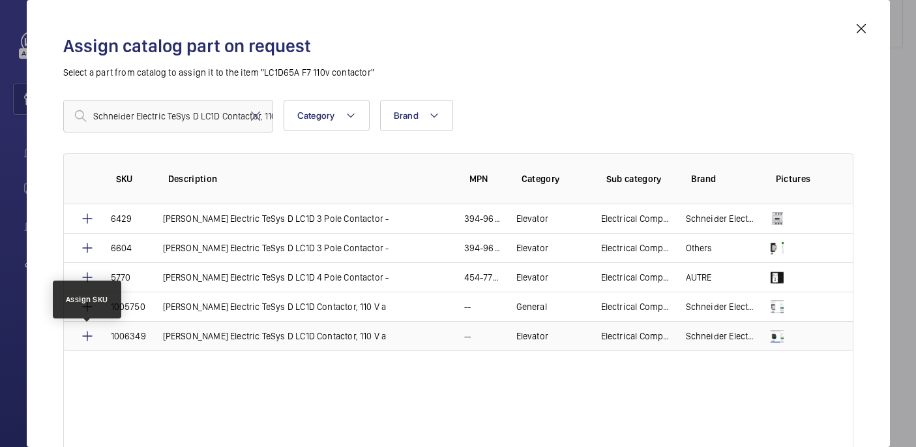
click at [83, 334] on mat-icon at bounding box center [88, 336] width 16 height 16
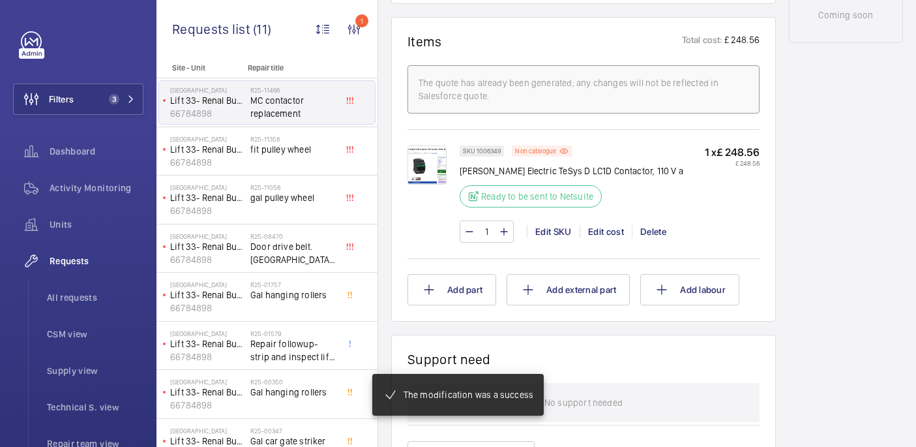
click at [434, 183] on img at bounding box center [427, 164] width 39 height 39
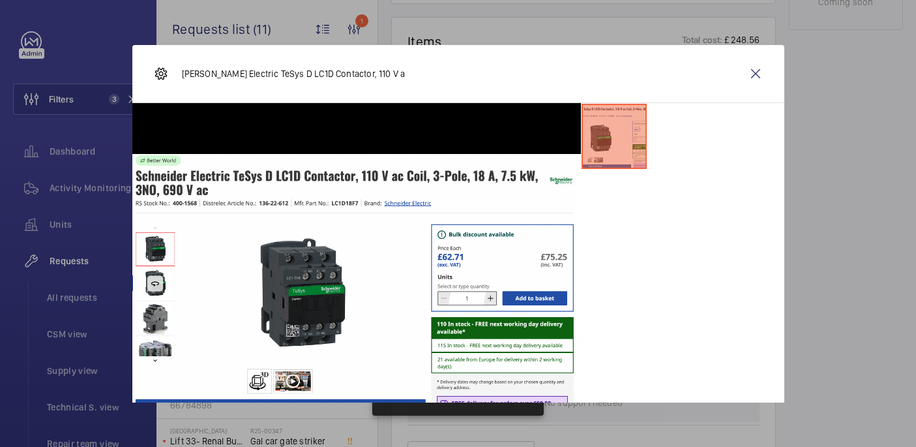
scroll to position [798, 0]
click at [762, 69] on wm-front-icon-button at bounding box center [755, 73] width 31 height 31
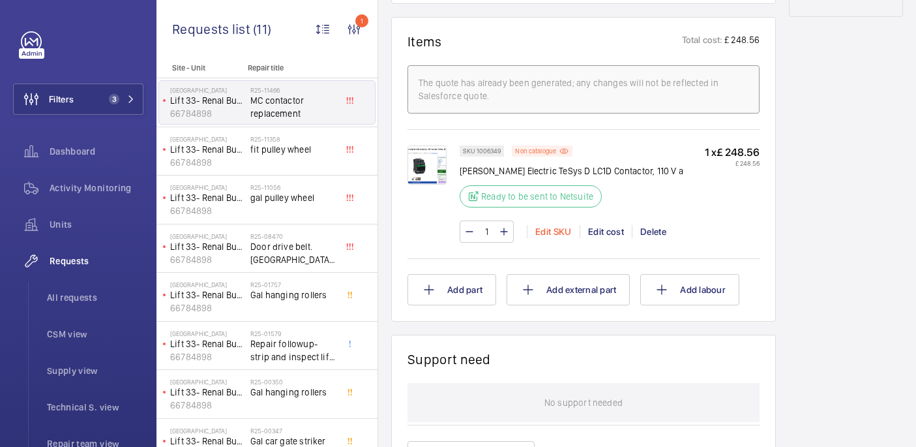
click at [549, 238] on div "Edit SKU" at bounding box center [553, 231] width 53 height 13
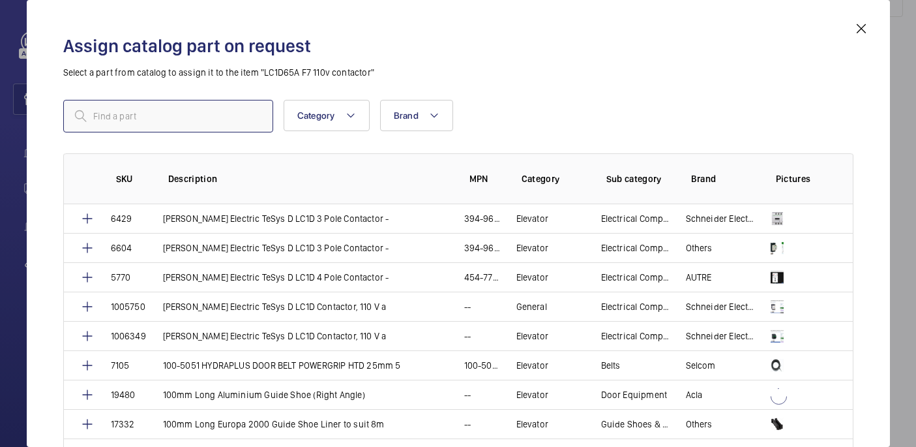
click at [247, 116] on input "text" at bounding box center [168, 116] width 210 height 33
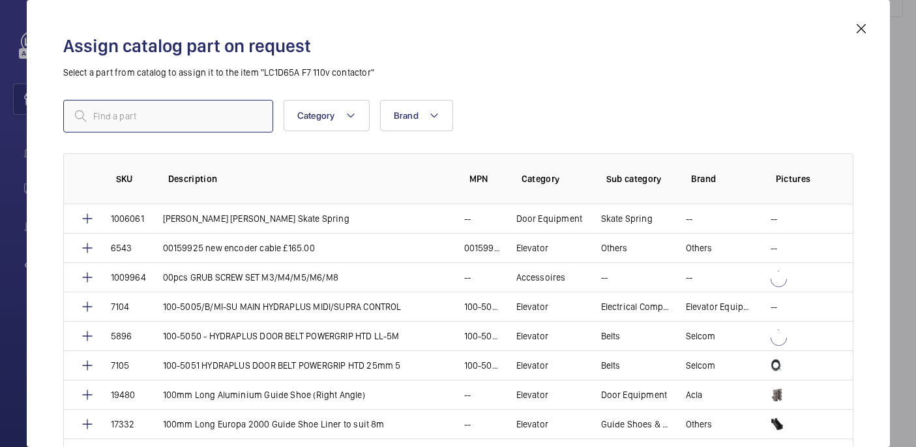
paste input "Schneider Electric TeSys D LC1D Contactor, 110 V ac Coil, 3-Pole, 65 A, 30 kW, …"
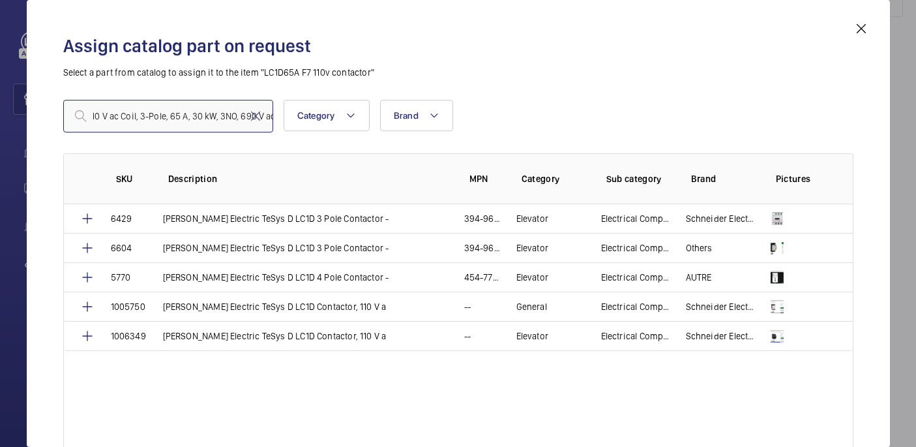
type input "Schneider Electric TeSys D LC1D Contactor, 110 V ac Coil, 3-Pole, 65 A, 30 kW, …"
click at [867, 29] on mat-icon at bounding box center [862, 29] width 16 height 16
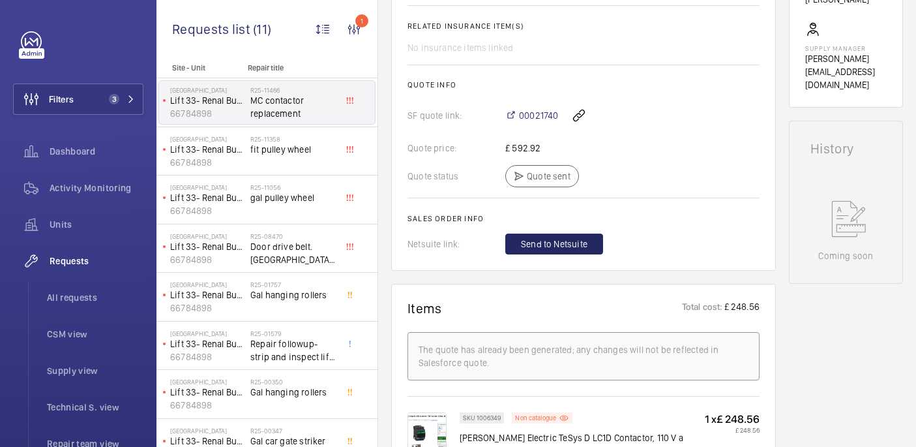
scroll to position [420, 0]
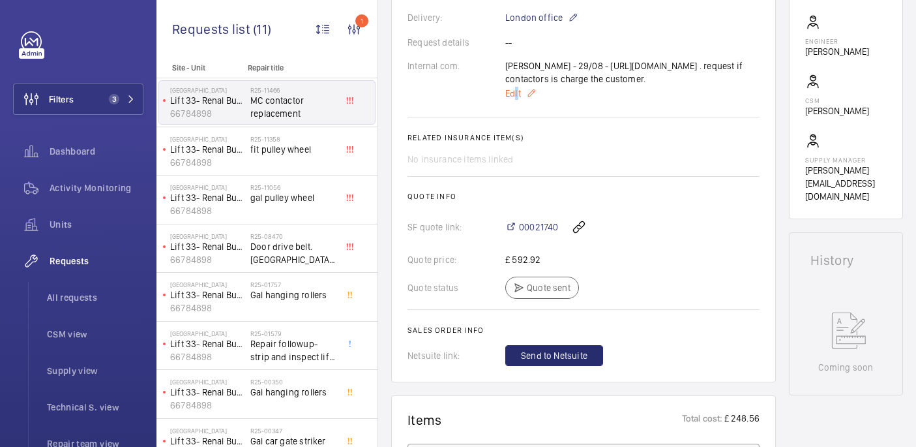
click at [517, 100] on span "Edit" at bounding box center [513, 93] width 16 height 13
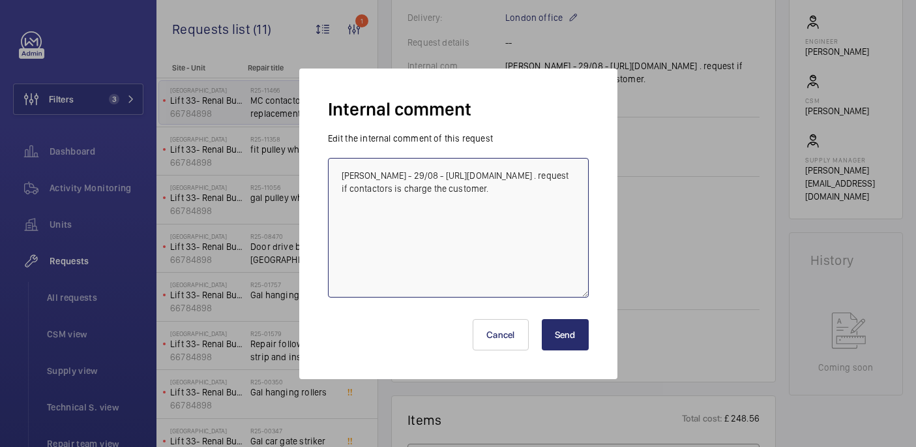
click at [501, 206] on textarea "Ricardo - 29/08 - https://uk.rs-online.com/web/p/contactors/6658087?gb=s . requ…" at bounding box center [458, 228] width 261 height 140
type textarea "Ricardo - 29/08 - https://uk.rs-online.com/web/p/contactors/6658087?gb=s . requ…"
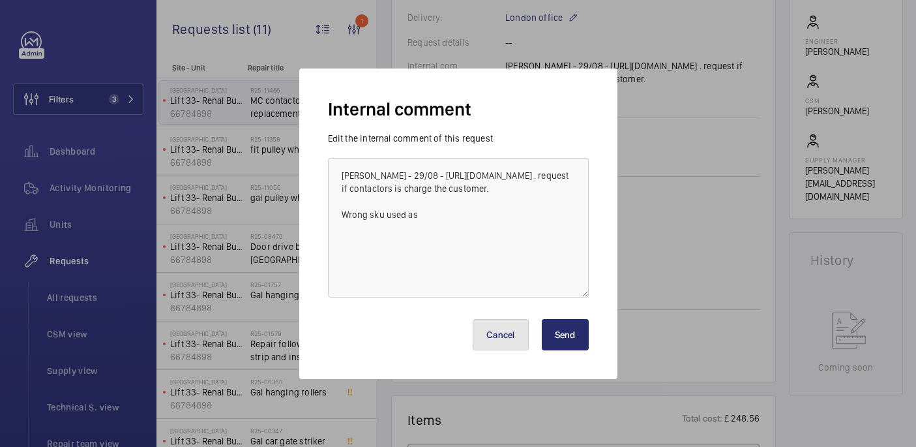
click at [500, 325] on button "Cancel" at bounding box center [501, 334] width 56 height 31
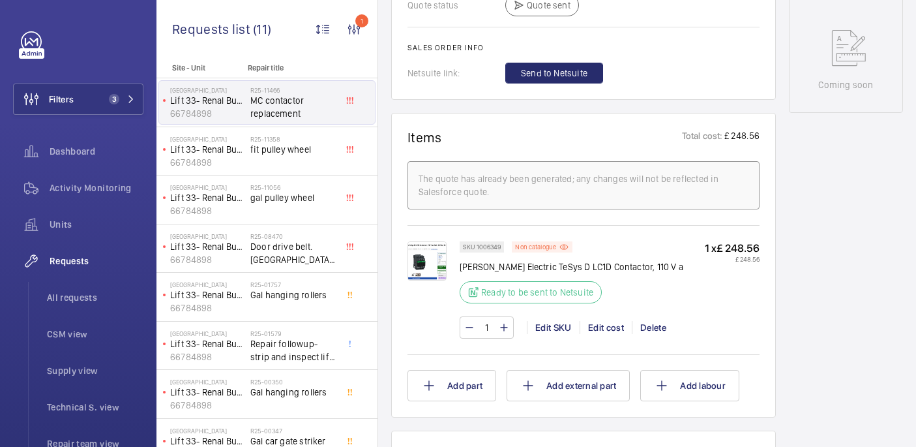
scroll to position [717, 0]
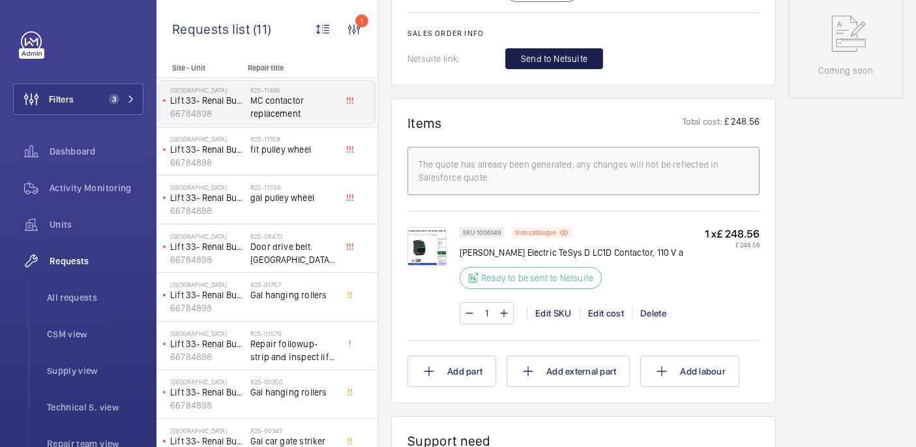
click at [526, 65] on span "Send to Netsuite" at bounding box center [554, 58] width 67 height 13
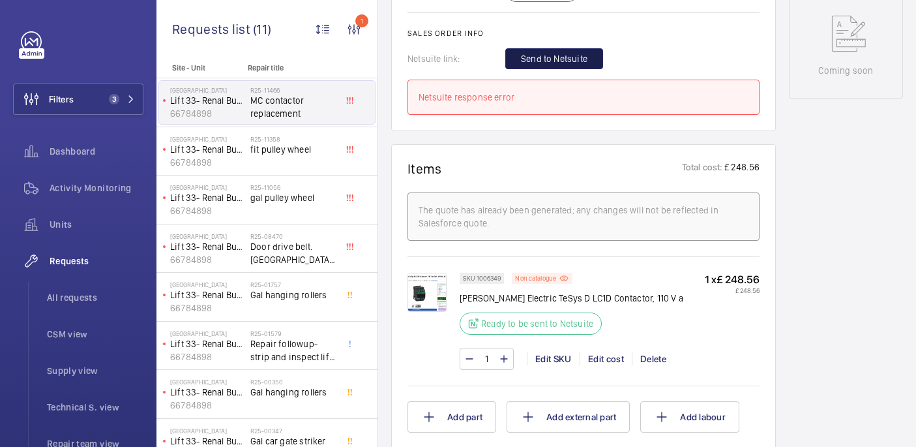
click at [531, 65] on span "Send to Netsuite" at bounding box center [554, 58] width 67 height 13
click at [569, 65] on span "Send to Netsuite" at bounding box center [554, 58] width 67 height 13
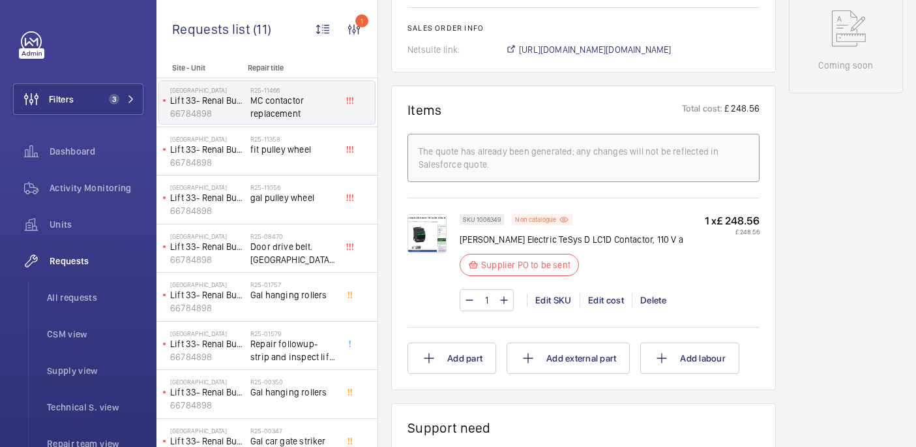
scroll to position [698, 0]
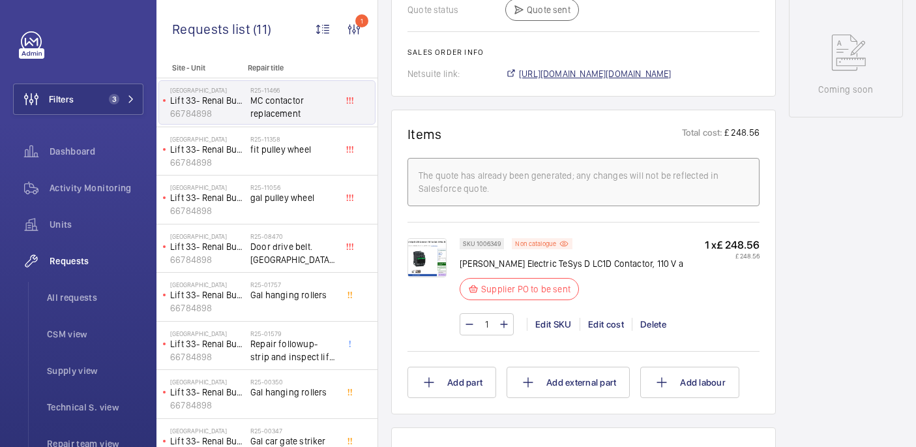
click at [592, 80] on span "[URL][DOMAIN_NAME][DOMAIN_NAME]" at bounding box center [595, 73] width 153 height 13
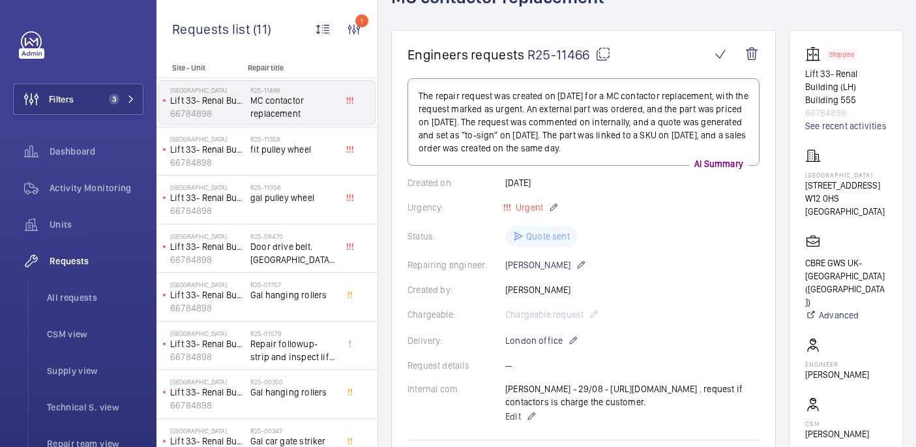
drag, startPoint x: 830, startPoint y: 187, endPoint x: 864, endPoint y: 194, distance: 34.7
click at [864, 179] on p "[GEOGRAPHIC_DATA]" at bounding box center [847, 175] width 82 height 8
copy p "[GEOGRAPHIC_DATA]"
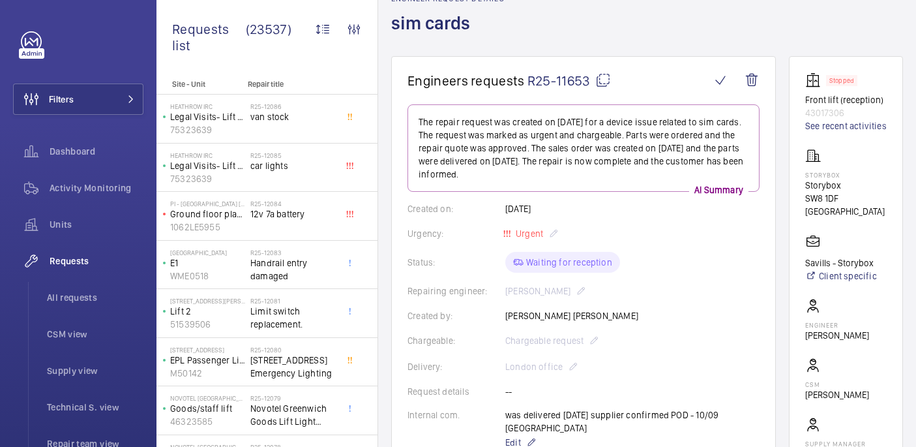
scroll to position [755, 0]
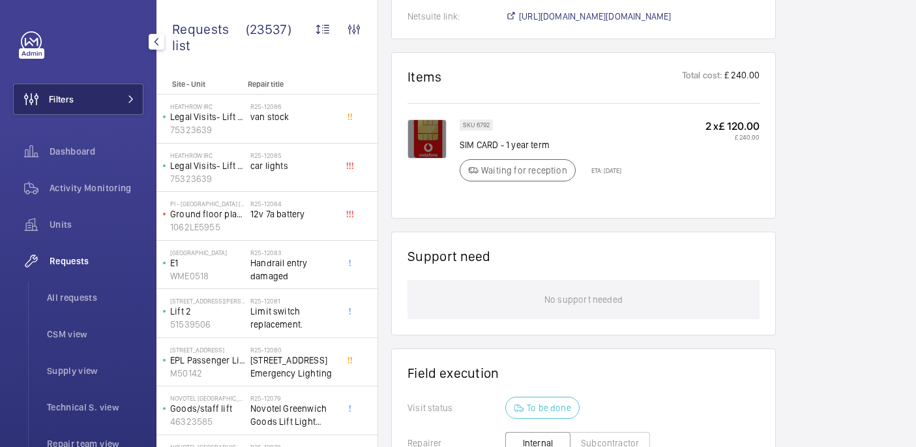
click at [113, 91] on button "Filters" at bounding box center [78, 98] width 130 height 31
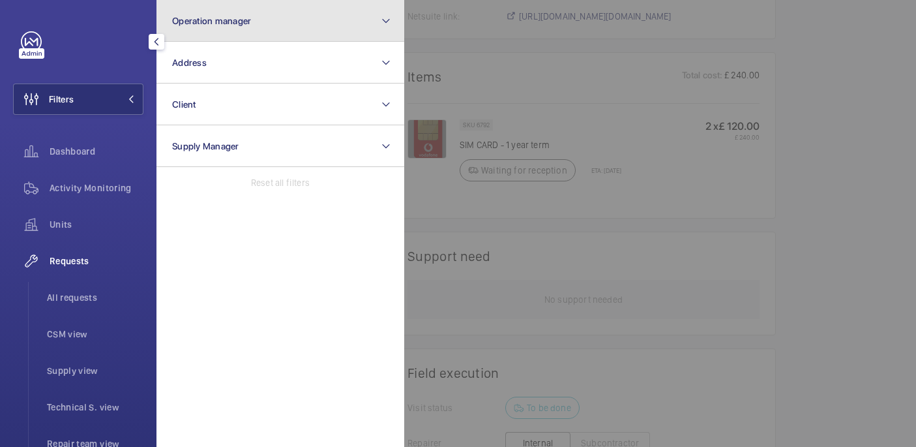
click at [233, 30] on button "Operation manager" at bounding box center [281, 21] width 248 height 42
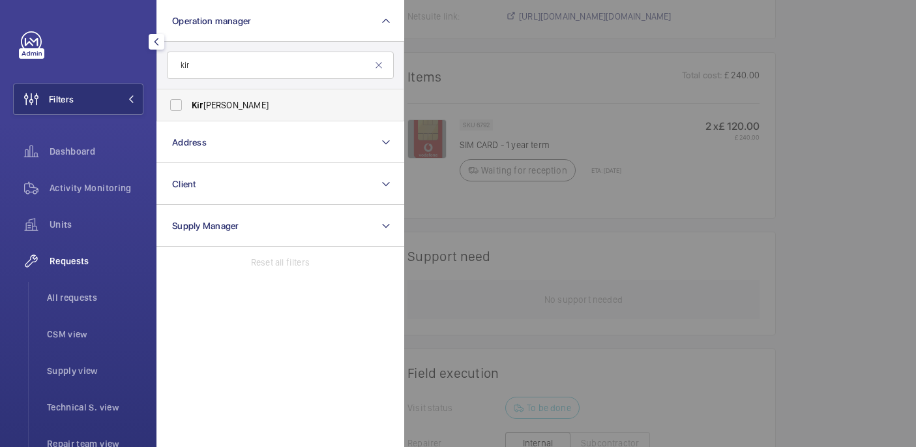
type input "kir"
click at [253, 104] on span "Kir [PERSON_NAME]" at bounding box center [281, 104] width 179 height 13
click at [189, 104] on input "Kir [PERSON_NAME]" at bounding box center [176, 105] width 26 height 26
checkbox input "true"
click at [107, 46] on div at bounding box center [82, 41] width 123 height 21
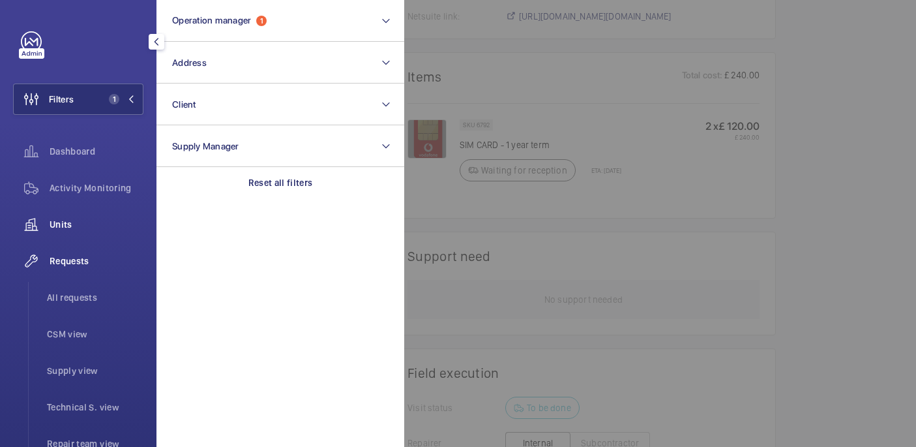
click at [70, 224] on span "Units" at bounding box center [97, 224] width 94 height 13
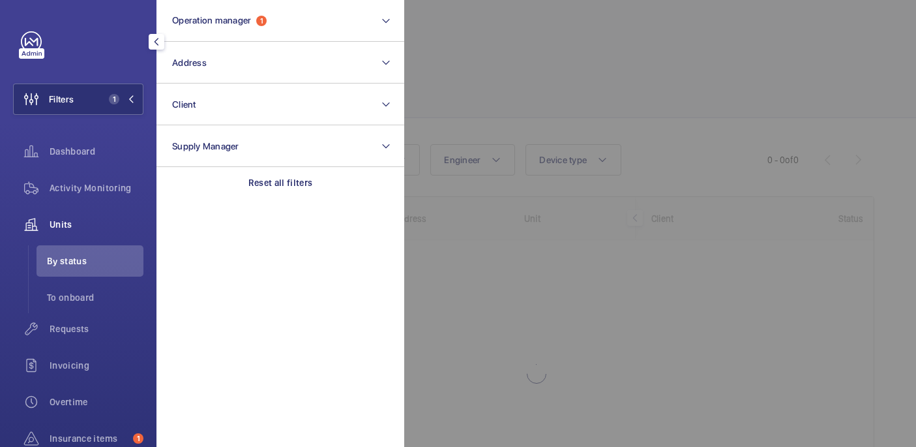
click at [627, 42] on div at bounding box center [862, 223] width 916 height 447
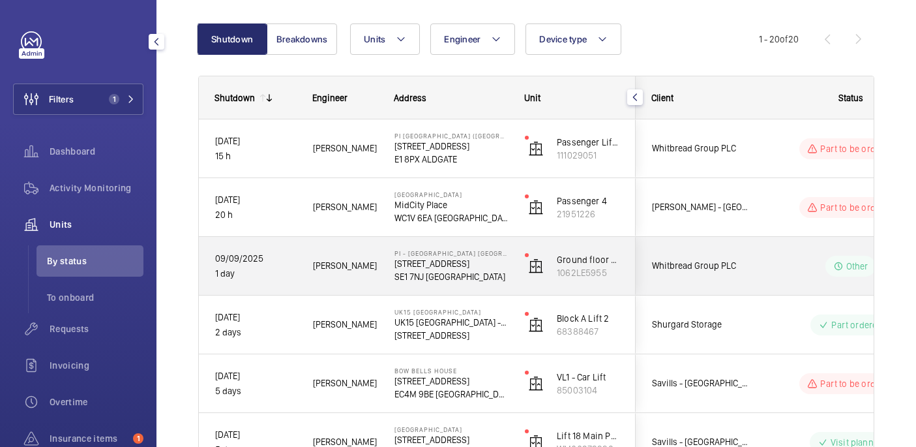
scroll to position [121, 0]
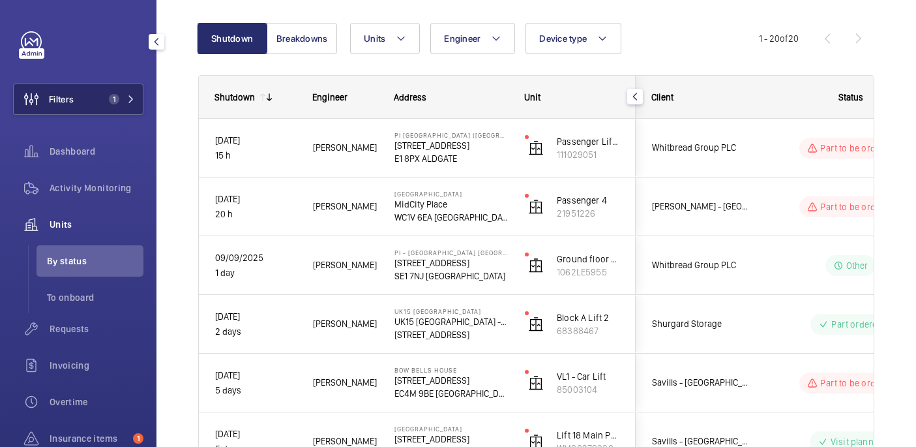
click at [102, 89] on button "Filters 1" at bounding box center [78, 98] width 130 height 31
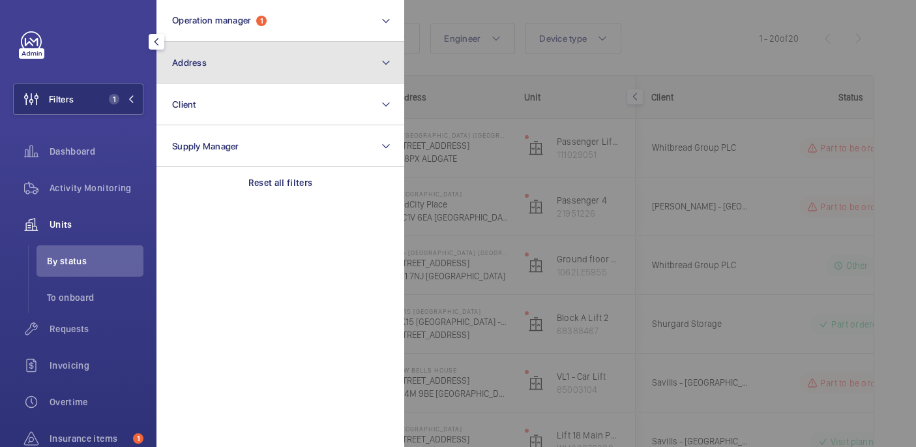
click at [245, 67] on button "Address" at bounding box center [281, 63] width 248 height 42
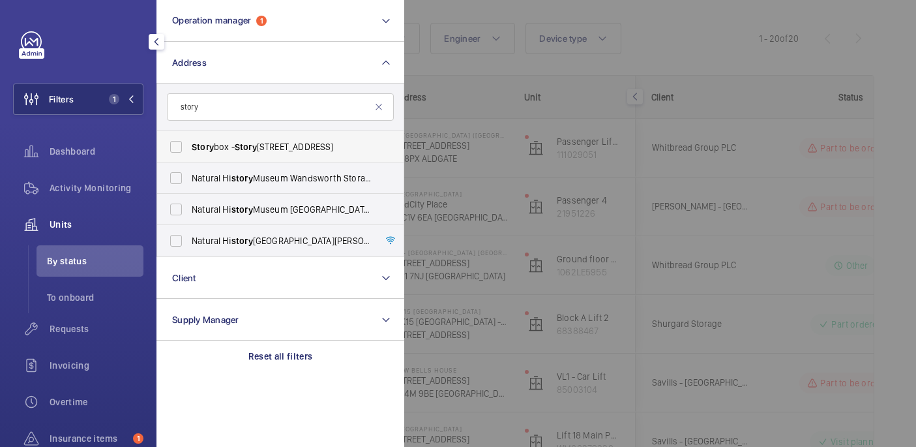
type input "story"
click at [276, 147] on span "Story box - Story box, LONDON SW8 1DF" at bounding box center [281, 146] width 179 height 13
click at [189, 147] on input "Story box - Story box, LONDON SW8 1DF" at bounding box center [176, 147] width 26 height 26
checkbox input "true"
click at [647, 26] on div at bounding box center [862, 223] width 916 height 447
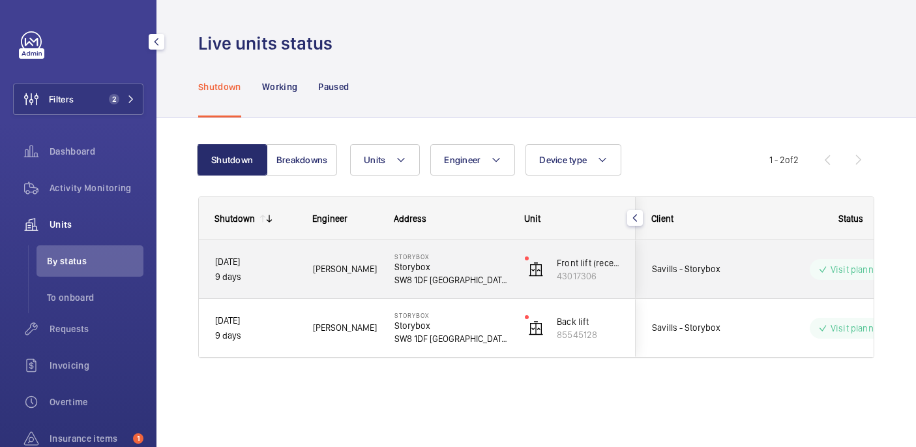
click at [483, 273] on p "SW8 1DF LONDON" at bounding box center [451, 279] width 113 height 13
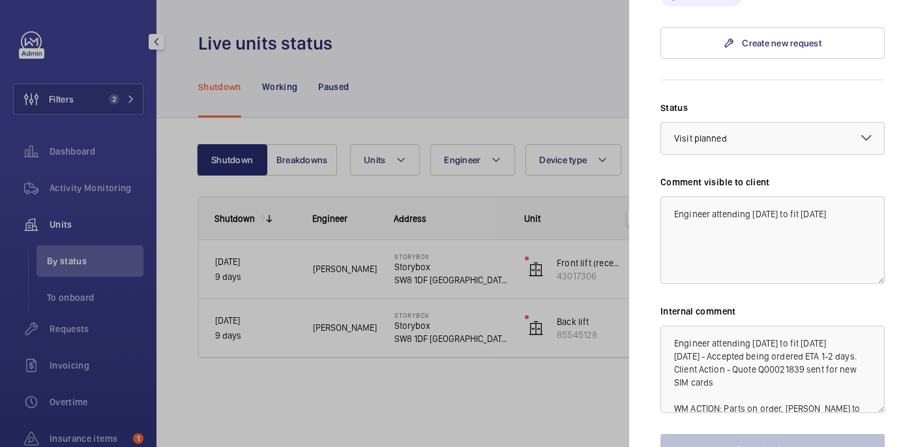
scroll to position [568, 0]
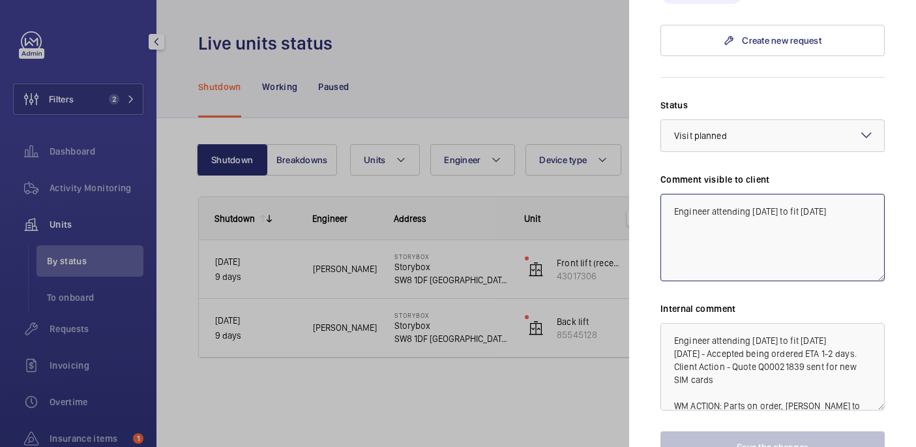
click at [850, 194] on textarea "Engineer attending tomorrow to fit 10/09/25" at bounding box center [773, 237] width 224 height 87
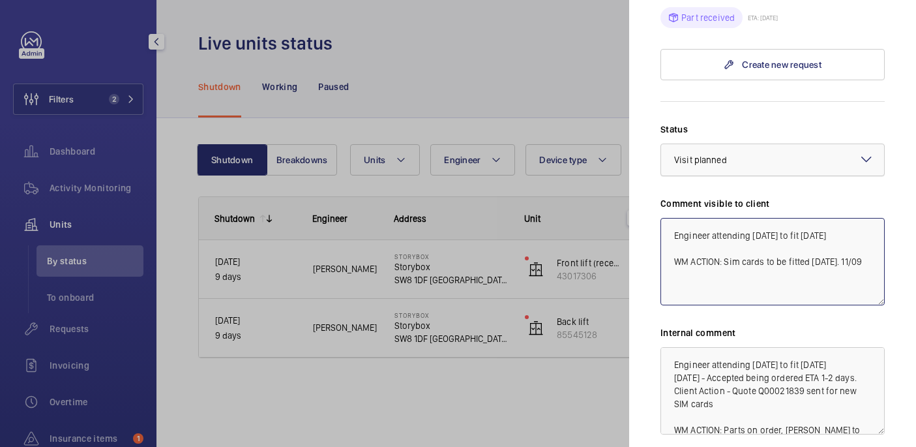
scroll to position [633, 0]
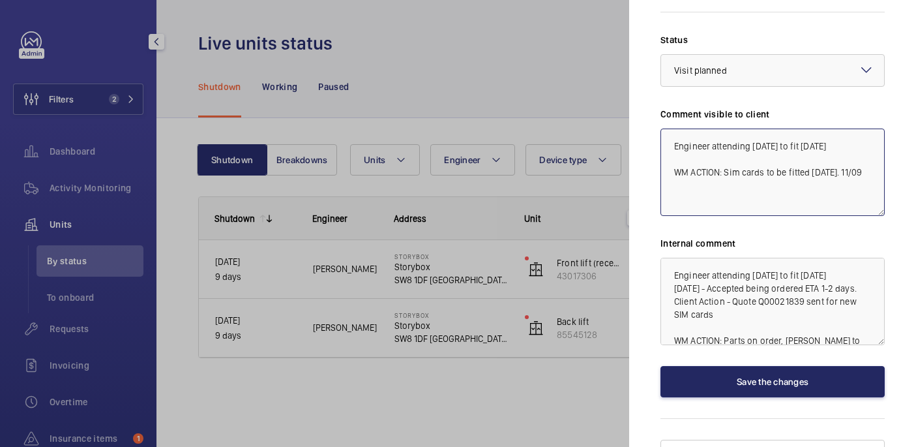
type textarea "Engineer attending tomorrow to fit 10/09/25 WM ACTION: Sim cards to be fitted t…"
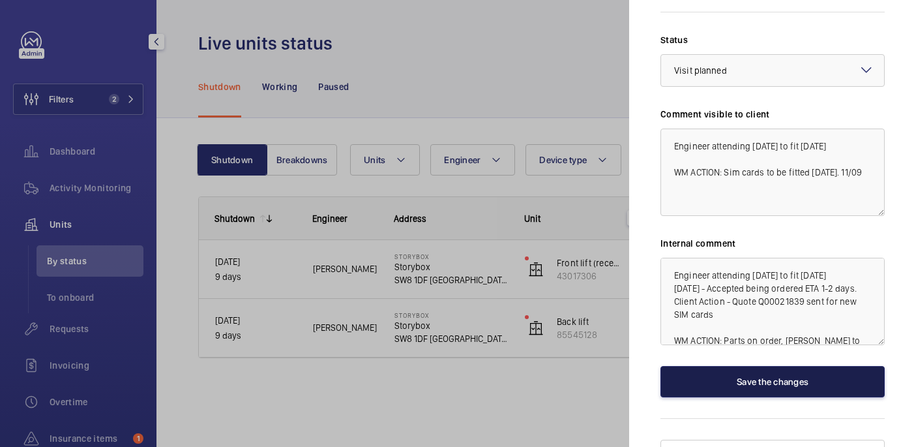
click at [803, 366] on button "Save the changes" at bounding box center [773, 381] width 224 height 31
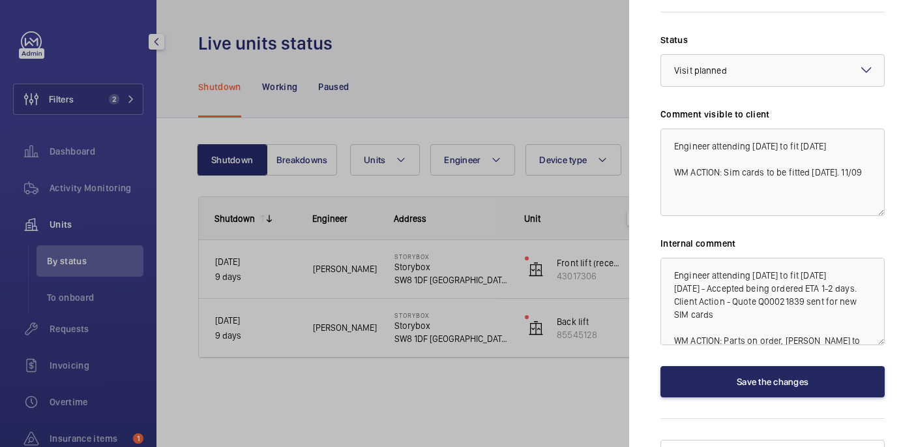
scroll to position [0, 0]
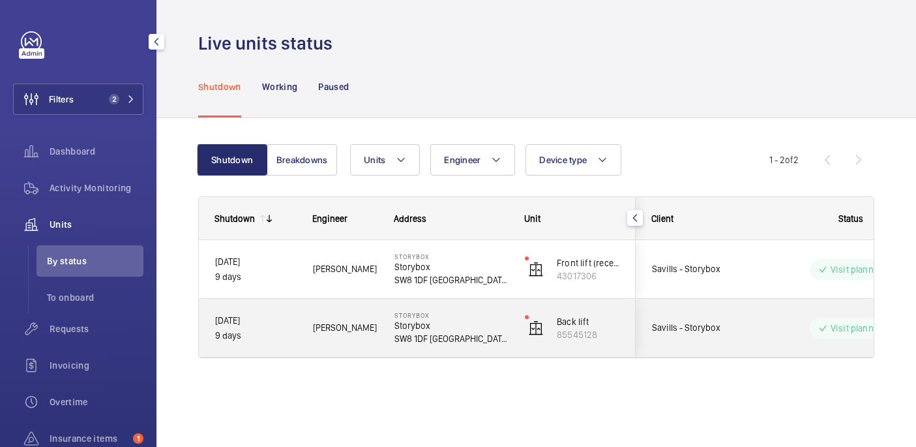
click at [774, 314] on div "Visit planned" at bounding box center [843, 328] width 178 height 47
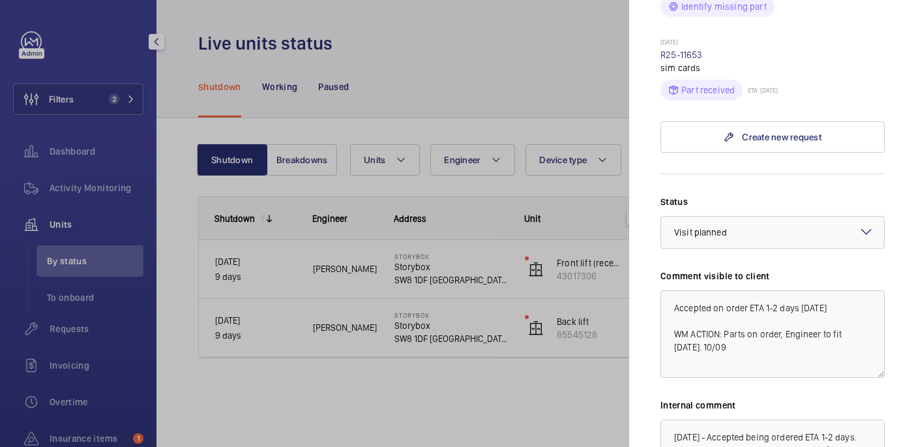
scroll to position [633, 0]
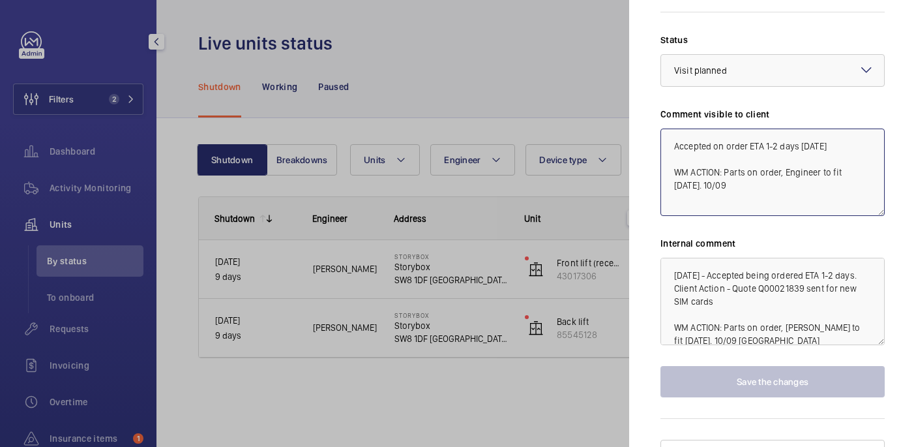
click at [746, 164] on textarea "Accepted on order ETA 1-2 days 03/09/25 WM ACTION: Parts on order, Engineer to …" at bounding box center [773, 171] width 224 height 87
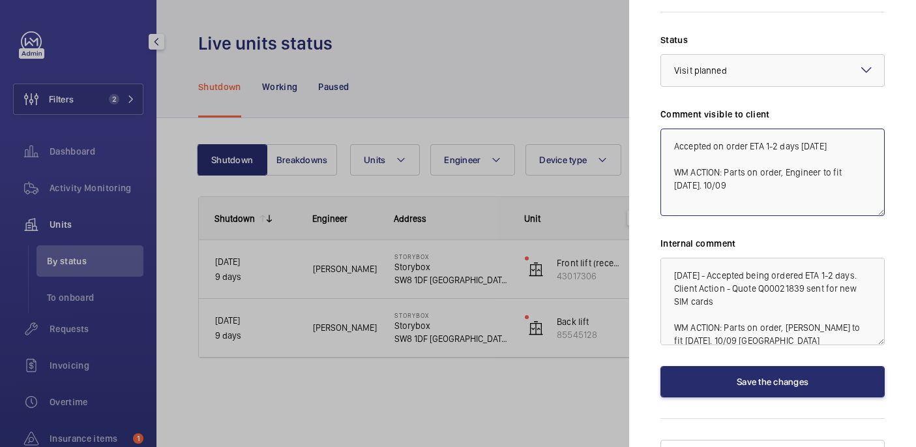
scroll to position [1, 0]
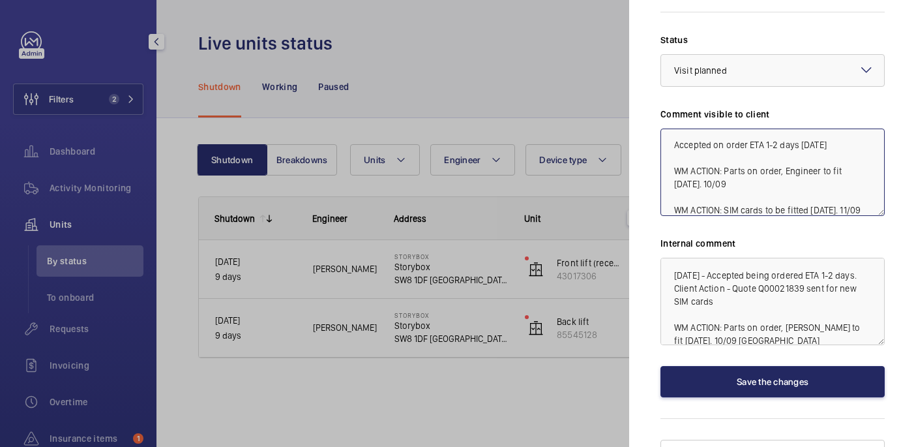
type textarea "Accepted on order ETA 1-2 days 03/09/25 WM ACTION: Parts on order, Engineer to …"
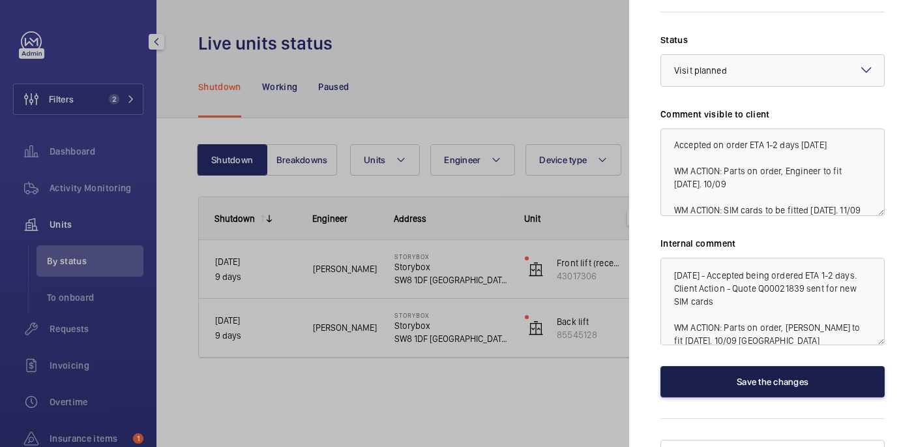
click at [786, 366] on button "Save the changes" at bounding box center [773, 381] width 224 height 31
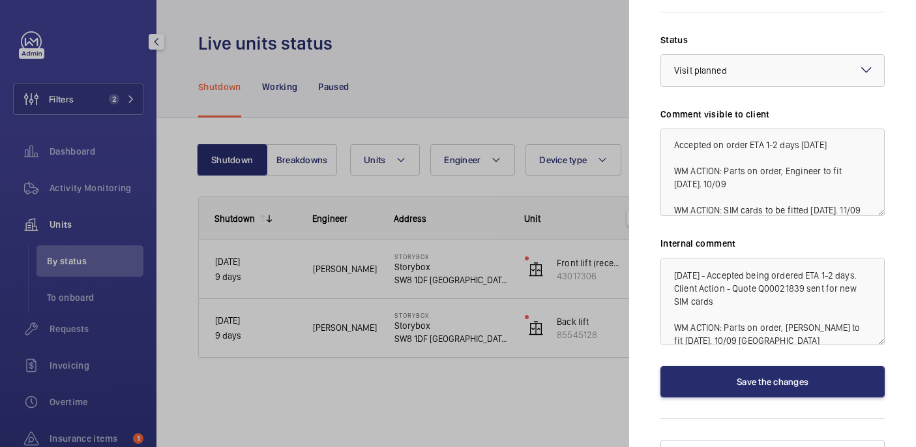
scroll to position [0, 0]
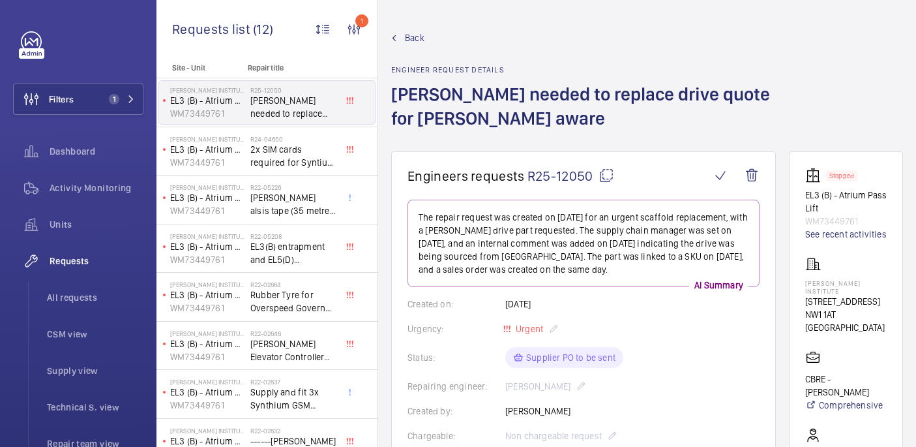
scroll to position [667, 0]
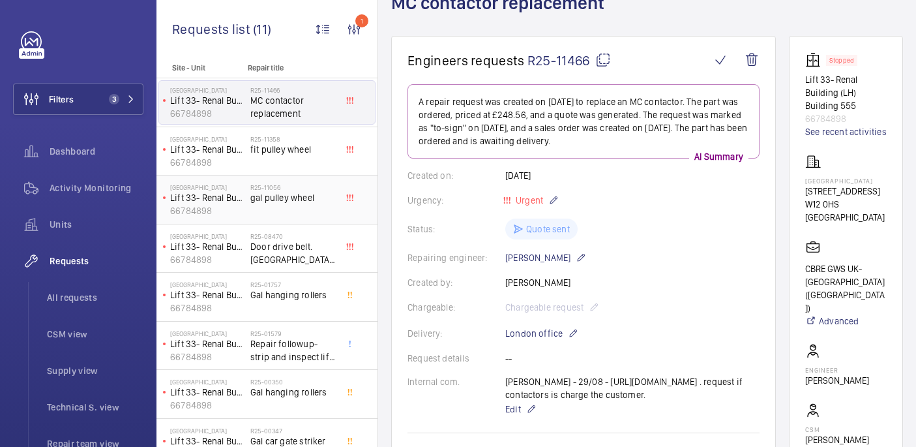
scroll to position [97, 0]
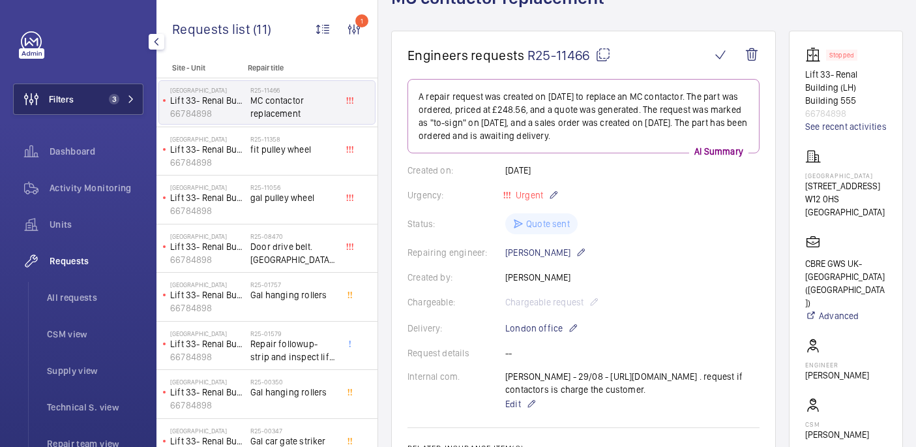
click at [98, 94] on button "Filters 3" at bounding box center [78, 98] width 130 height 31
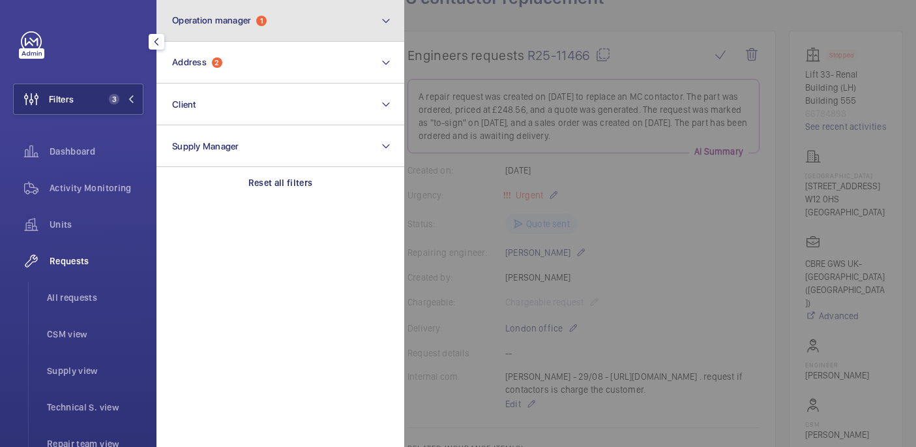
click at [260, 22] on span "1" at bounding box center [261, 21] width 10 height 10
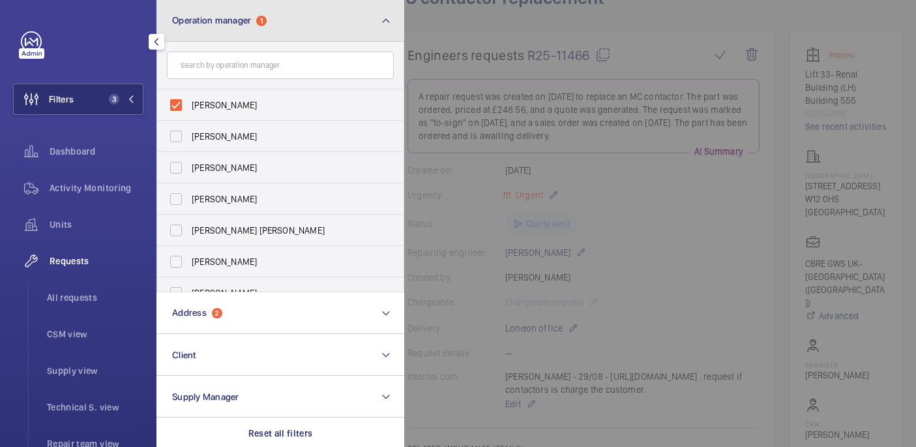
click at [260, 22] on span "1" at bounding box center [261, 21] width 10 height 10
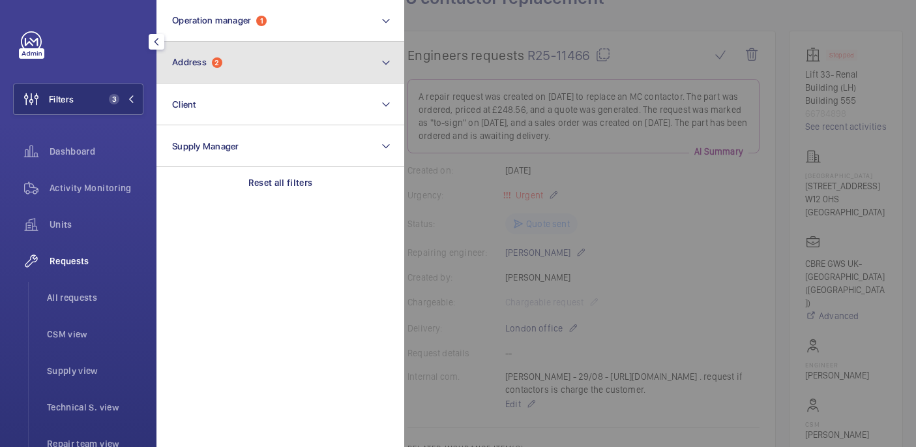
click at [237, 59] on button "Address 2" at bounding box center [281, 63] width 248 height 42
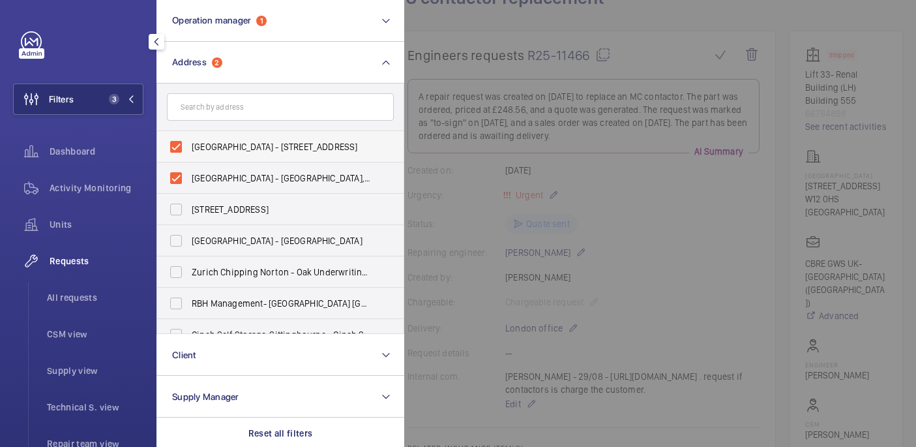
click at [226, 145] on span "Hammersmith Hospital - 72 Du Cane Rd, LONDON W12 0HS" at bounding box center [281, 146] width 179 height 13
click at [189, 145] on input "Hammersmith Hospital - 72 Du Cane Rd, LONDON W12 0HS" at bounding box center [176, 147] width 26 height 26
click at [269, 147] on span "Hammersmith Hospital - 72 Du Cane Rd, LONDON W12 0HS" at bounding box center [281, 146] width 179 height 13
click at [189, 147] on input "Hammersmith Hospital - 72 Du Cane Rd, LONDON W12 0HS" at bounding box center [176, 147] width 26 height 26
checkbox input "true"
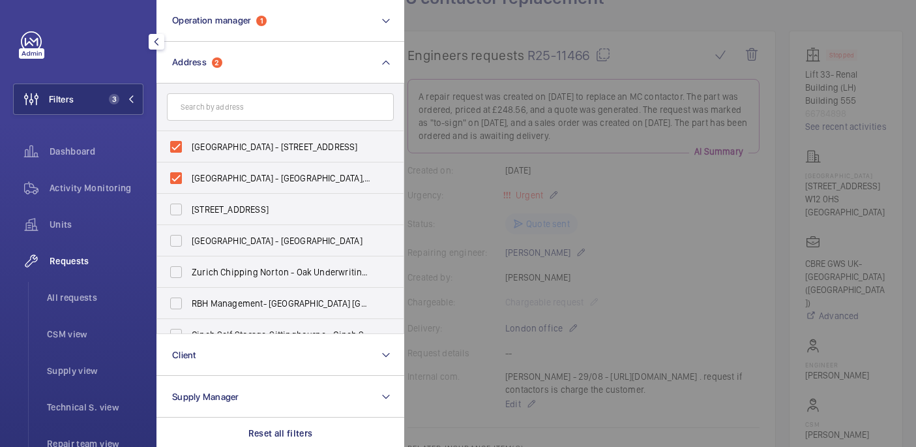
click at [505, 36] on div at bounding box center [862, 223] width 916 height 447
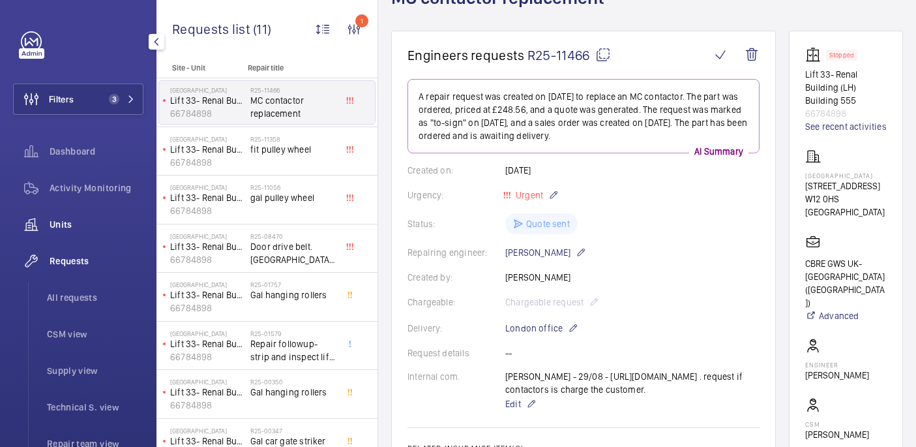
click at [108, 220] on span "Units" at bounding box center [97, 224] width 94 height 13
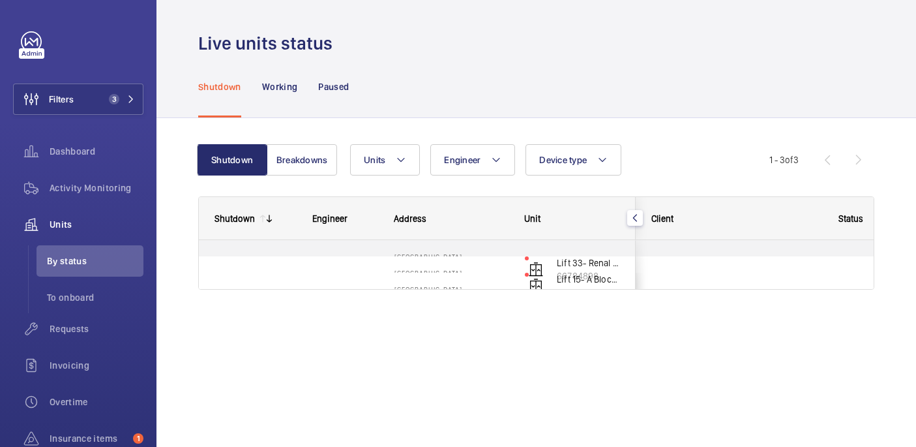
scroll to position [33, 0]
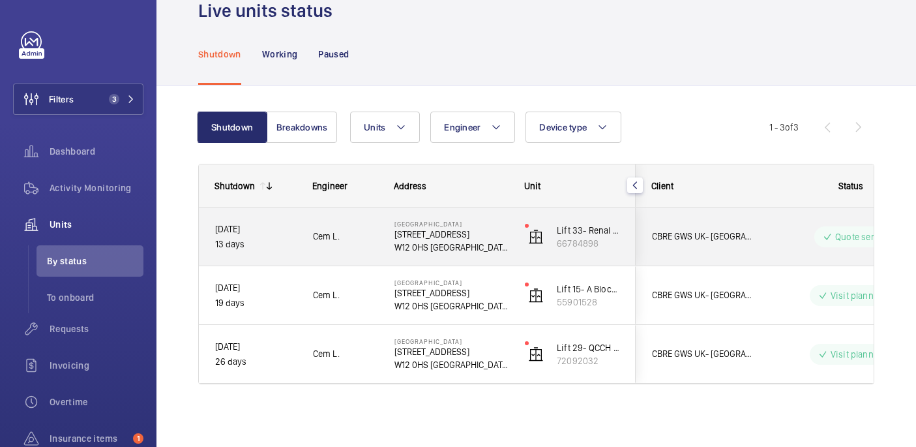
click at [492, 239] on p "72 Du Cane Rd" at bounding box center [451, 234] width 113 height 13
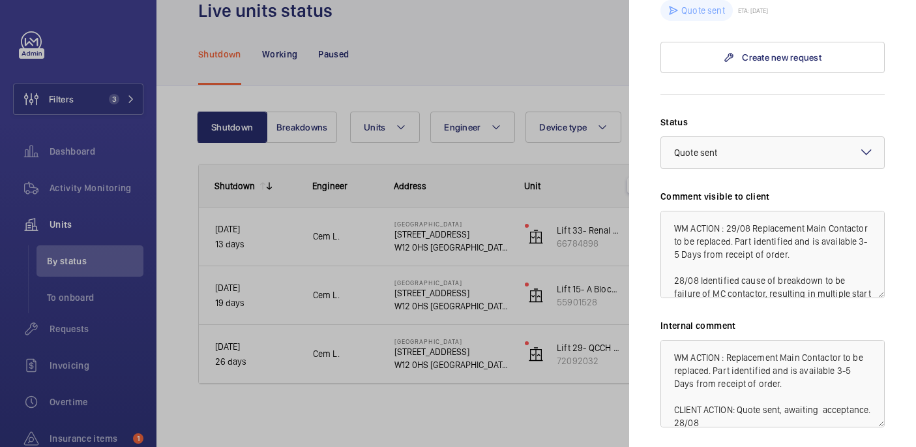
scroll to position [104, 0]
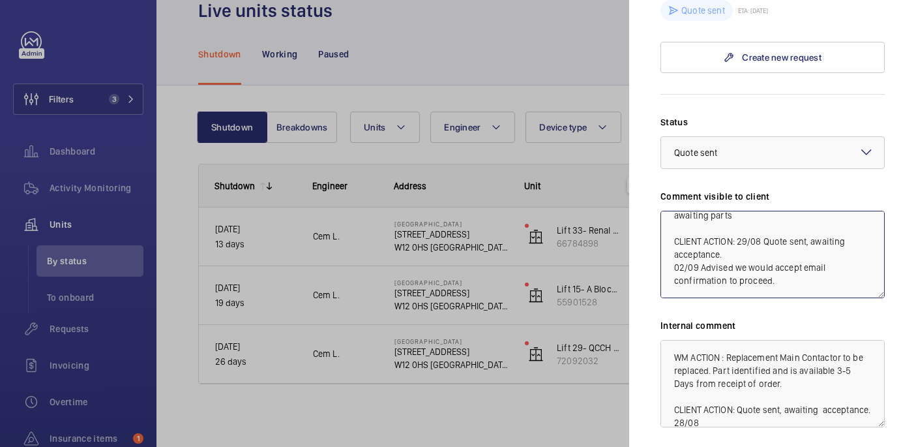
click at [780, 264] on textarea "WM ACTION : 29/08 Replacement Main Contactor to be replaced. Part identified an…" at bounding box center [773, 254] width 224 height 87
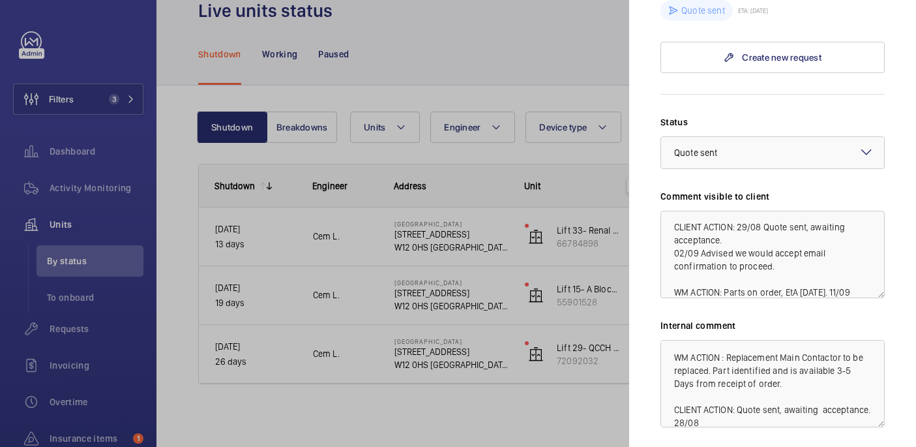
click at [811, 276] on div "Status Select a status × Quote sent × Comment visible to client WM ACTION : 29/…" at bounding box center [773, 297] width 224 height 364
click at [796, 267] on textarea "WM ACTION : 29/08 Replacement Main Contactor to be replaced. Part identified an…" at bounding box center [773, 254] width 224 height 87
click at [731, 265] on textarea "WM ACTION : 29/08 Replacement Main Contactor to be replaced. Part identified an…" at bounding box center [773, 254] width 224 height 87
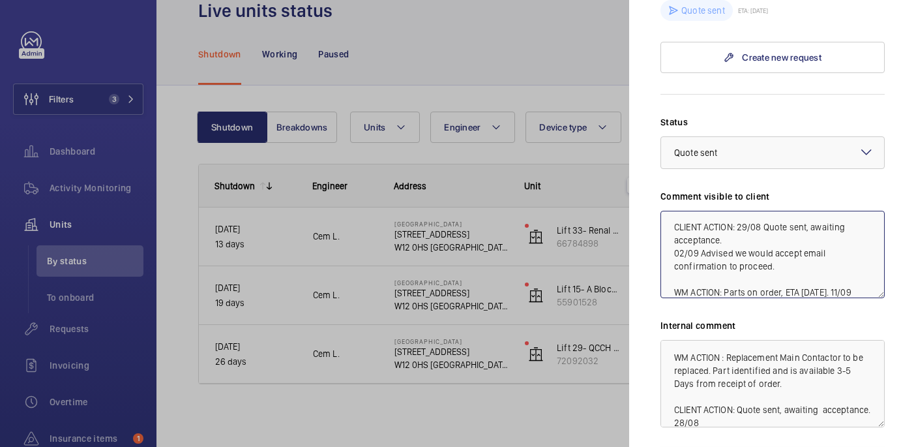
scroll to position [1164, 0]
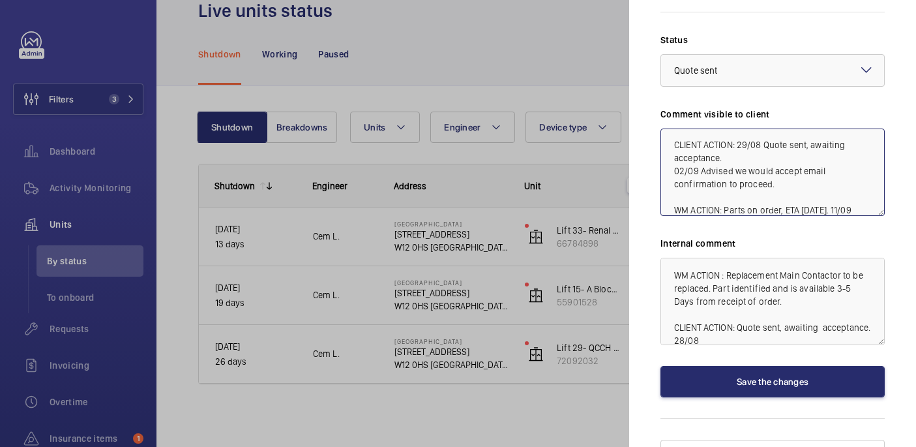
type textarea "WM ACTION : 29/08 Replacement Main Contactor to be replaced. Part identified an…"
click at [766, 319] on textarea "WM ACTION : Replacement Main Contactor to be replaced. Part identified and is a…" at bounding box center [773, 301] width 224 height 87
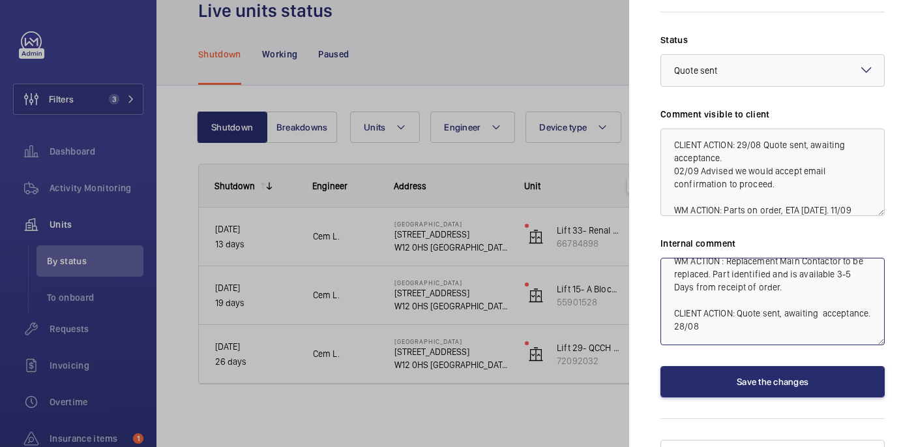
scroll to position [27, 0]
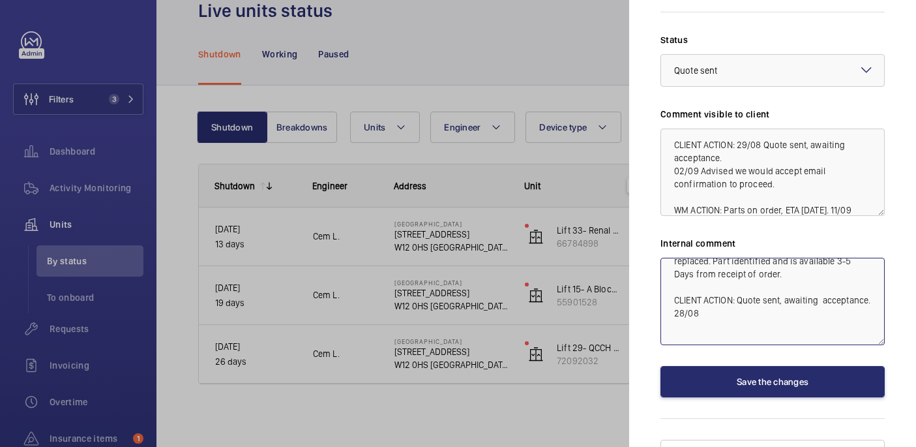
paste textarea "WM ACTION: Parts on order, ETA tomorrow. 11/09"
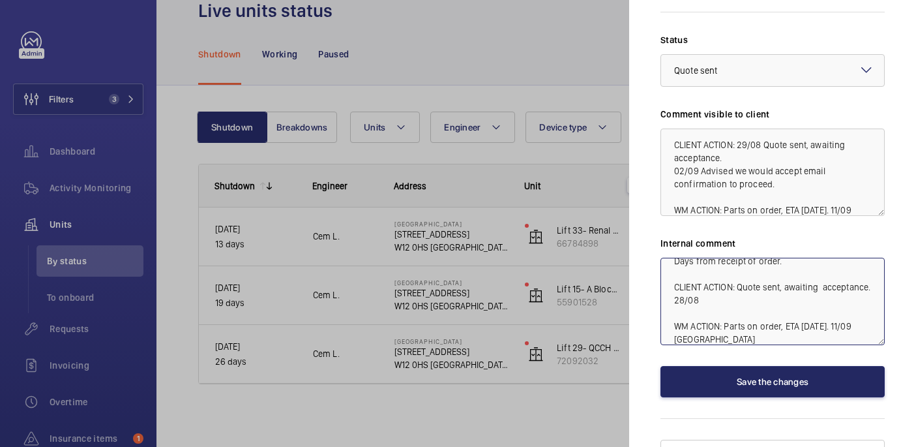
type textarea "WM ACTION : Replacement Main Contactor to be replaced. Part identified and is a…"
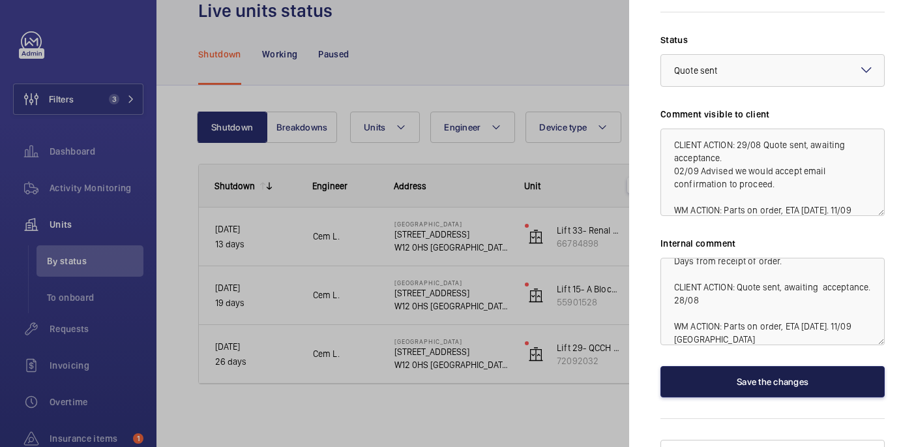
click at [717, 366] on button "Save the changes" at bounding box center [773, 381] width 224 height 31
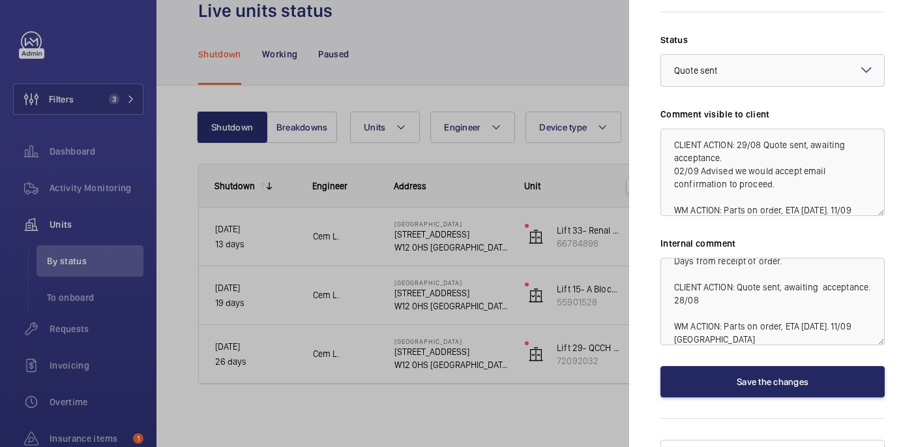
scroll to position [0, 0]
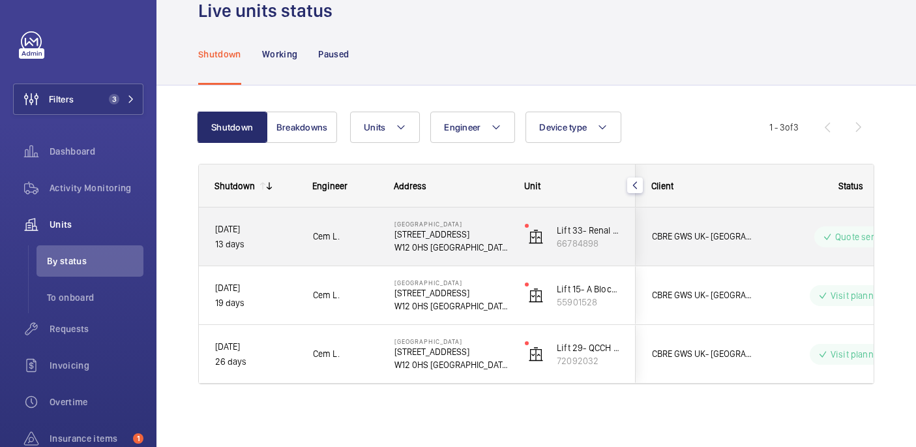
click at [820, 246] on wm-front-pills "Quote sent" at bounding box center [851, 236] width 72 height 21
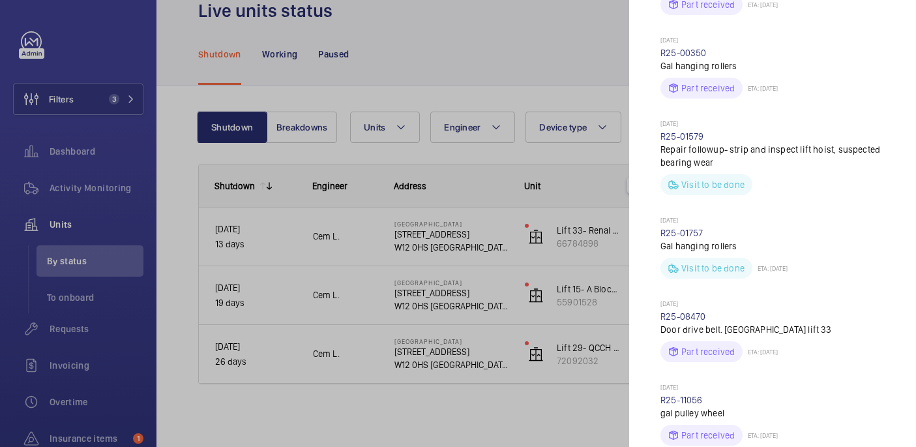
scroll to position [1051, 0]
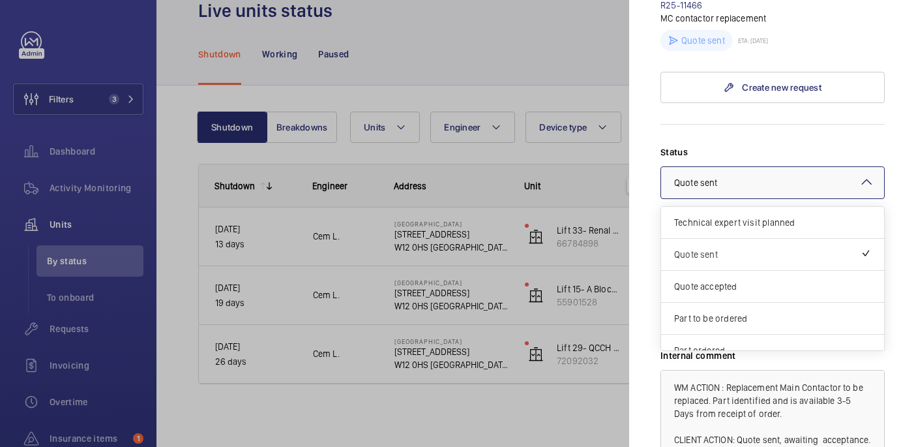
click at [748, 170] on div at bounding box center [772, 182] width 223 height 31
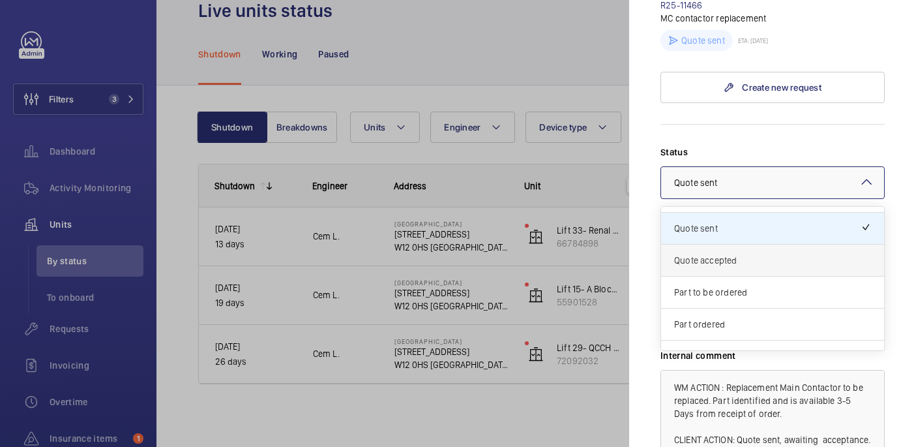
scroll to position [33, 0]
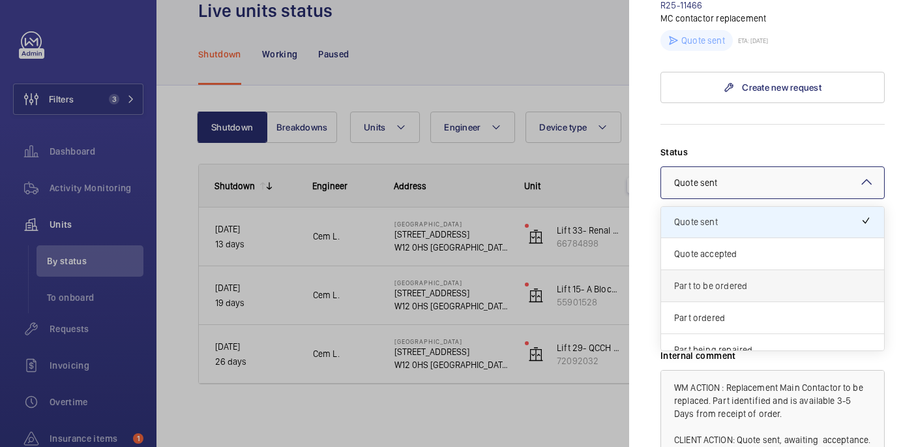
click at [725, 271] on div "Part to be ordered" at bounding box center [772, 286] width 223 height 32
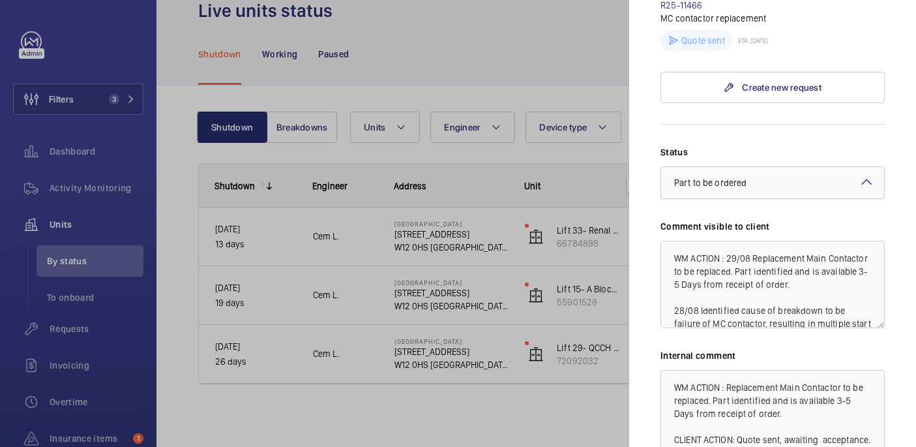
click at [745, 177] on span "Part to be ordered" at bounding box center [710, 182] width 72 height 10
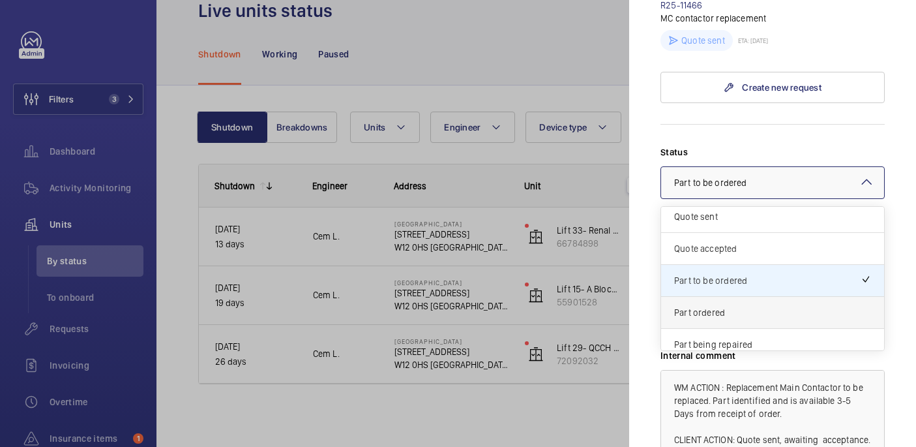
scroll to position [40, 0]
click at [741, 303] on span "Part ordered" at bounding box center [772, 309] width 197 height 13
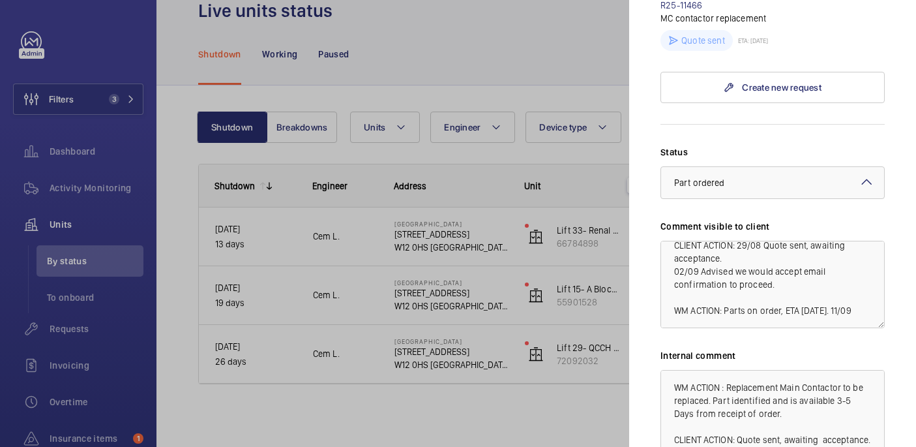
scroll to position [1164, 0]
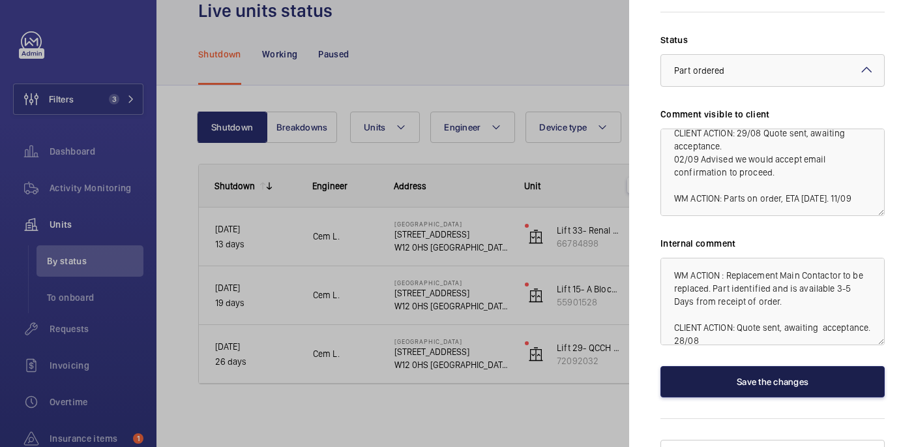
click at [768, 366] on button "Save the changes" at bounding box center [773, 381] width 224 height 31
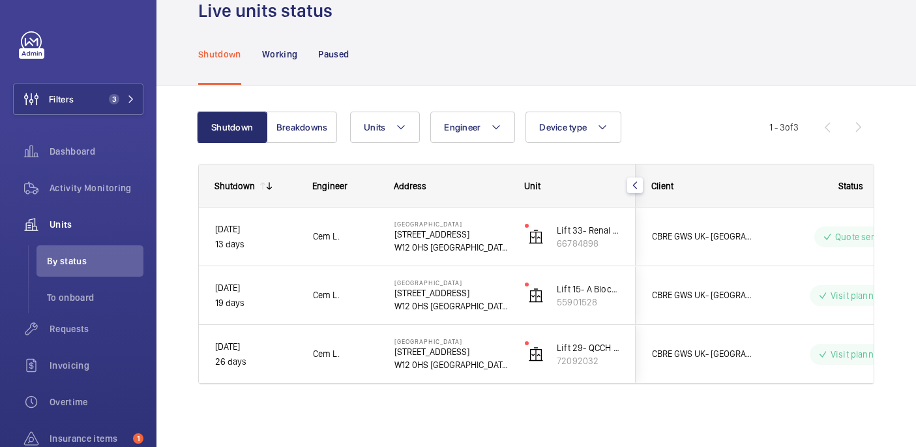
scroll to position [0, 0]
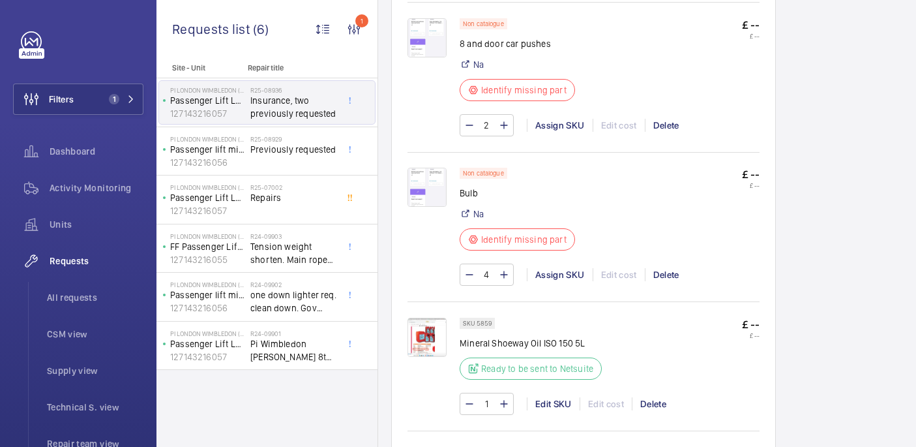
scroll to position [912, 0]
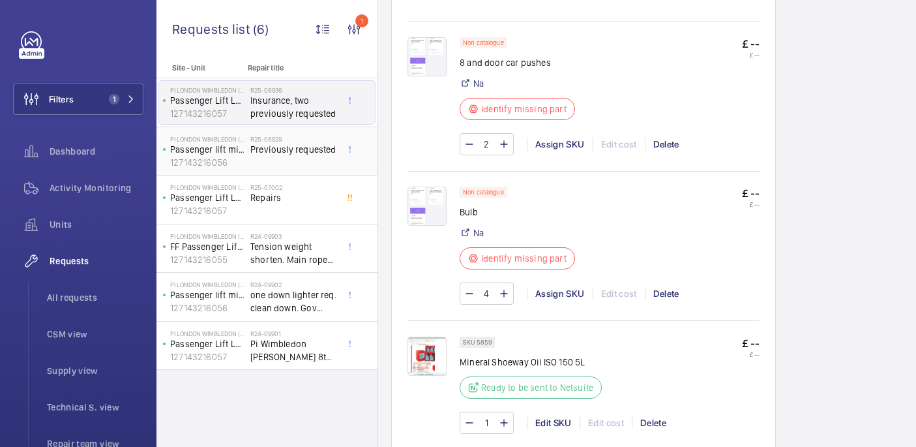
click at [300, 148] on span "Previously requested" at bounding box center [293, 149] width 86 height 13
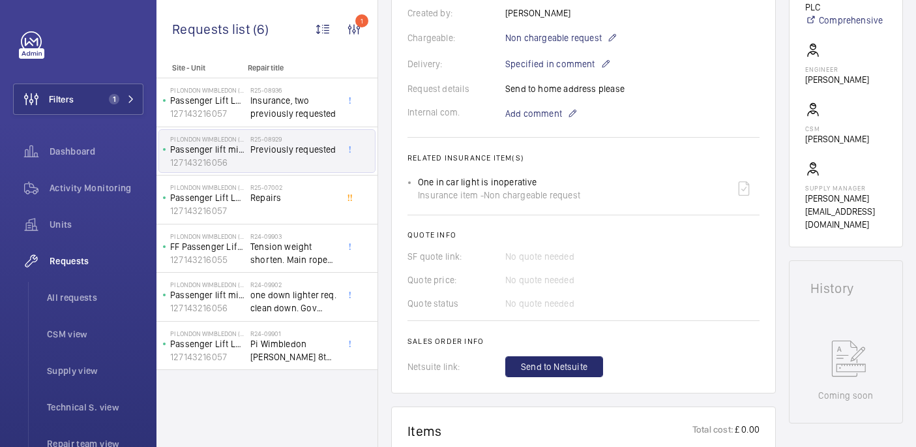
scroll to position [603, 0]
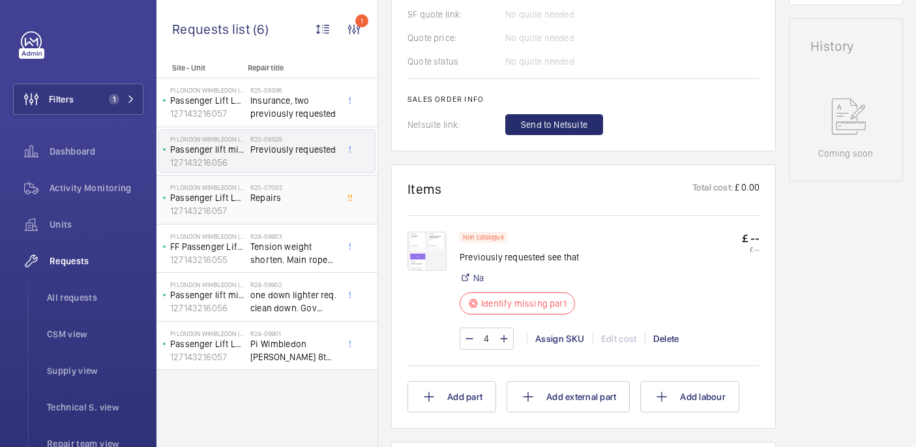
click at [283, 209] on div "R25-07002 Repairs" at bounding box center [293, 202] width 86 height 38
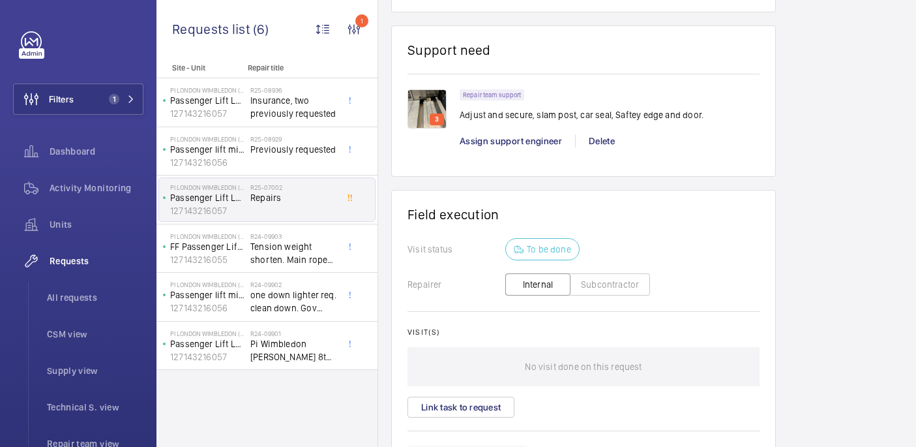
scroll to position [909, 0]
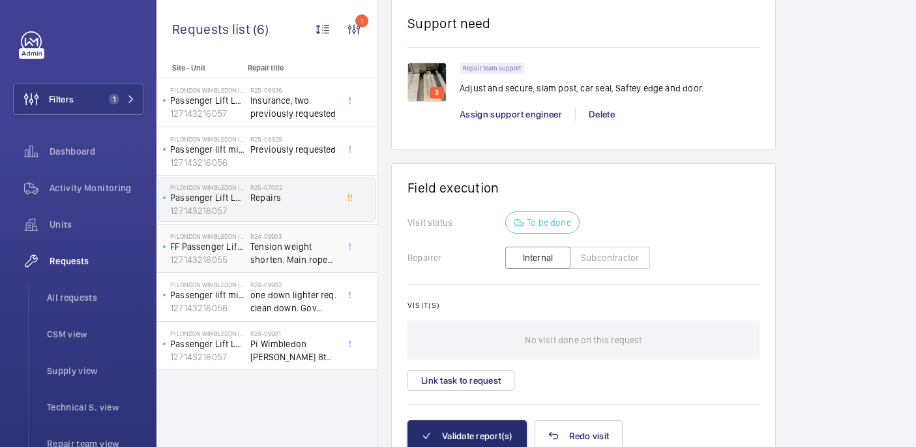
click at [312, 257] on span "Tension weight shorten. Main rope shorten. Clean down.415 sign" at bounding box center [293, 253] width 86 height 26
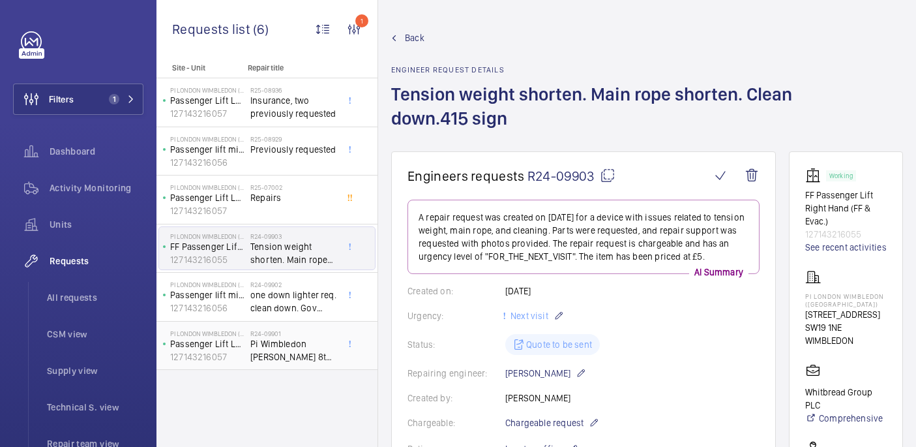
click at [289, 339] on span "Pi Wimbledon [PERSON_NAME] 8th and do push req. 1 downlighter gov shorten up cl…" at bounding box center [293, 350] width 86 height 26
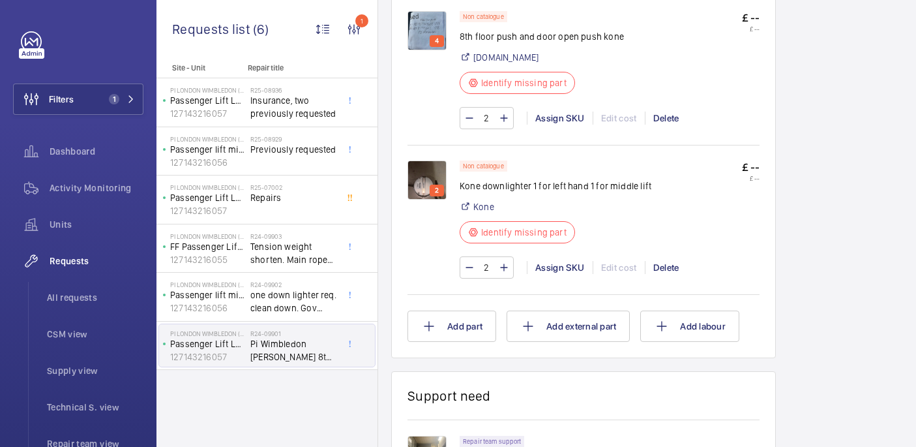
scroll to position [743, 0]
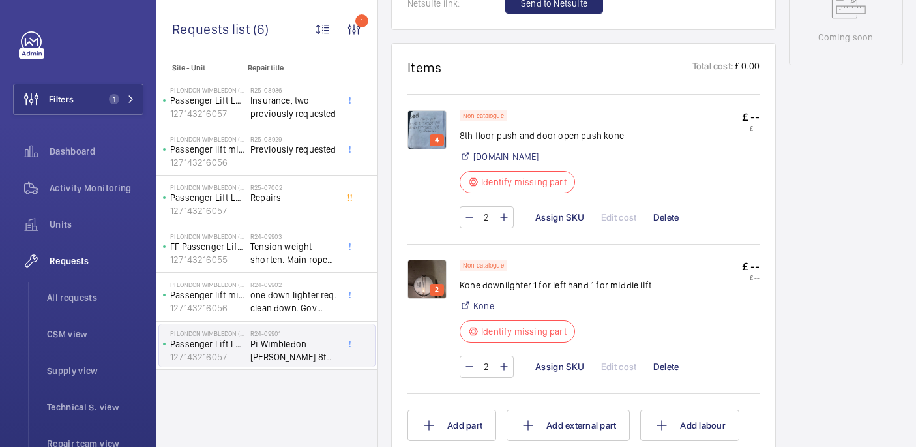
click at [438, 125] on img at bounding box center [427, 129] width 39 height 39
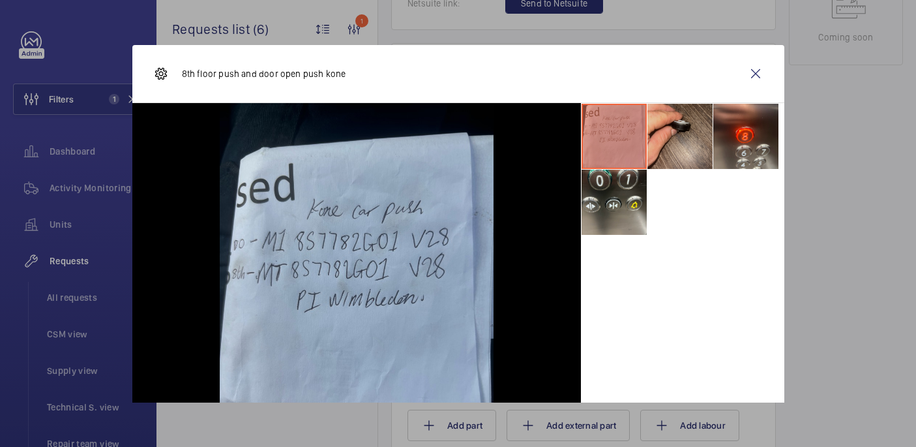
click at [682, 138] on li at bounding box center [680, 136] width 65 height 65
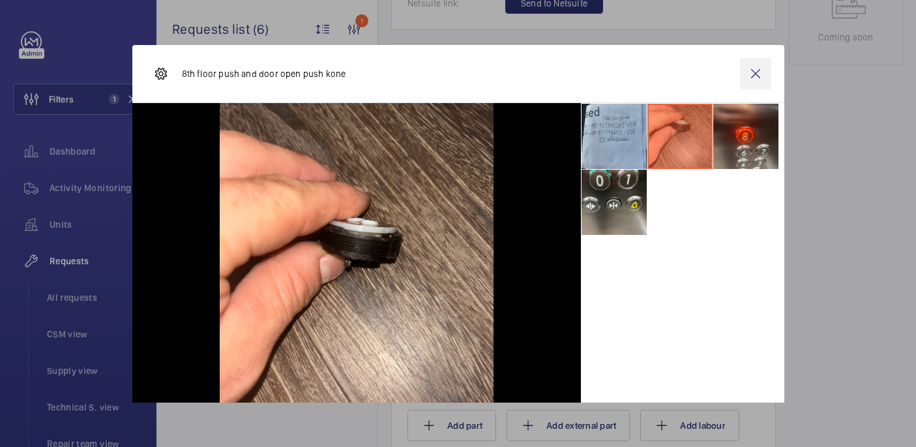
click at [754, 78] on wm-front-icon-button at bounding box center [755, 73] width 31 height 31
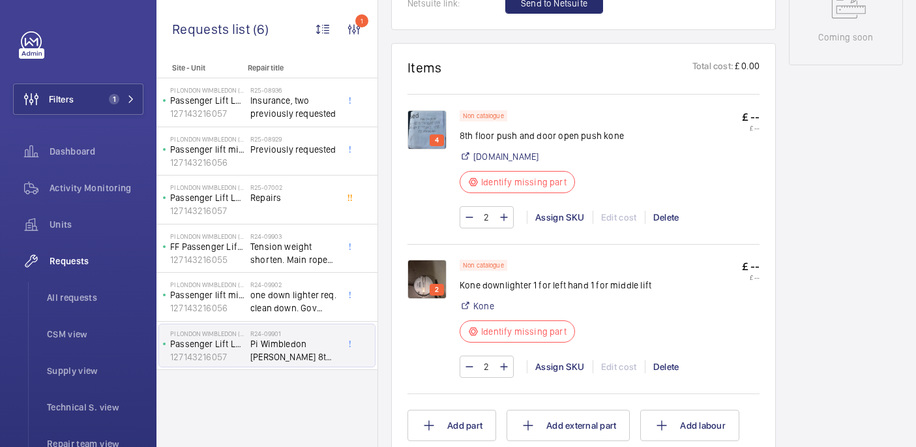
click at [437, 125] on img at bounding box center [427, 129] width 39 height 39
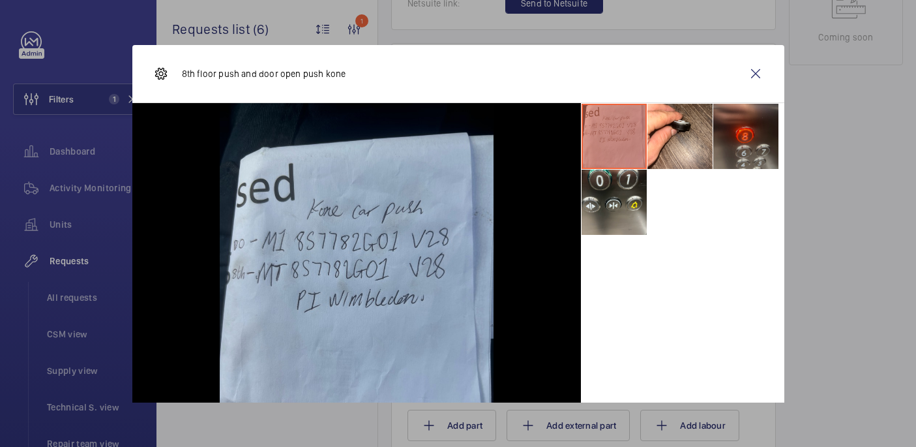
click at [757, 151] on li at bounding box center [746, 136] width 65 height 65
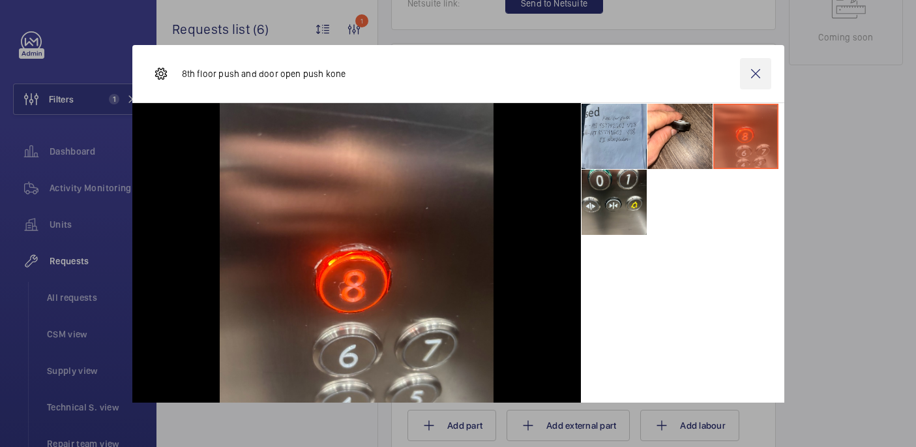
click at [754, 70] on wm-front-icon-button at bounding box center [755, 73] width 31 height 31
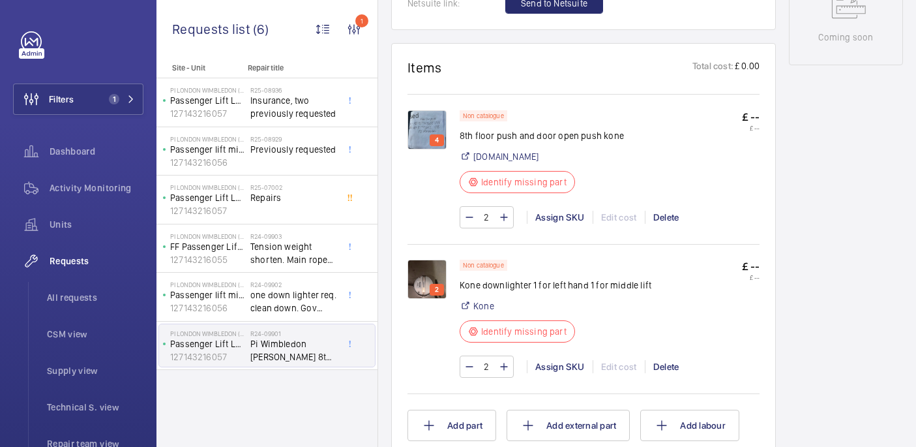
click at [433, 271] on img at bounding box center [427, 279] width 39 height 39
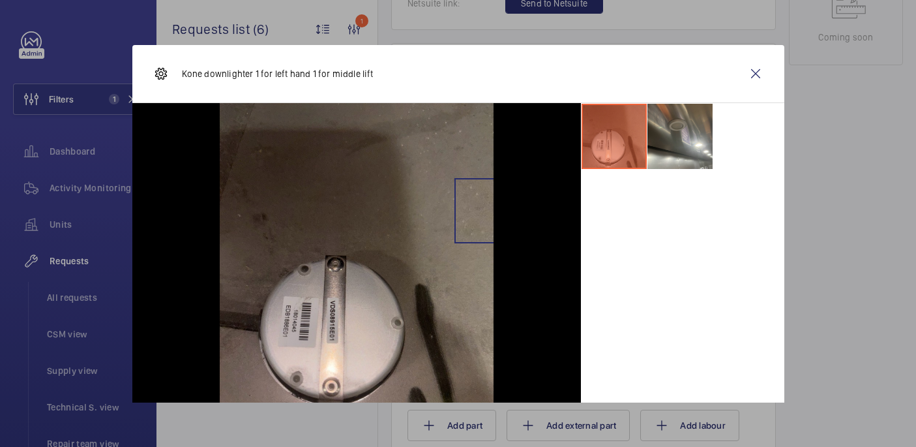
scroll to position [27, 0]
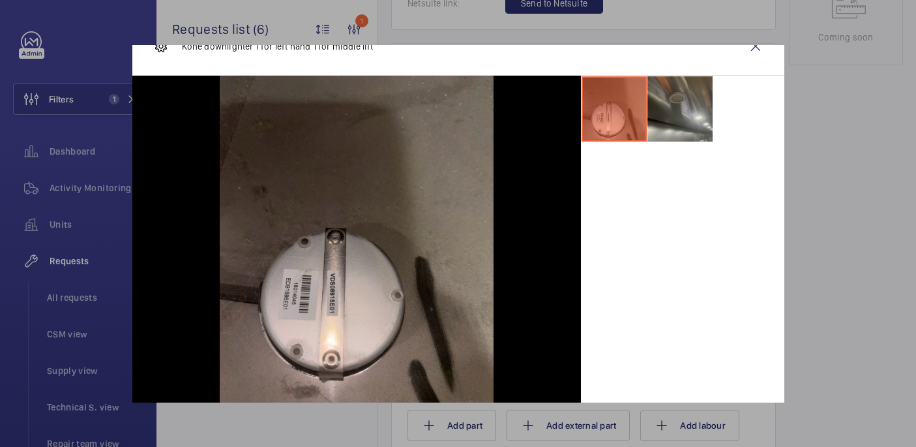
click at [692, 95] on li at bounding box center [680, 108] width 65 height 65
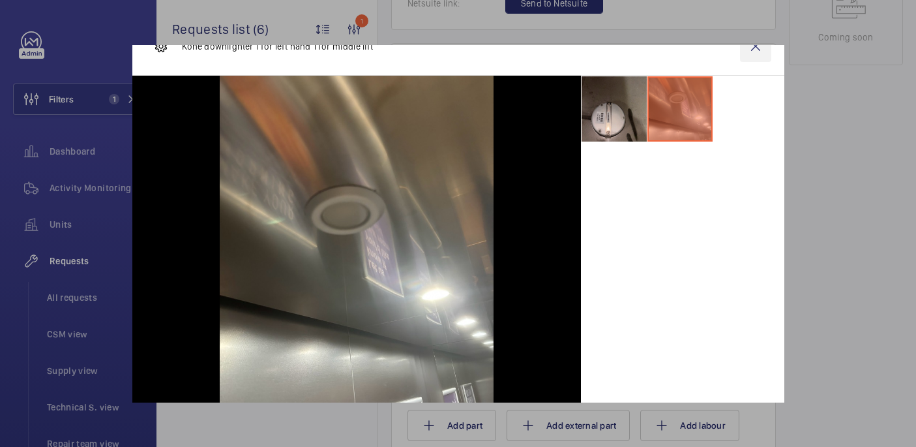
click at [751, 54] on wm-front-icon-button at bounding box center [755, 46] width 31 height 31
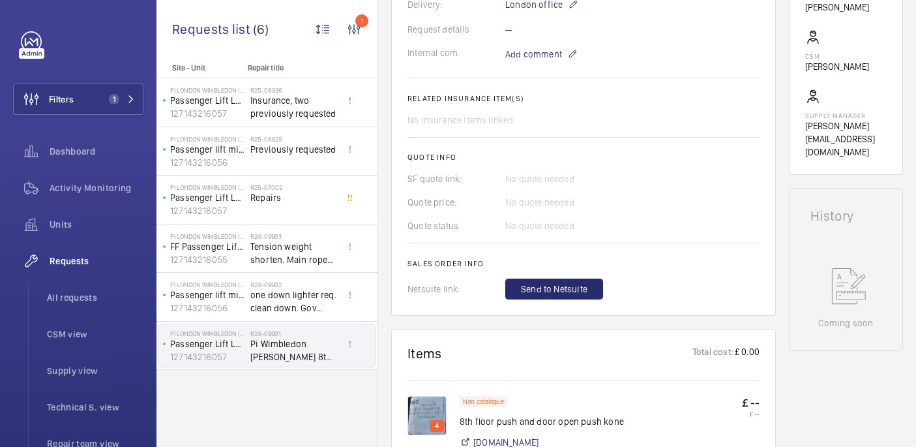
scroll to position [0, 0]
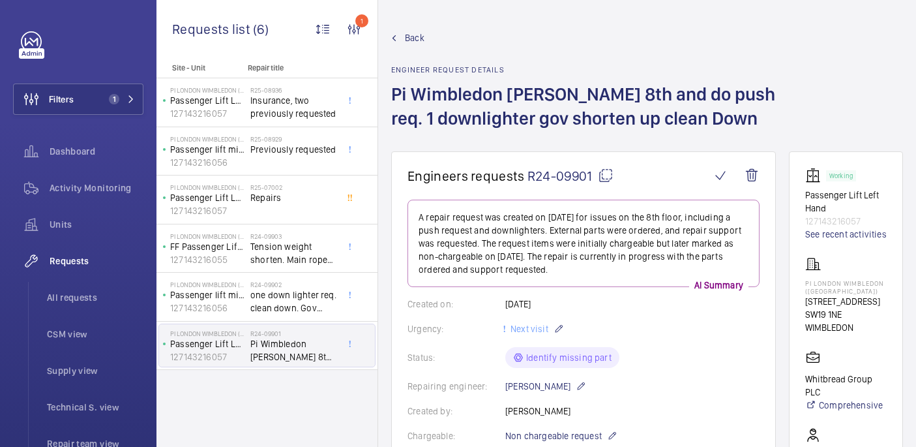
click at [603, 170] on mat-icon at bounding box center [606, 176] width 16 height 16
click at [834, 280] on p "PI London Wimbledon ([GEOGRAPHIC_DATA])" at bounding box center [847, 287] width 82 height 16
copy p "PI London Wimbledon ([GEOGRAPHIC_DATA])"
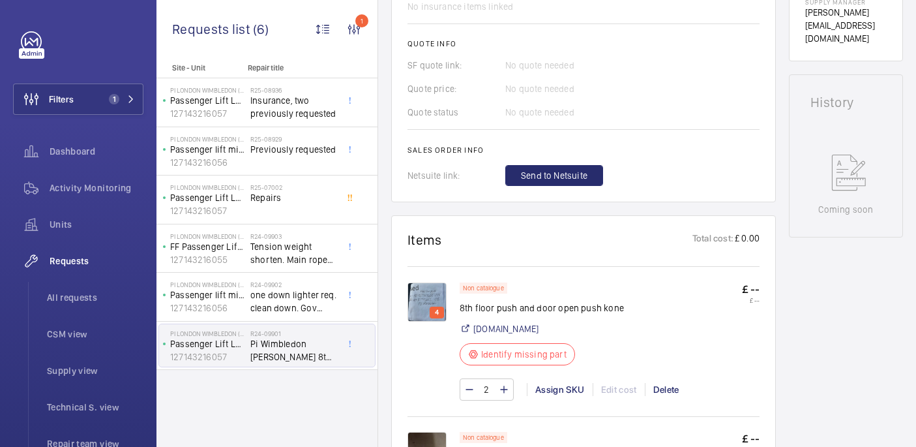
scroll to position [706, 0]
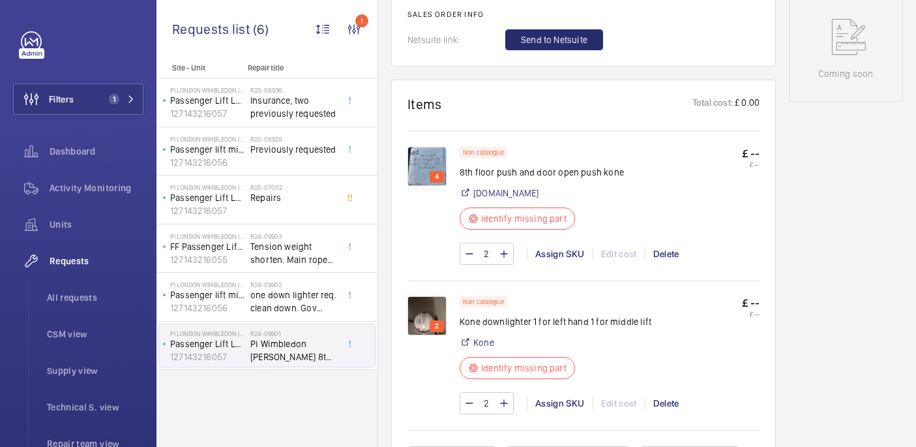
click at [465, 174] on p "8th floor push and door open push kone" at bounding box center [542, 172] width 164 height 13
copy div "8th floor push and door open push kone"
click at [475, 324] on p "Kone downlighter 1 for left hand 1 for middle lift" at bounding box center [556, 321] width 192 height 13
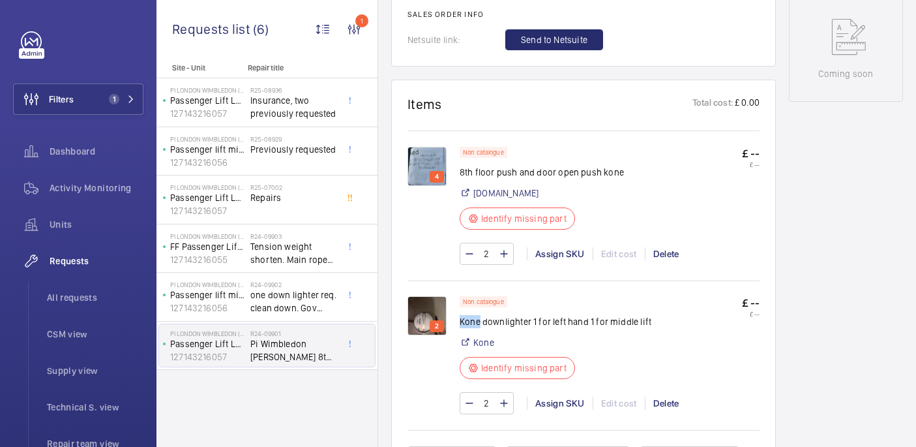
click at [475, 324] on p "Kone downlighter 1 for left hand 1 for middle lift" at bounding box center [556, 321] width 192 height 13
copy div "Kone downlighter 1 for left hand 1 for middle lift"
click at [67, 306] on li "All requests" at bounding box center [90, 297] width 107 height 31
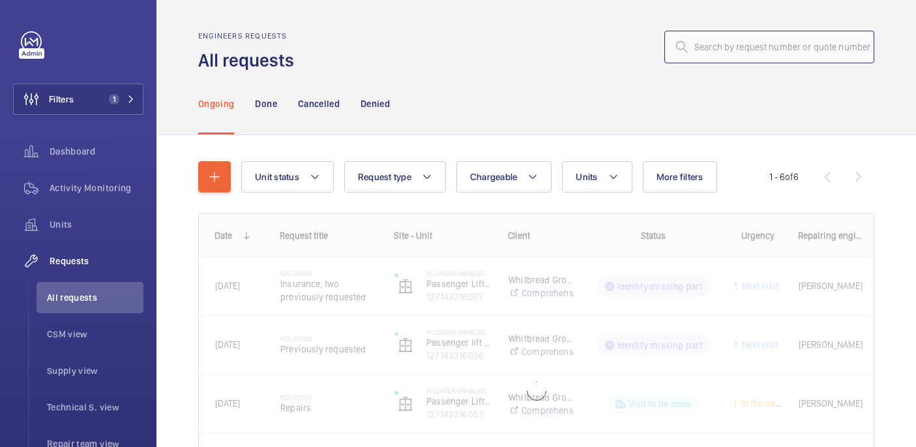
click at [762, 47] on input "text" at bounding box center [770, 47] width 210 height 33
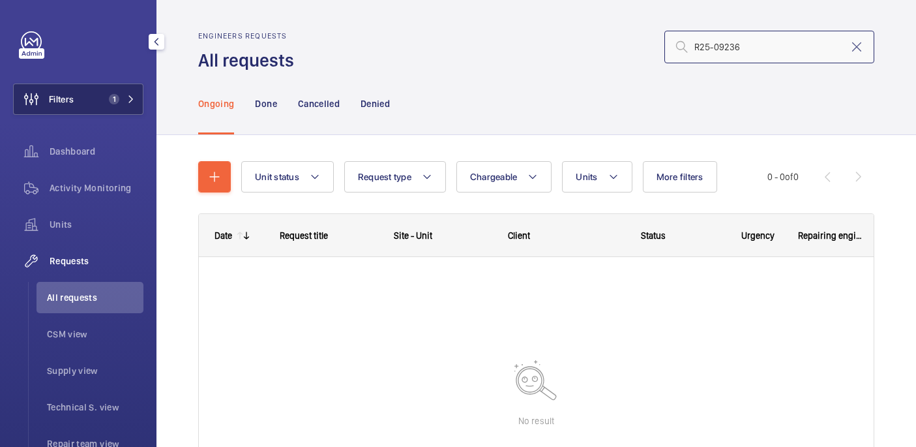
type input "R25-09236"
click at [52, 104] on span "Filters" at bounding box center [61, 99] width 25 height 13
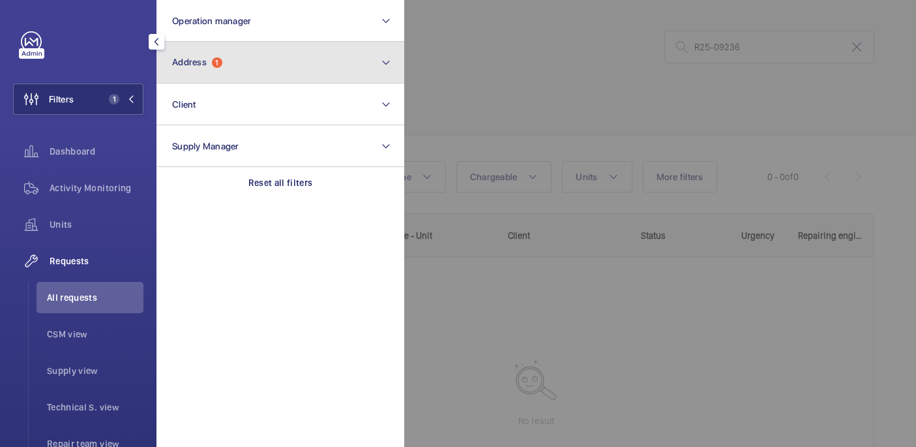
click at [254, 48] on button "Address 1" at bounding box center [281, 63] width 248 height 42
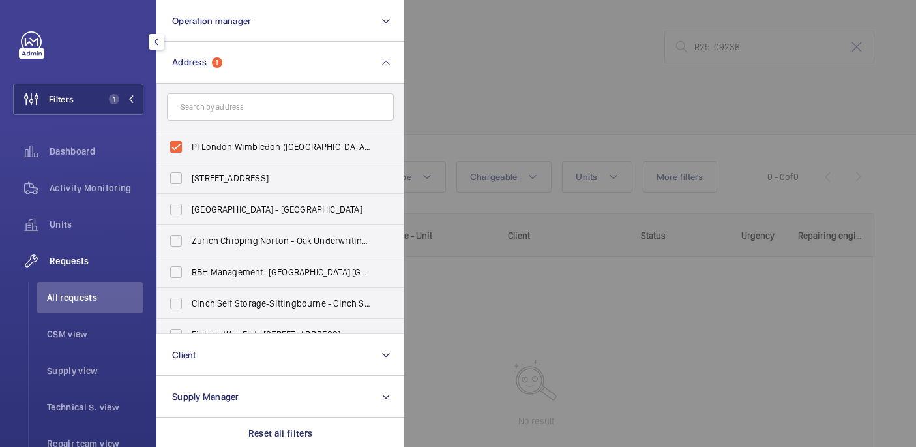
click at [232, 133] on label "PI London Wimbledon ([GEOGRAPHIC_DATA]) - [STREET_ADDRESS]" at bounding box center [270, 146] width 227 height 31
click at [189, 134] on input "PI London Wimbledon ([GEOGRAPHIC_DATA]) - [STREET_ADDRESS]" at bounding box center [176, 147] width 26 height 26
checkbox input "false"
click at [540, 49] on div at bounding box center [862, 223] width 916 height 447
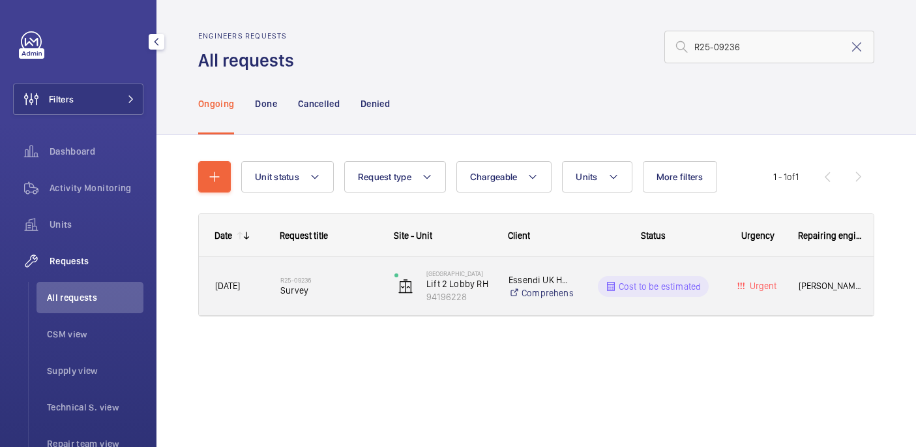
click at [333, 304] on div "R25-09236 Survey" at bounding box center [328, 286] width 97 height 38
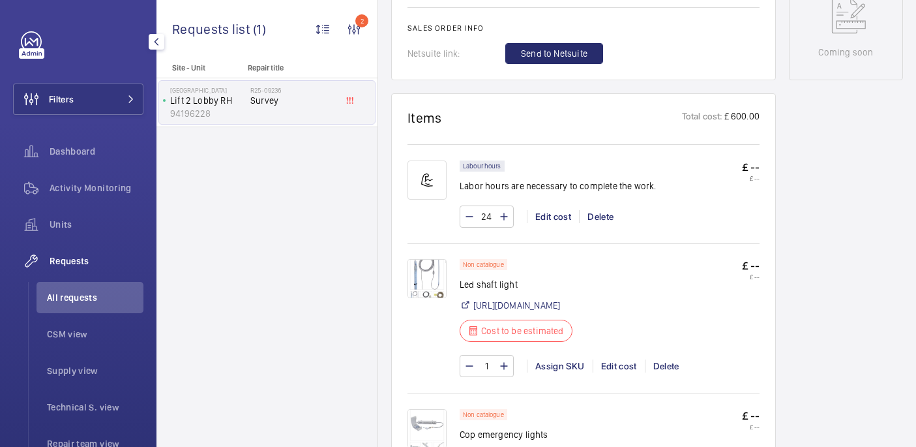
scroll to position [690, 0]
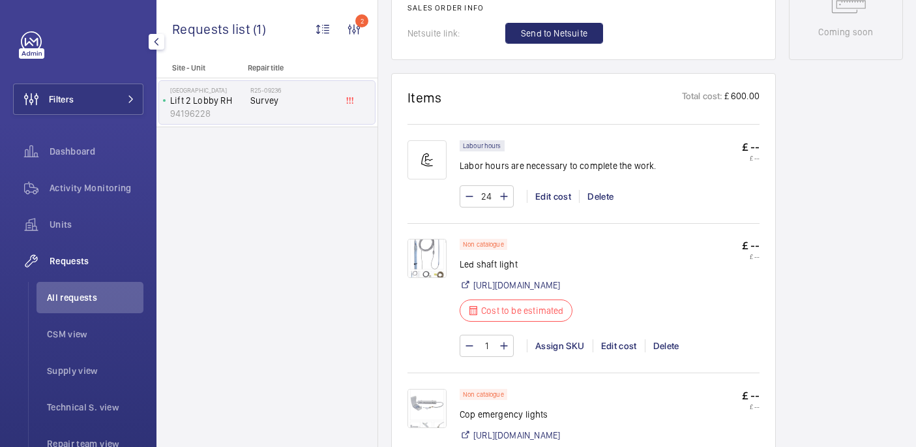
click at [438, 272] on img at bounding box center [427, 258] width 39 height 39
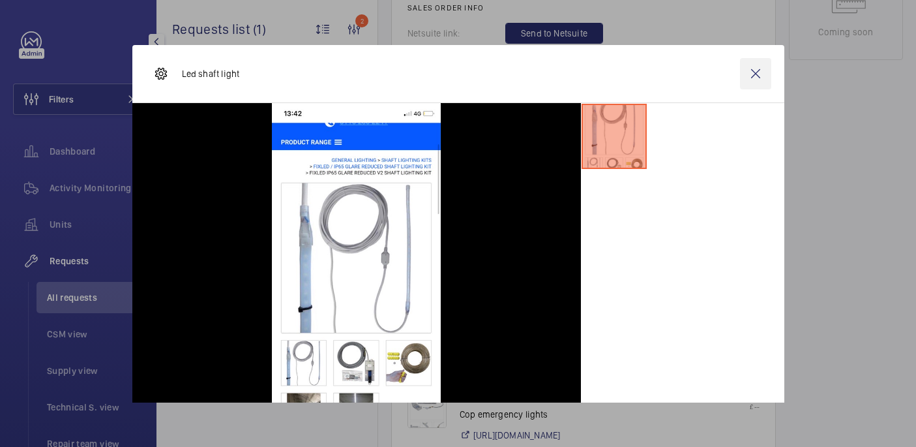
click at [745, 67] on wm-front-icon-button at bounding box center [755, 73] width 31 height 31
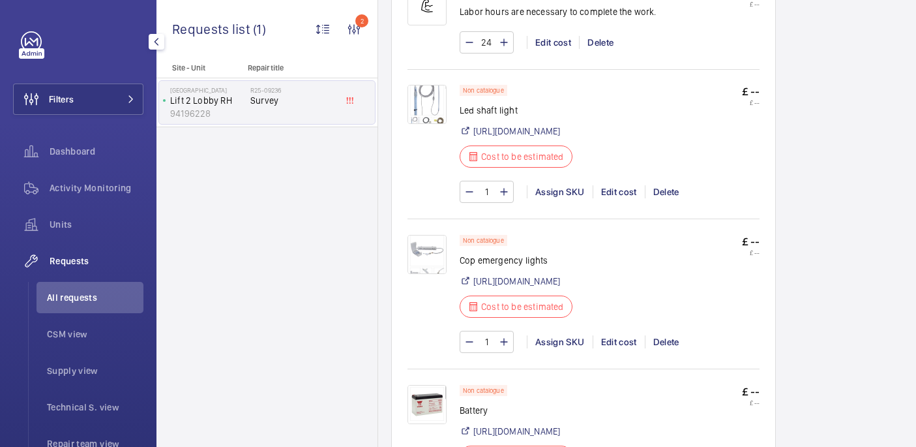
scroll to position [845, 0]
click at [436, 273] on img at bounding box center [427, 253] width 39 height 39
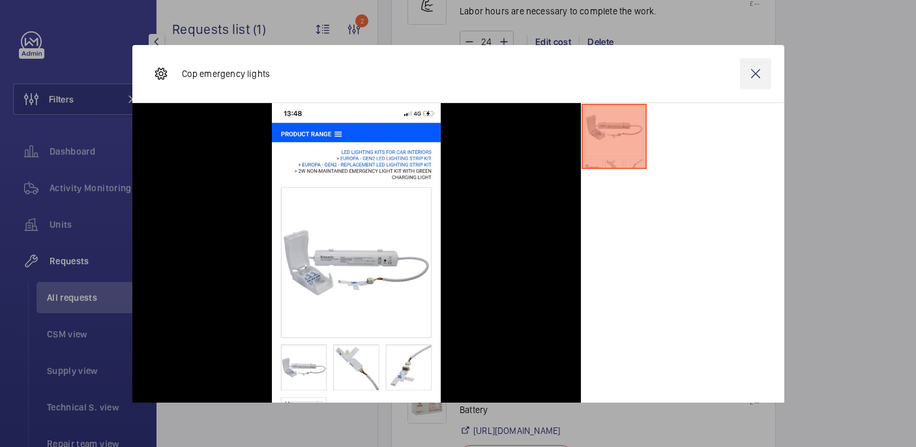
click at [752, 74] on wm-front-icon-button at bounding box center [755, 73] width 31 height 31
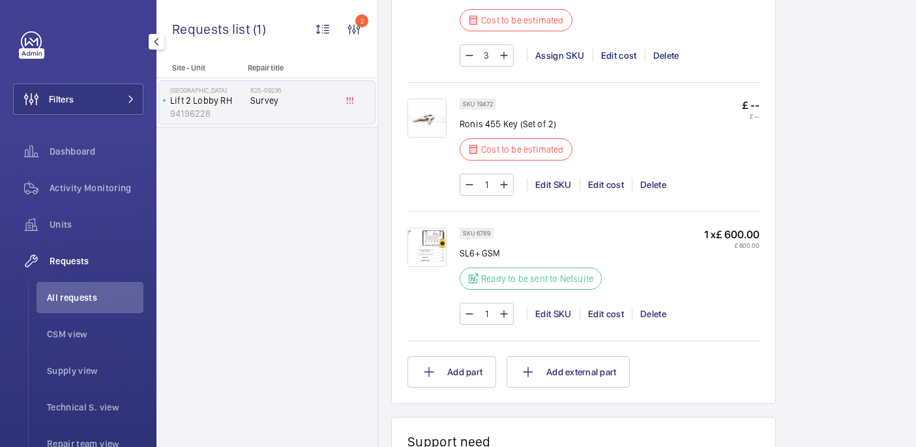
scroll to position [1429, 0]
click at [424, 138] on img at bounding box center [427, 118] width 39 height 39
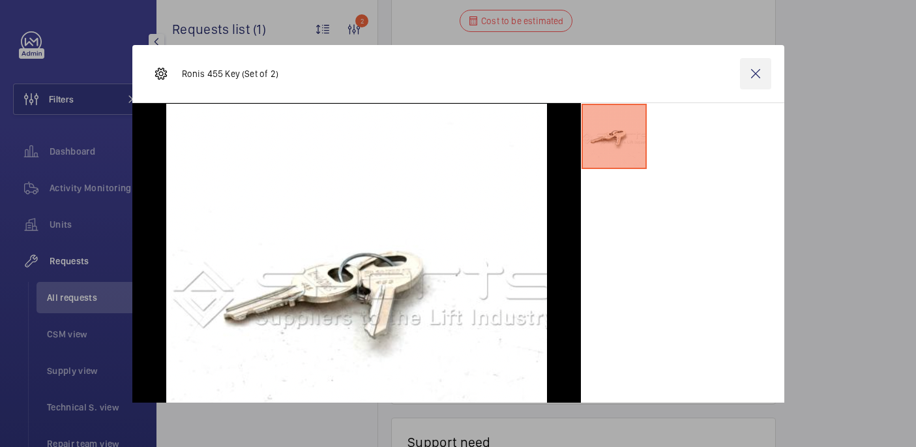
click at [763, 78] on wm-front-icon-button at bounding box center [755, 73] width 31 height 31
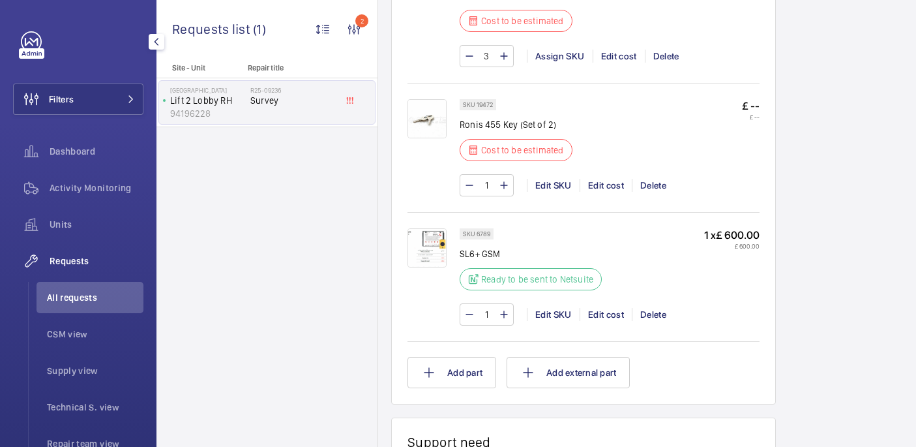
click at [423, 138] on img at bounding box center [427, 118] width 39 height 39
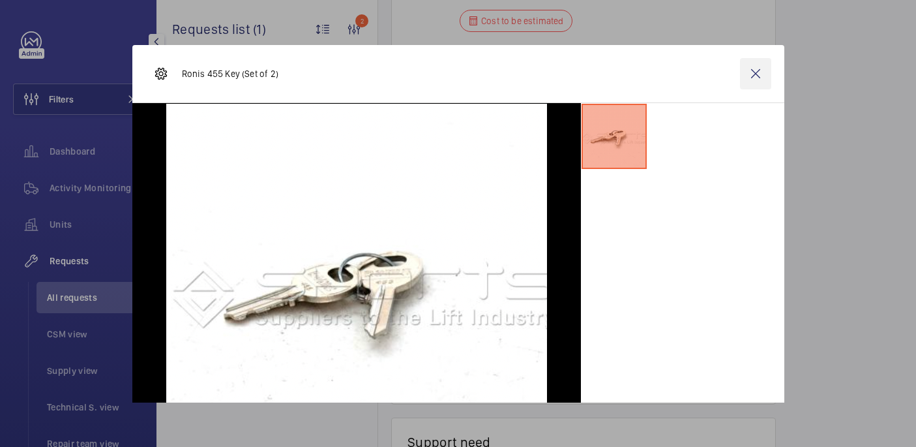
click at [760, 69] on wm-front-icon-button at bounding box center [755, 73] width 31 height 31
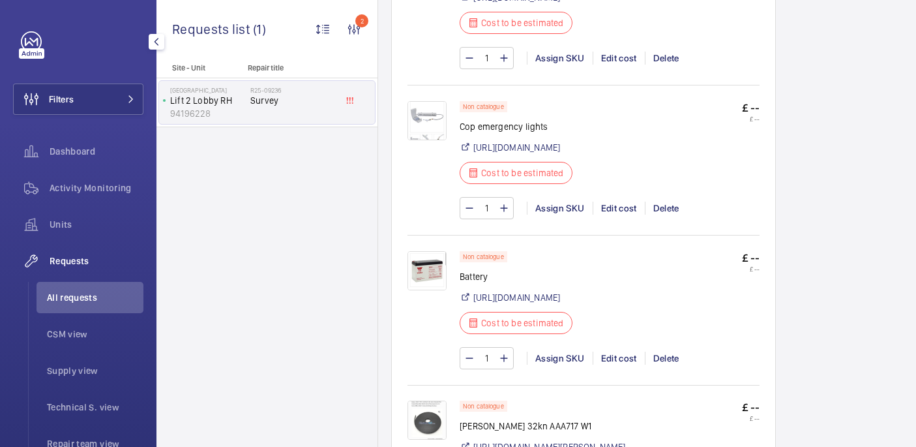
scroll to position [961, 0]
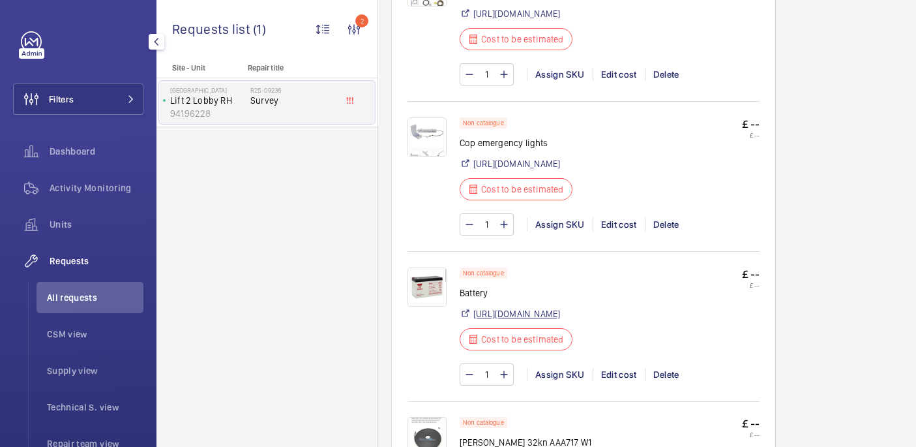
click at [505, 320] on link "[URL][DOMAIN_NAME]" at bounding box center [517, 313] width 87 height 13
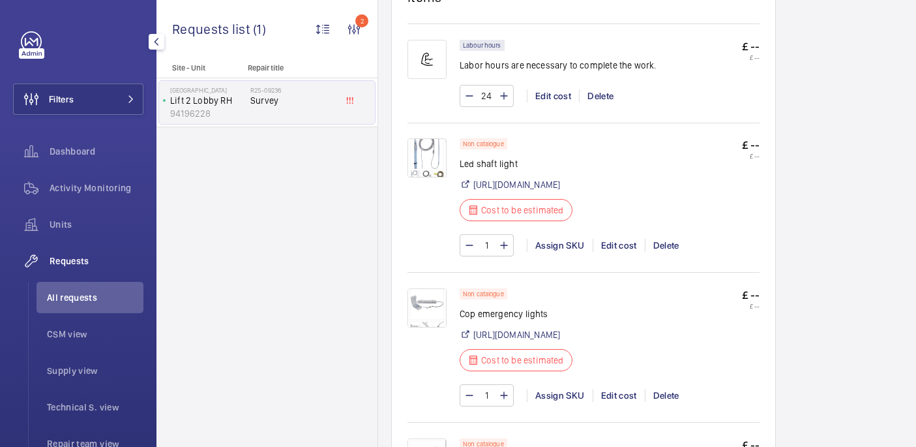
scroll to position [767, 0]
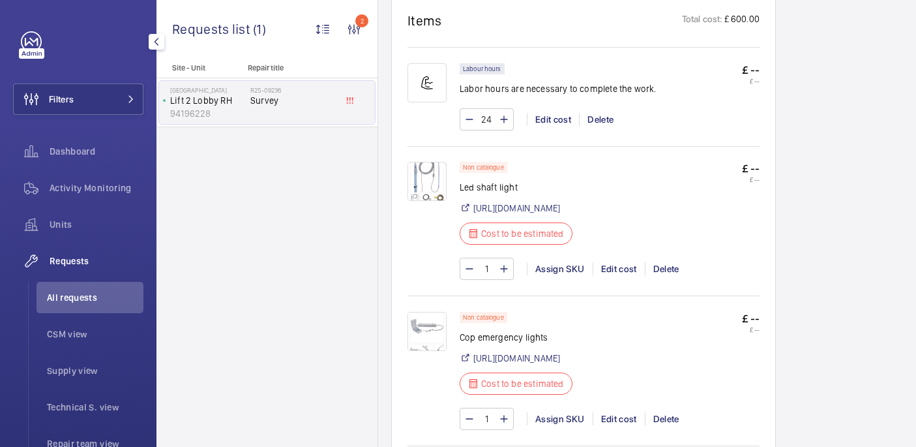
click at [431, 194] on img at bounding box center [427, 181] width 39 height 39
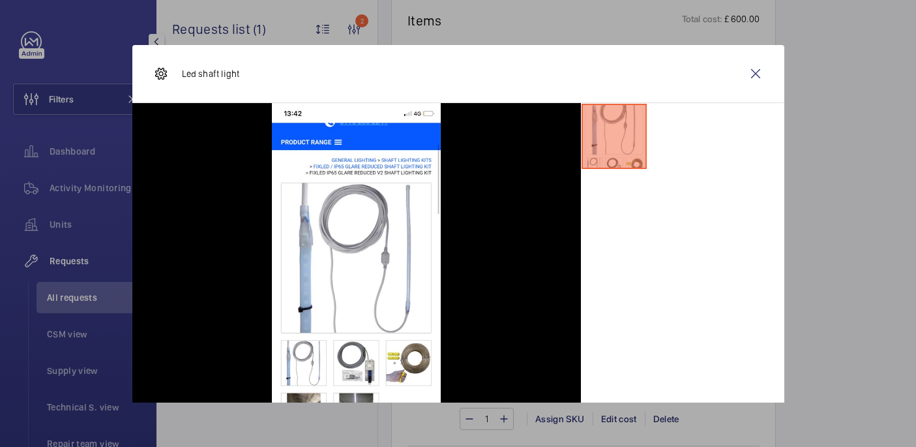
click at [904, 224] on div at bounding box center [458, 223] width 916 height 447
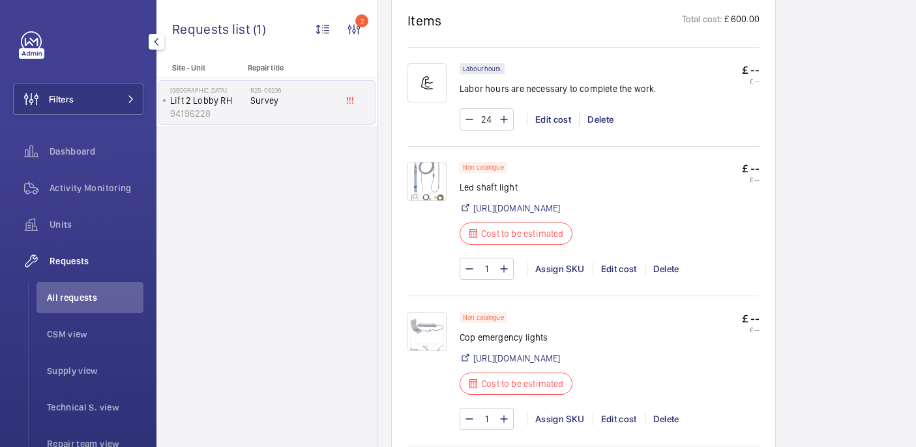
click at [434, 349] on img at bounding box center [427, 331] width 39 height 39
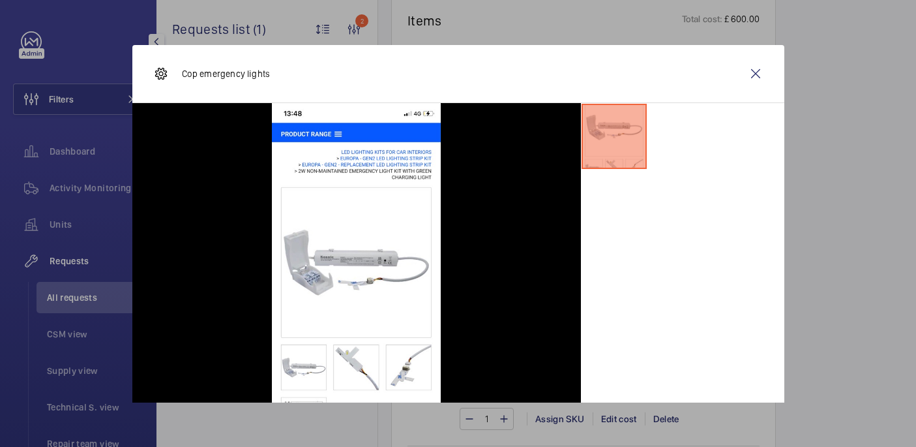
click at [833, 309] on div at bounding box center [458, 223] width 916 height 447
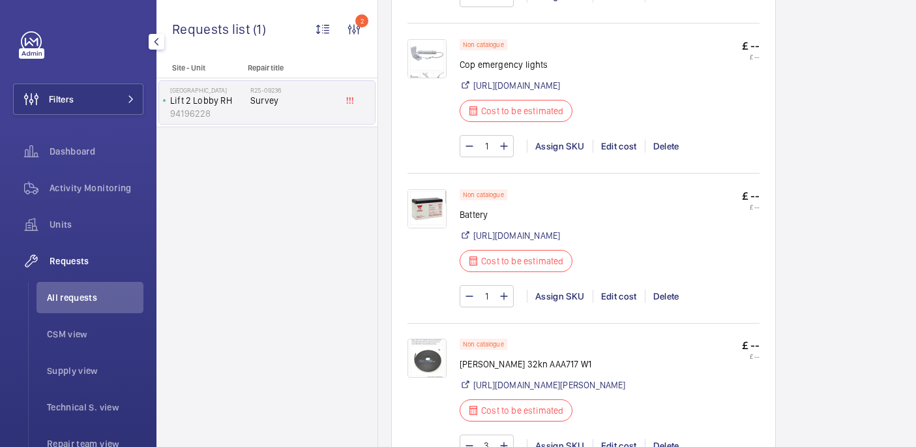
scroll to position [1076, 0]
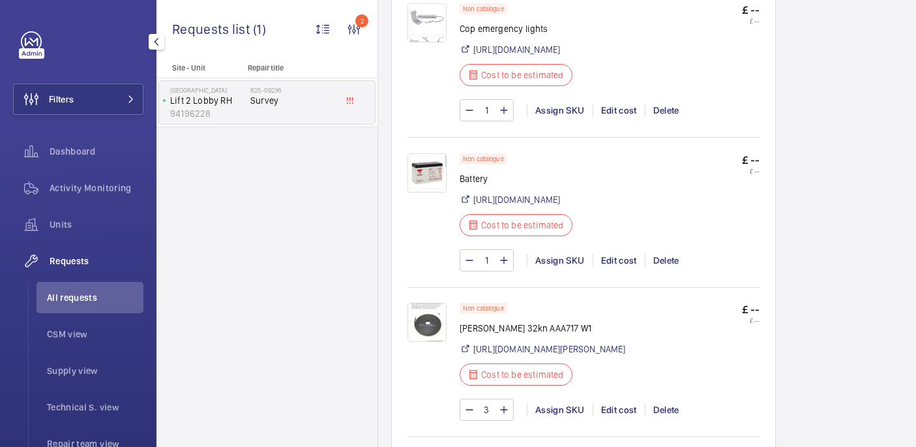
click at [429, 192] on img at bounding box center [427, 172] width 39 height 39
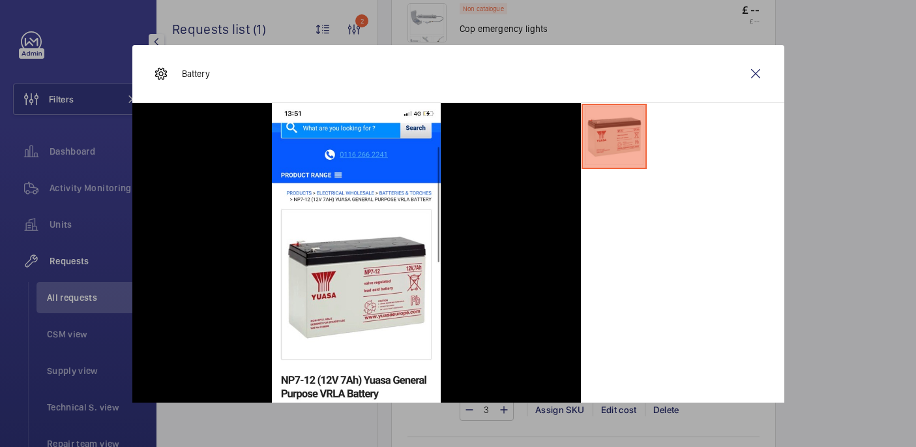
click at [886, 203] on div at bounding box center [458, 223] width 916 height 447
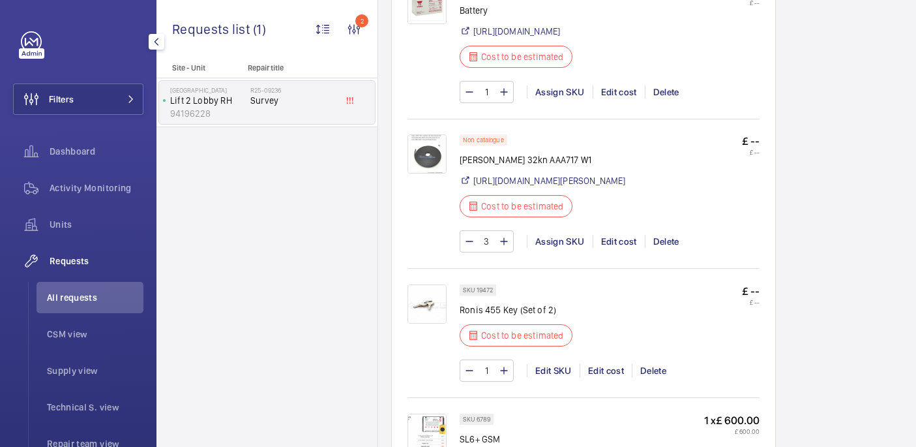
scroll to position [1276, 0]
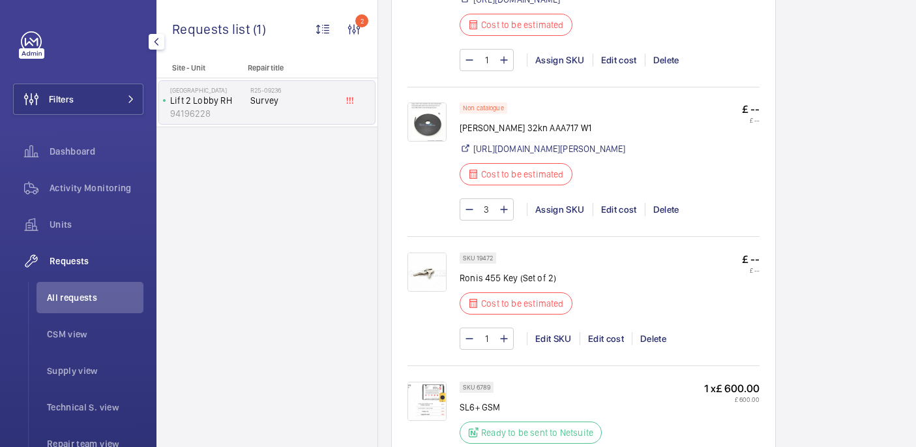
click at [427, 142] on img at bounding box center [427, 121] width 39 height 39
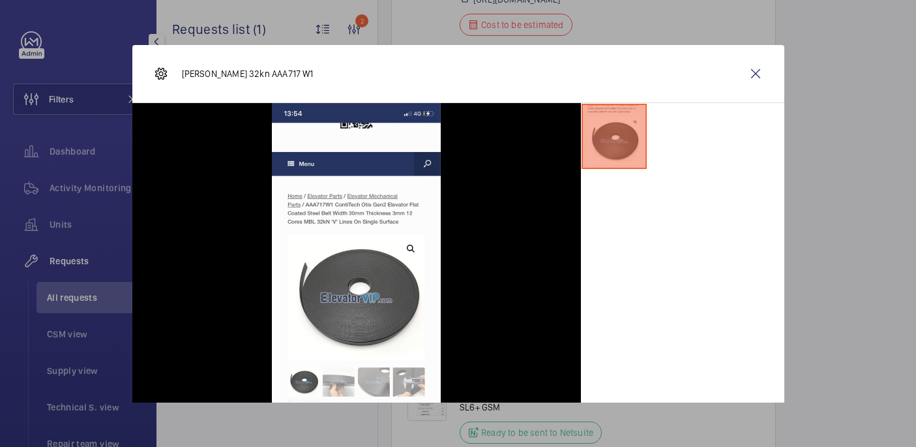
click at [869, 205] on div at bounding box center [458, 223] width 916 height 447
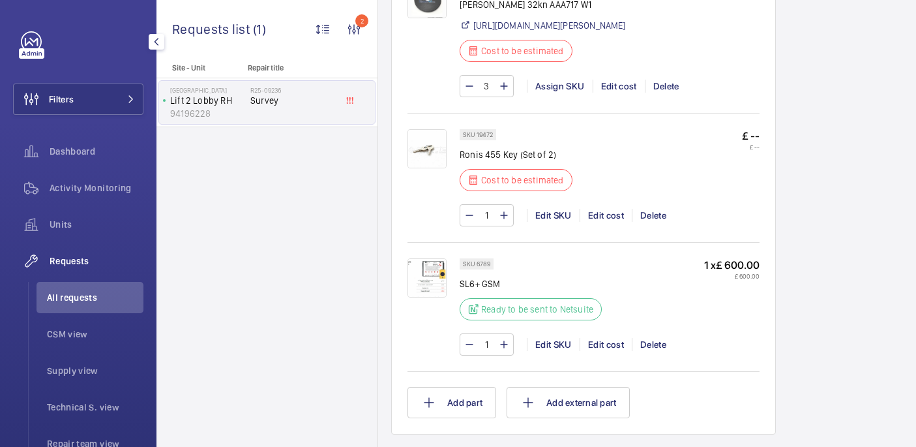
scroll to position [1407, 0]
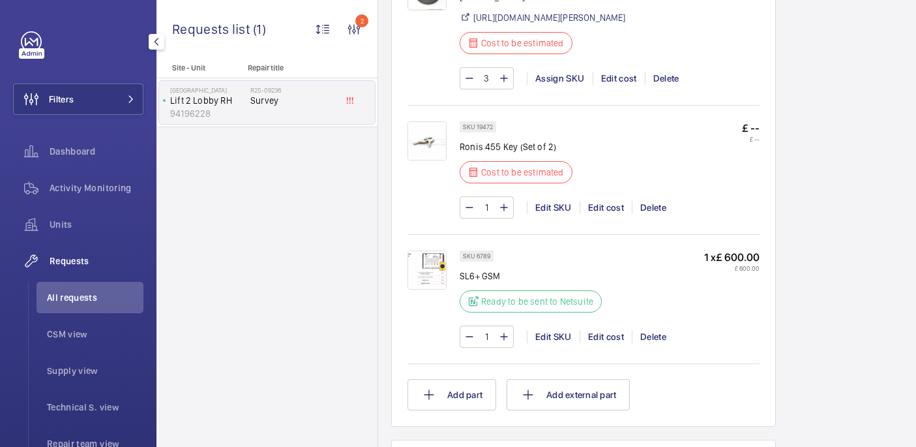
click at [432, 160] on img at bounding box center [427, 140] width 39 height 39
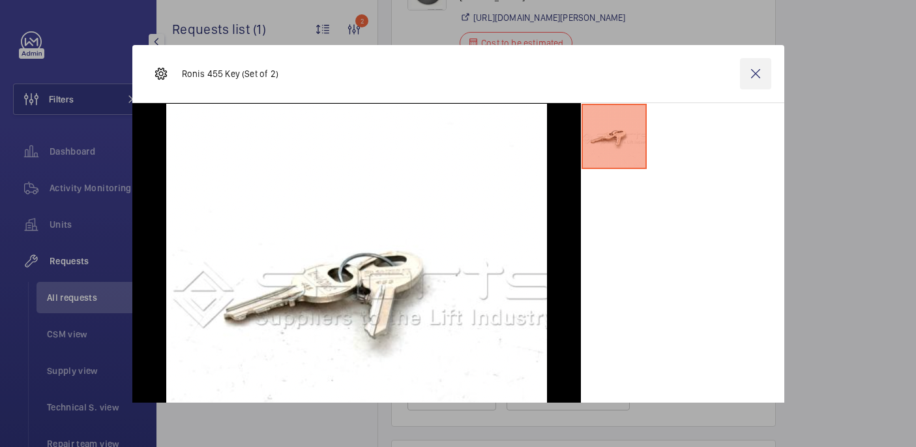
click at [753, 69] on wm-front-icon-button at bounding box center [755, 73] width 31 height 31
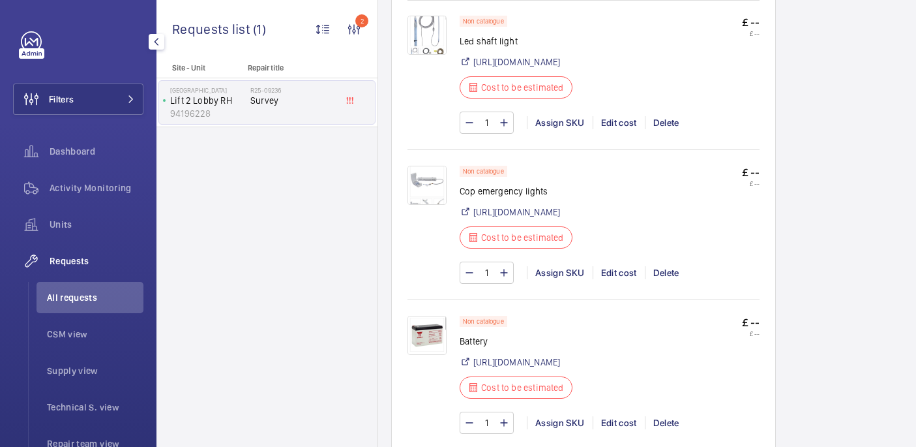
scroll to position [792, 0]
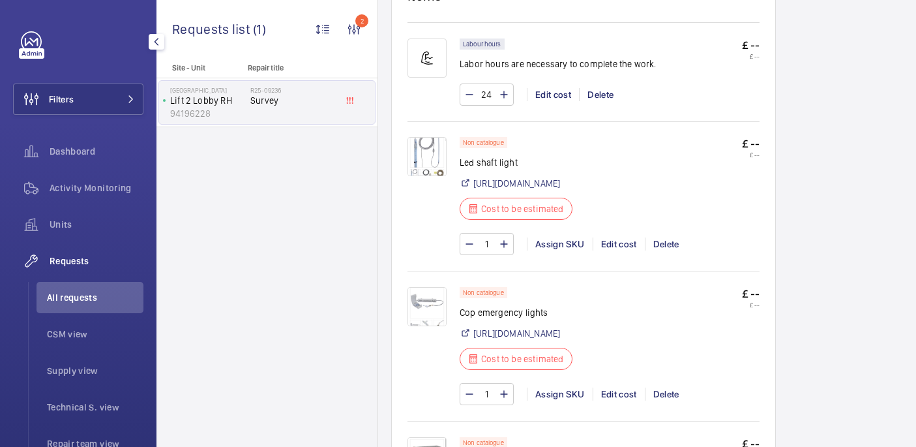
click at [482, 169] on p "Led shaft light" at bounding box center [520, 162] width 121 height 13
copy div "Led shaft light"
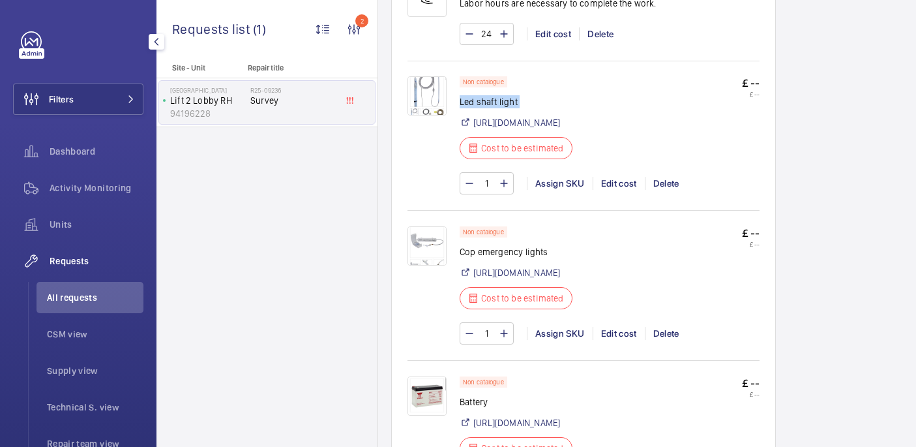
scroll to position [866, 0]
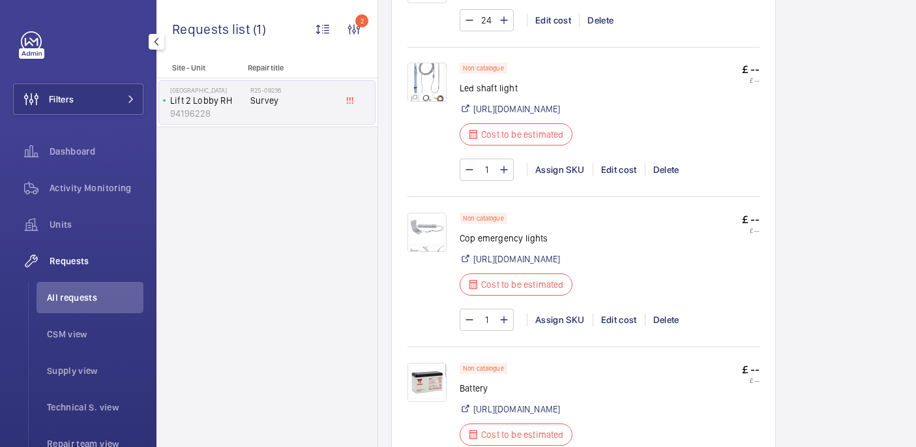
click at [485, 245] on p "Cop emergency lights" at bounding box center [520, 238] width 121 height 13
copy div "Cop emergency lights"
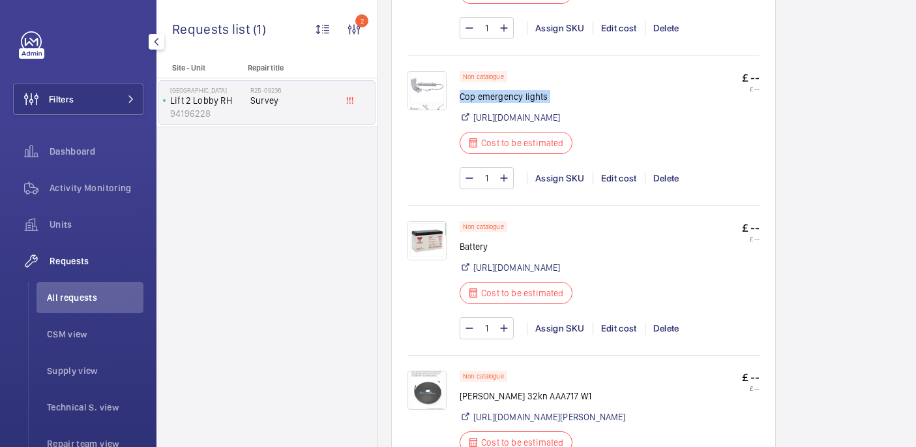
scroll to position [1079, 0]
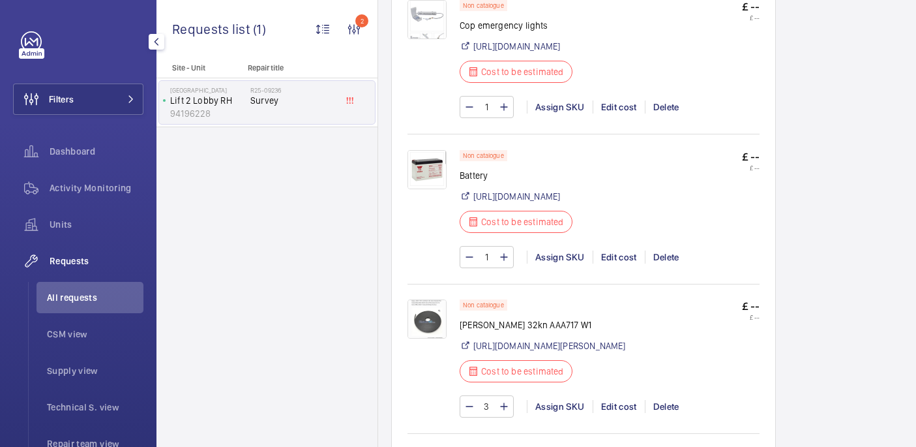
click at [467, 182] on p "Battery" at bounding box center [520, 175] width 121 height 13
copy p "Battery"
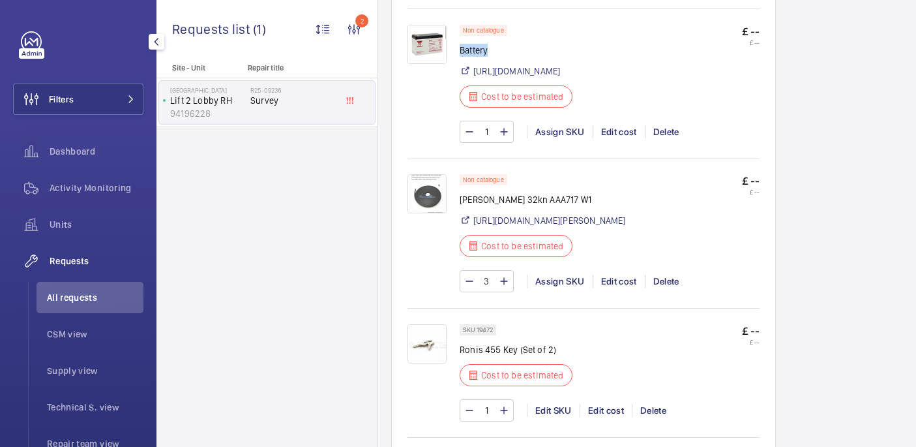
scroll to position [1233, 0]
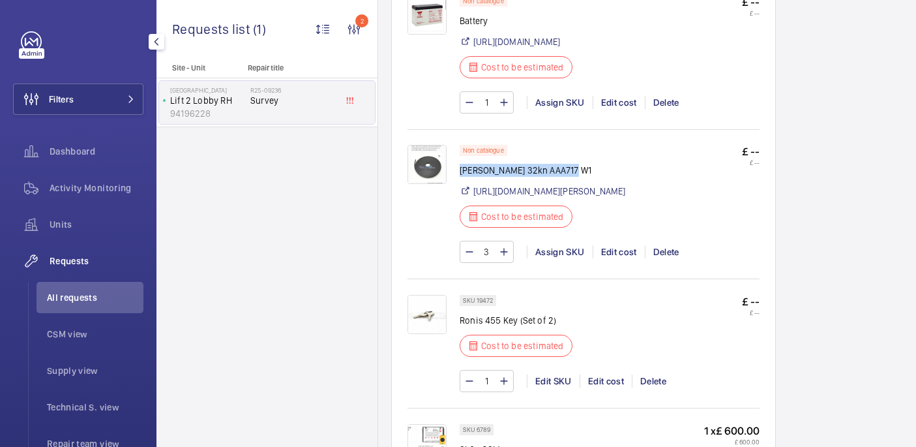
drag, startPoint x: 460, startPoint y: 251, endPoint x: 609, endPoint y: 254, distance: 148.1
click at [609, 177] on p "[PERSON_NAME] 32kn AAA717 W1" at bounding box center [543, 170] width 166 height 13
copy p "[PERSON_NAME] 32kn AAA717 W1"
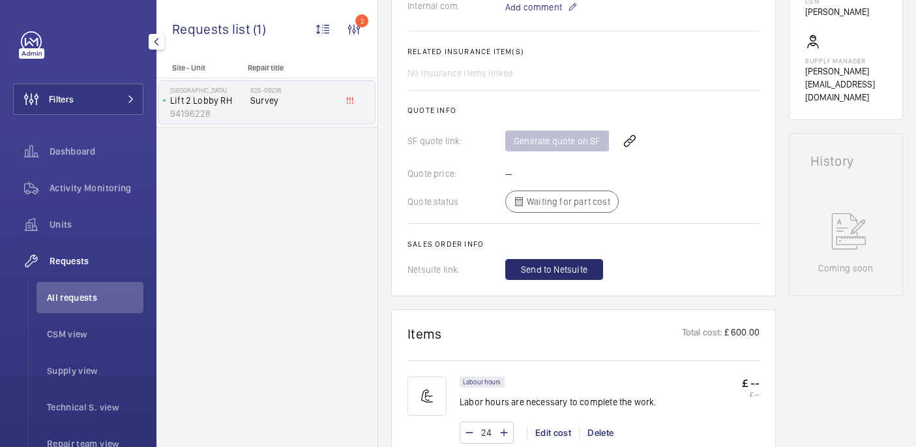
scroll to position [37, 0]
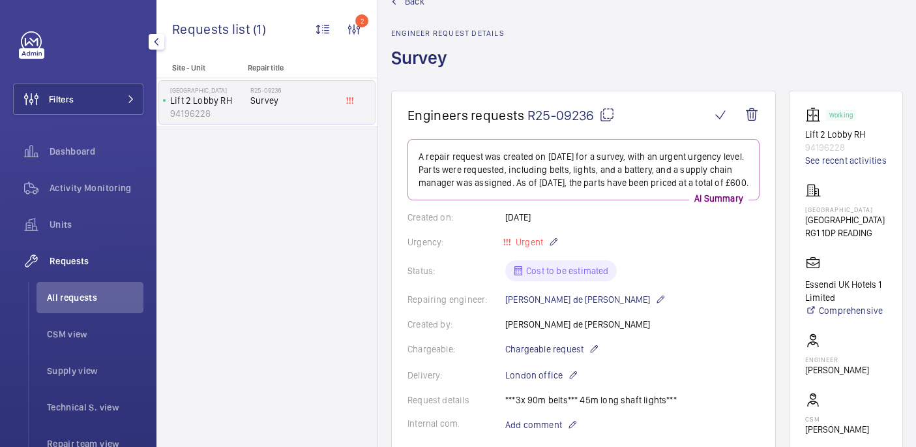
click at [602, 120] on mat-icon at bounding box center [607, 115] width 16 height 16
copy p "[PERSON_NAME] 32kn AAA717 W1"
drag, startPoint x: 806, startPoint y: 205, endPoint x: 838, endPoint y: 215, distance: 33.2
click at [838, 213] on p "[GEOGRAPHIC_DATA]" at bounding box center [846, 209] width 80 height 8
copy p "[GEOGRAPHIC_DATA]"
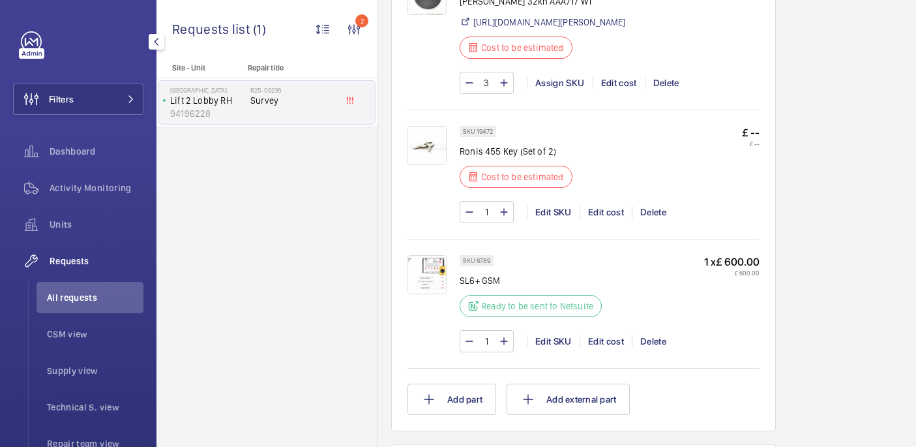
scroll to position [1426, 0]
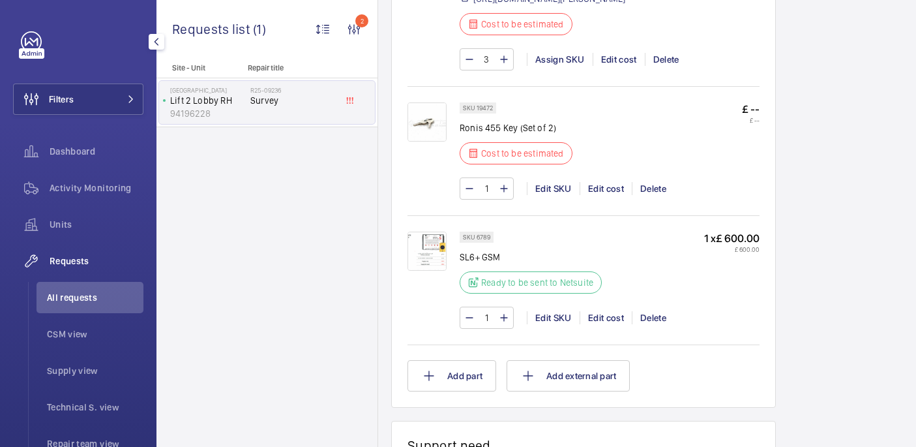
click at [487, 134] on p "Ronis 455 Key (Set of 2)" at bounding box center [520, 127] width 121 height 13
copy div "Ronis 455 Key (Set of 2)"
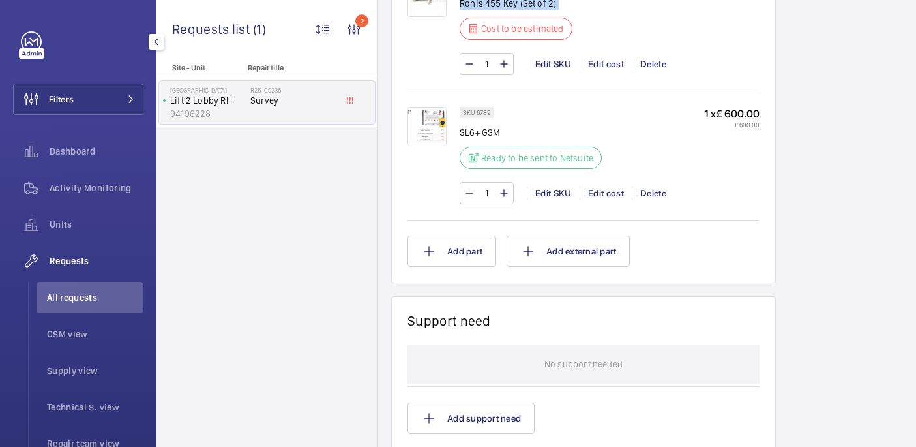
scroll to position [1582, 0]
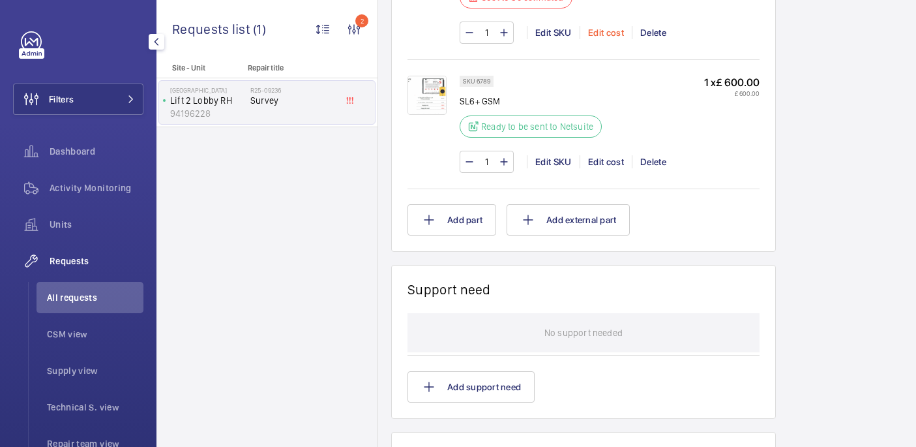
click at [602, 39] on div "Edit cost" at bounding box center [606, 32] width 52 height 13
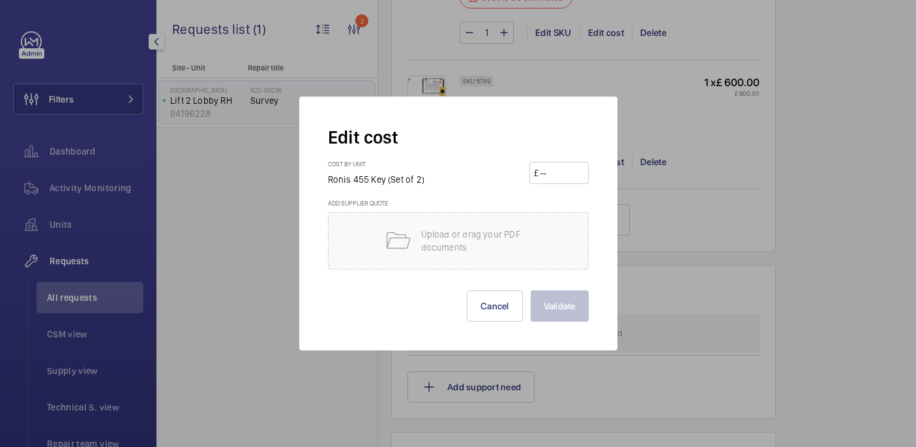
click at [564, 179] on input "number" at bounding box center [562, 172] width 46 height 21
paste input "26.55"
type input "26.55"
click at [575, 295] on button "Validate" at bounding box center [560, 305] width 58 height 31
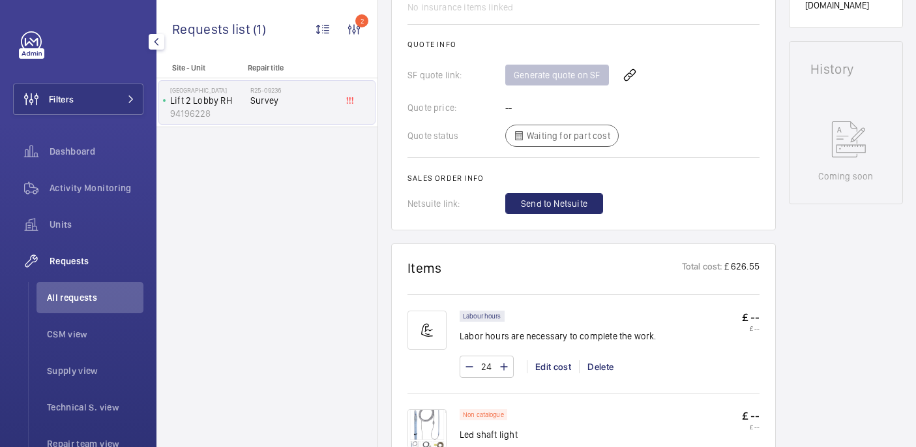
scroll to position [325, 0]
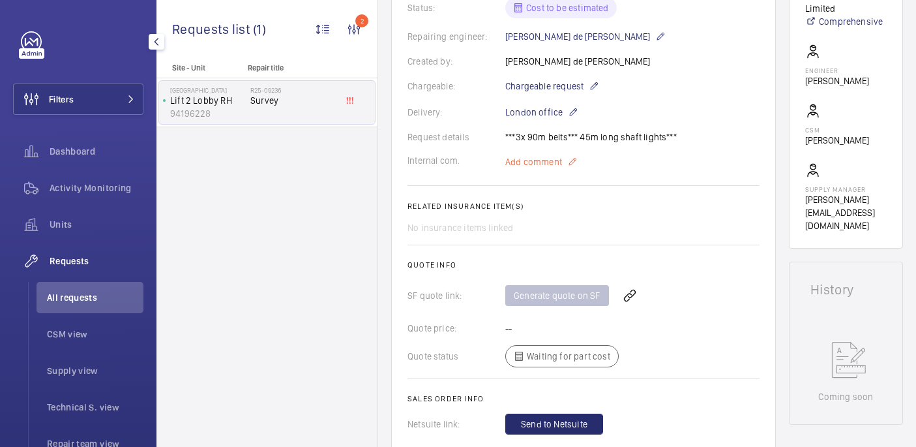
click at [532, 163] on span "Add comment" at bounding box center [533, 161] width 57 height 13
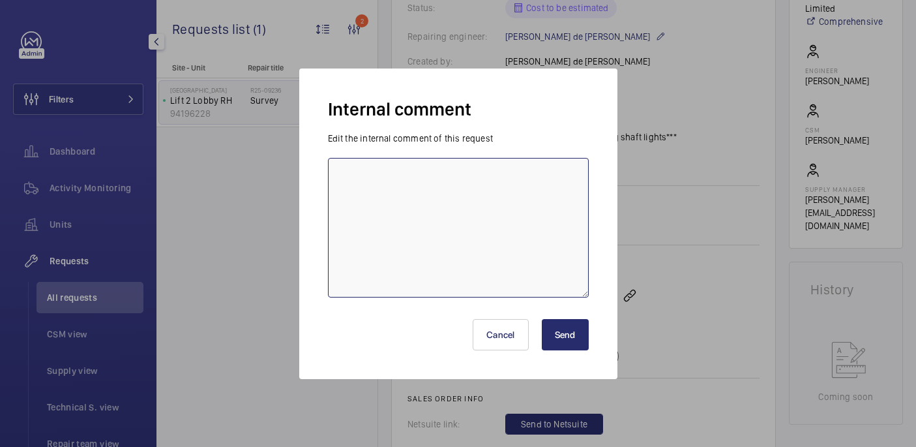
click at [532, 163] on textarea at bounding box center [458, 228] width 261 height 140
type textarea "k"
click at [377, 173] on textarea "keys form shorts" at bounding box center [458, 228] width 261 height 140
click at [432, 168] on textarea "keys from shorts" at bounding box center [458, 228] width 261 height 140
click at [430, 175] on textarea "keys from shorts" at bounding box center [458, 228] width 261 height 140
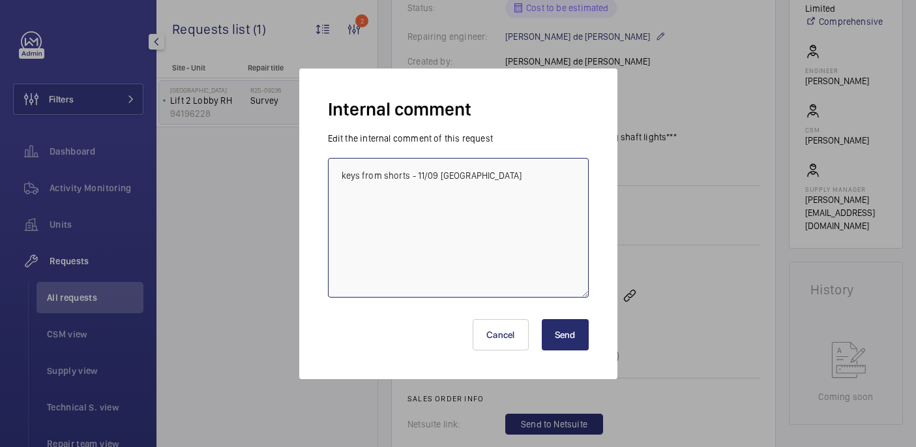
type textarea "keys from shorts - 11/09 [GEOGRAPHIC_DATA]"
click at [557, 336] on button "Send" at bounding box center [565, 334] width 47 height 31
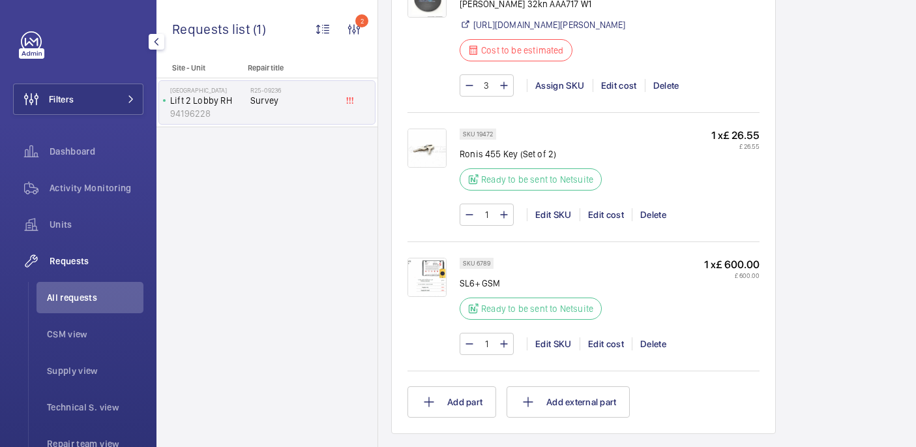
scroll to position [1440, 0]
